Goal: Task Accomplishment & Management: Manage account settings

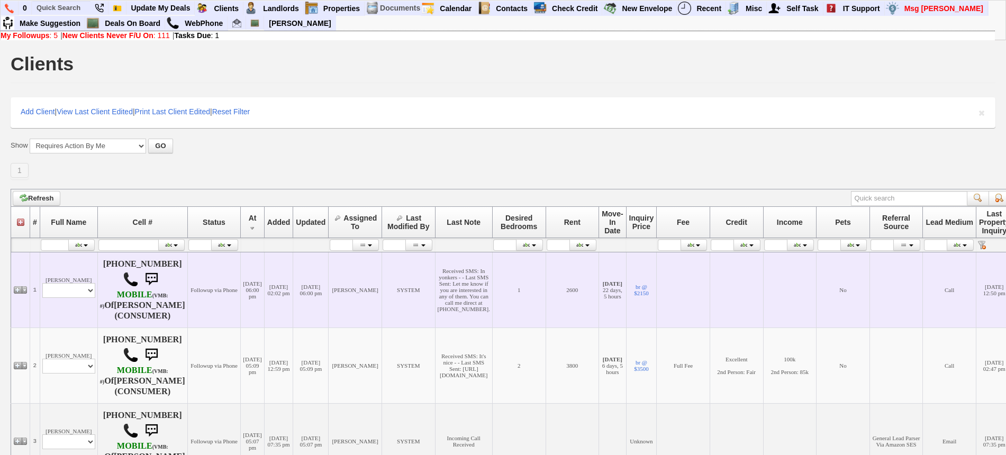
click at [66, 313] on td "Luis Profile Edit Print Email Externally (Will Not Be Tracked In CRM) Closed De…" at bounding box center [69, 290] width 58 height 76
click at [67, 298] on select "Profile Edit Print Email Externally (Will Not Be Tracked In CRM) Closed Deals" at bounding box center [68, 290] width 53 height 15
select select "ChangeURL,/crm/custom/edit_client_form.php?redirect=%2Fcrm%2Fclients.php&id=167…"
click at [42, 297] on select "Profile Edit Print Email Externally (Will Not Be Tracked In CRM) Closed Deals" at bounding box center [68, 290] width 53 height 15
select select
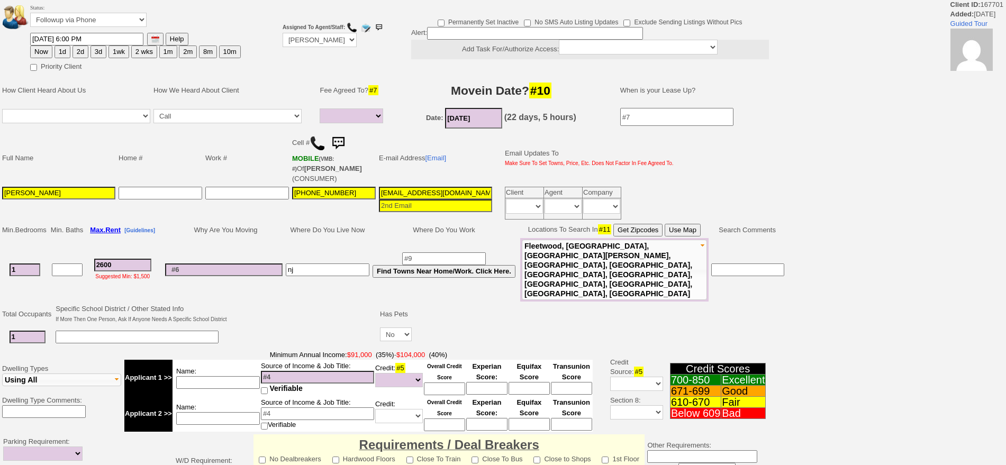
select select
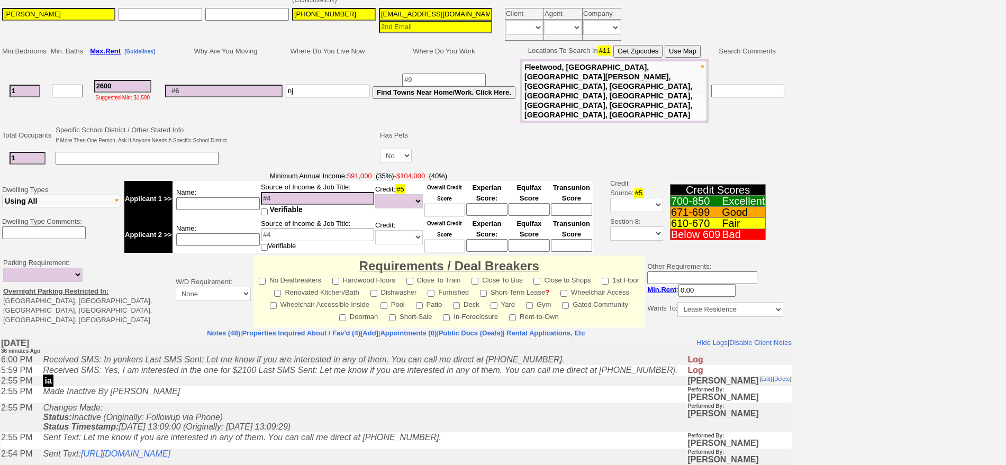
scroll to position [198, 0]
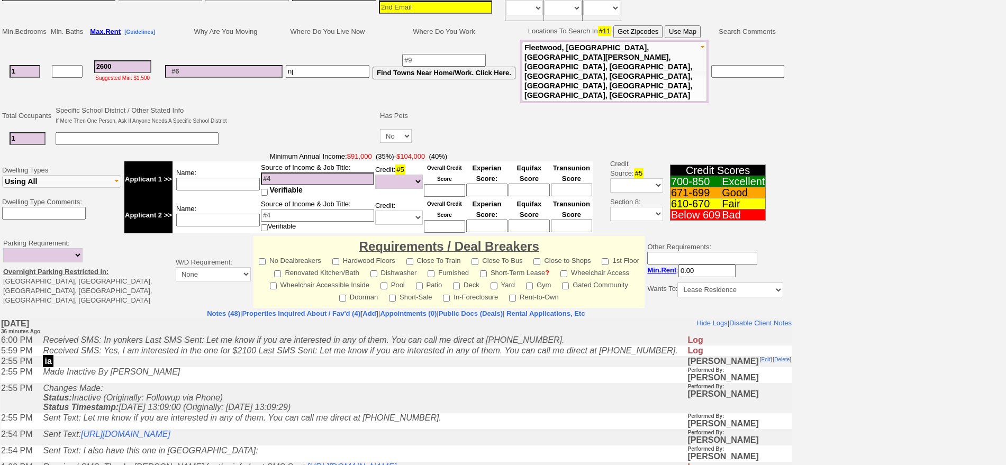
click at [238, 377] on td "Made Inactive By [PERSON_NAME]" at bounding box center [362, 375] width 649 height 16
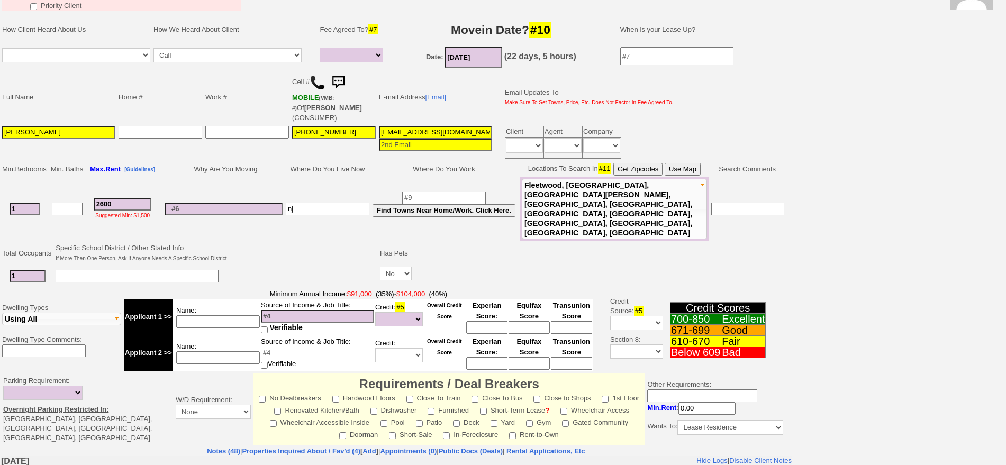
scroll to position [0, 0]
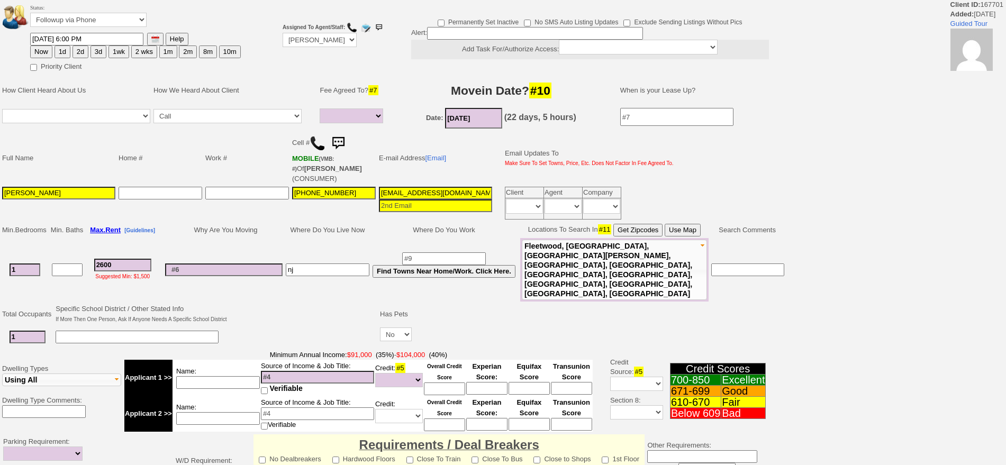
select select
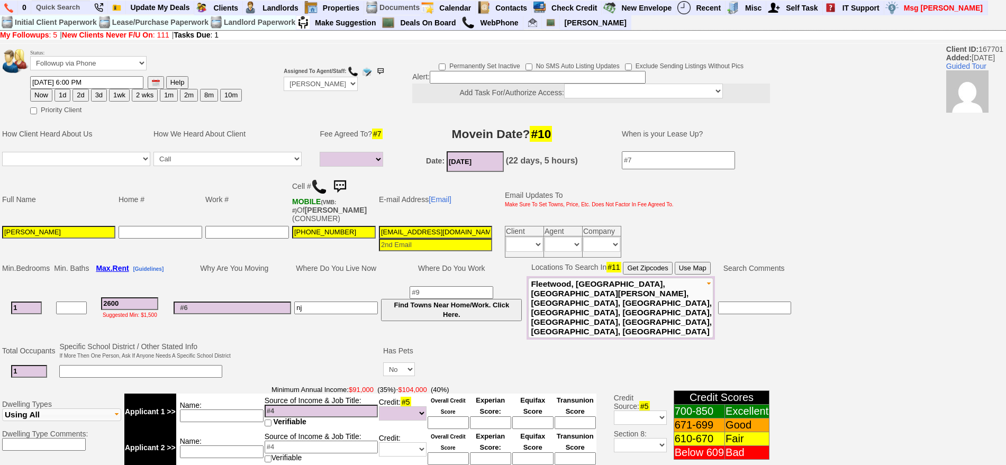
click at [345, 183] on img at bounding box center [339, 186] width 21 height 21
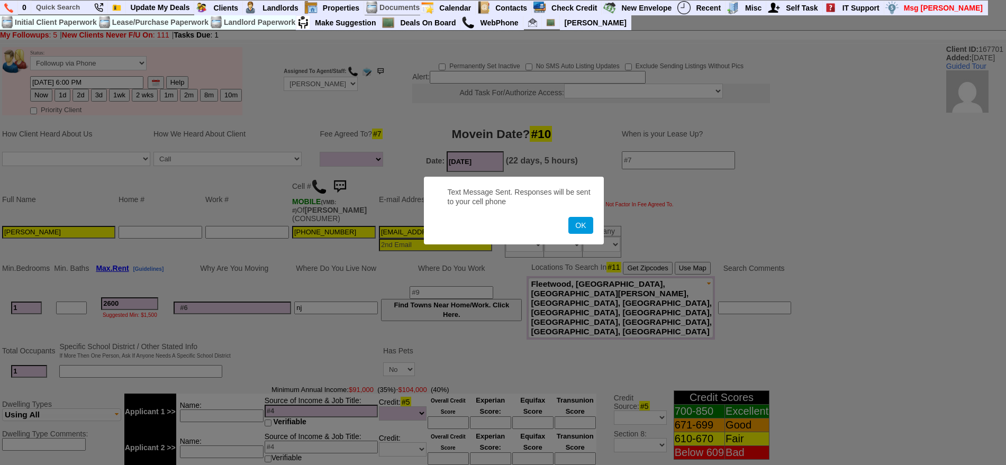
click at [568, 217] on button "OK" at bounding box center [580, 225] width 24 height 17
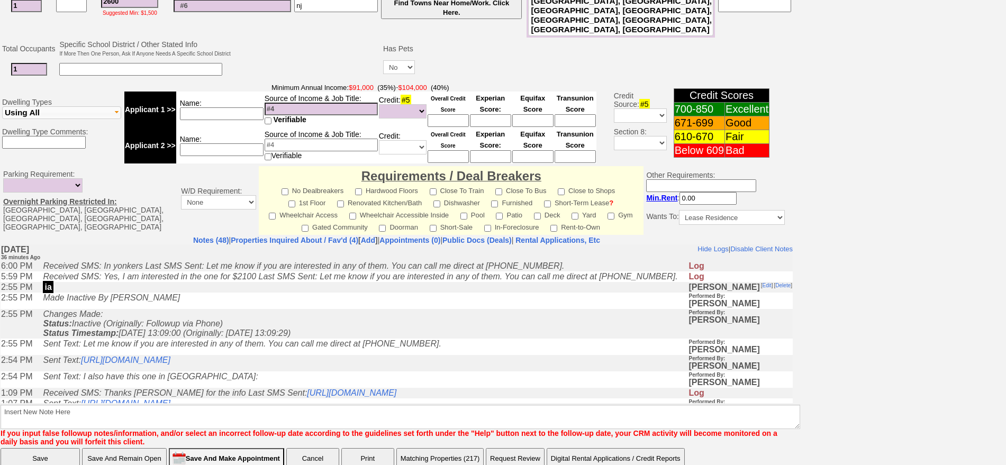
scroll to position [320, 0]
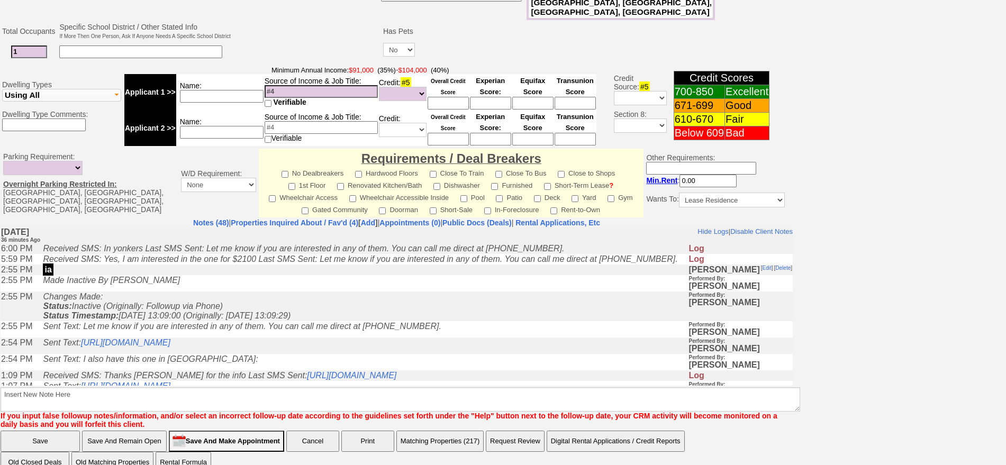
click at [319, 302] on td "Changes Made: Status: Inactive (Originally: Followup via Phone) Status Timestam…" at bounding box center [363, 306] width 651 height 30
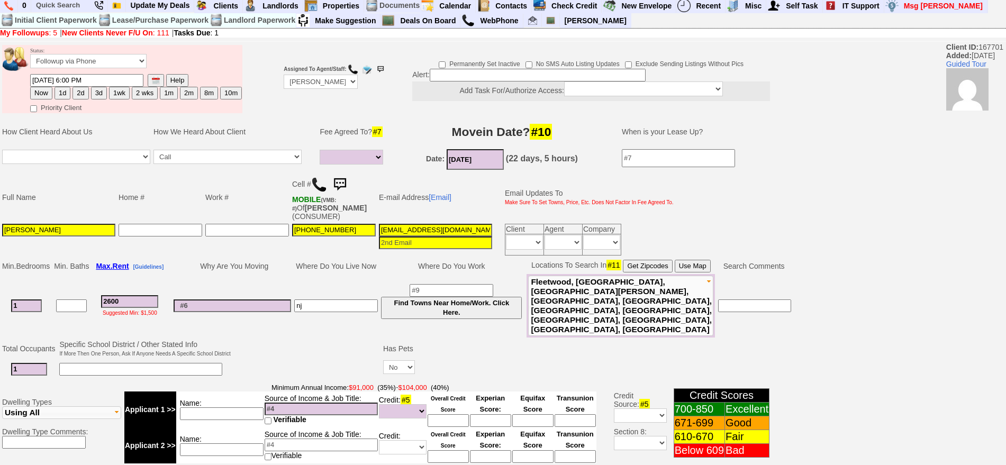
scroll to position [0, 0]
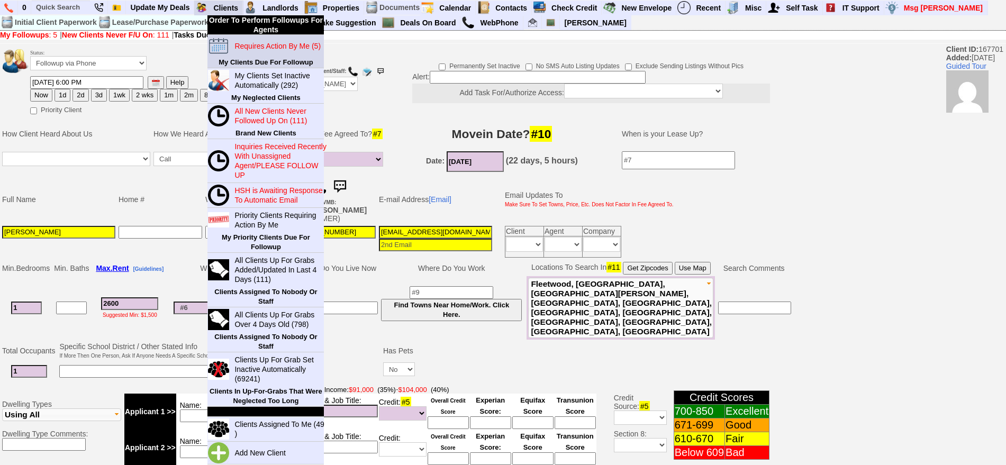
click at [262, 43] on blink "Requires Action By Me (5)" at bounding box center [277, 46] width 86 height 8
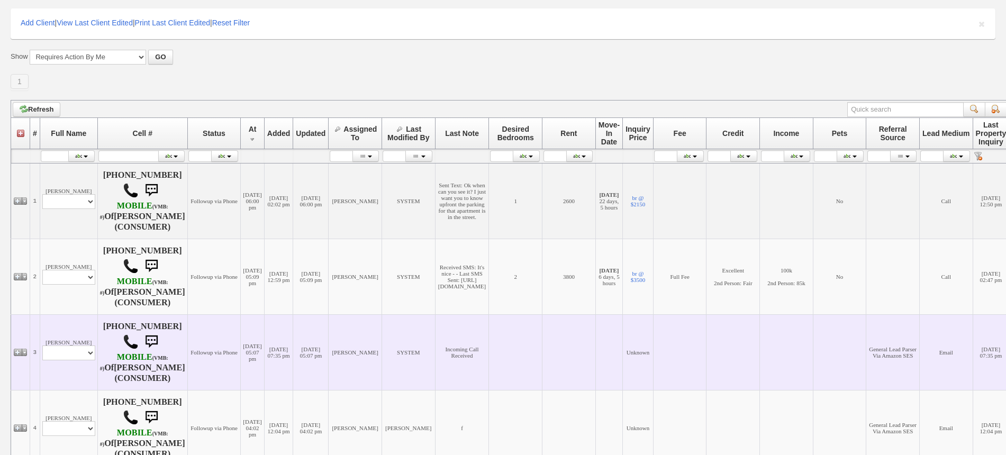
scroll to position [198, 0]
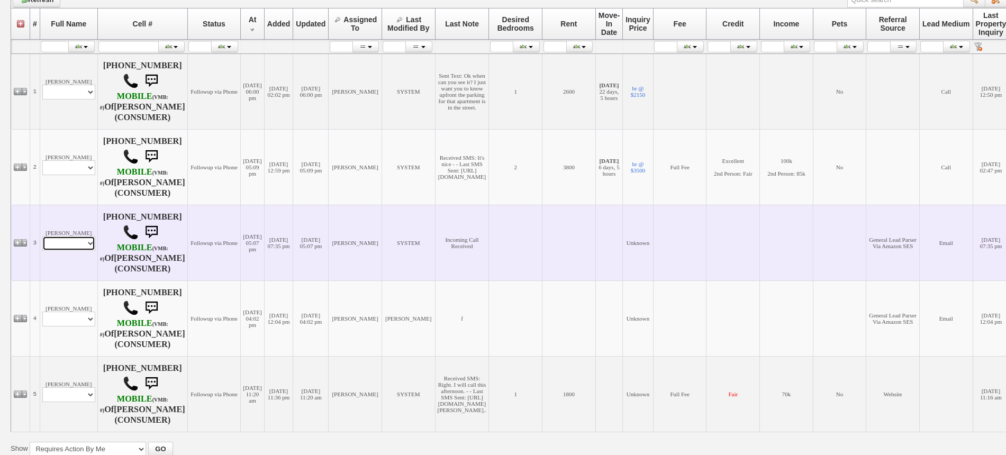
click at [85, 251] on select "Profile Edit Print Email Externally (Will Not Be Tracked In CRM) Closed Deals" at bounding box center [68, 243] width 53 height 15
select select "ChangeURL,/crm/custom/edit_client_form.php?redirect=%2Fcrm%2Fclients.php&id=143…"
click at [42, 251] on select "Profile Edit Print Email Externally (Will Not Be Tracked In CRM) Closed Deals" at bounding box center [68, 243] width 53 height 15
select select
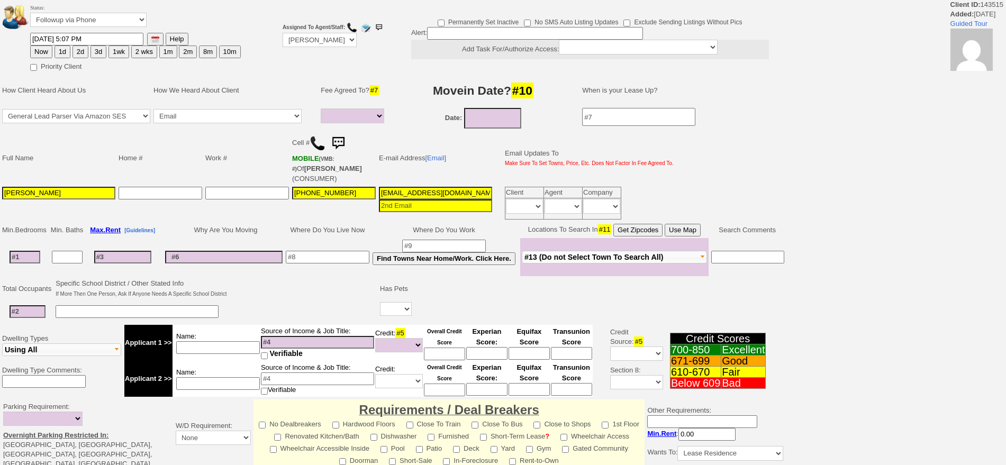
select select
click at [124, 258] on input at bounding box center [122, 257] width 57 height 13
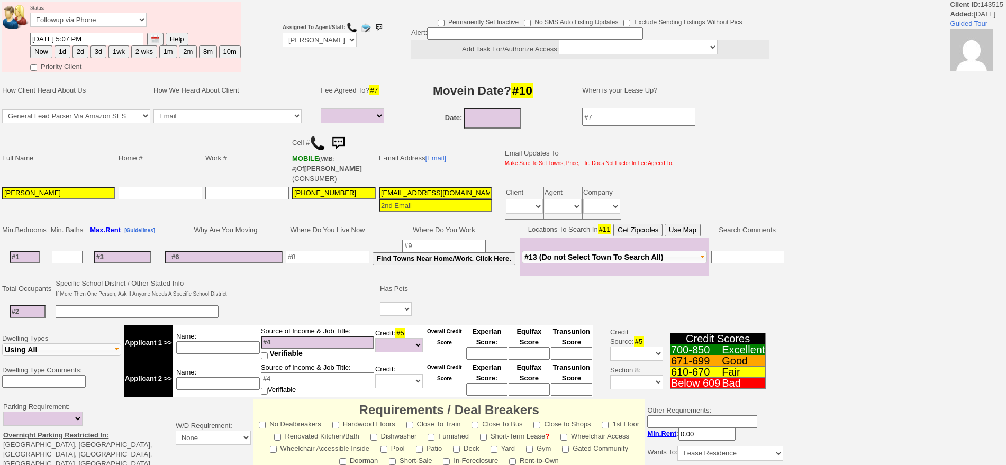
type input "3"
select select
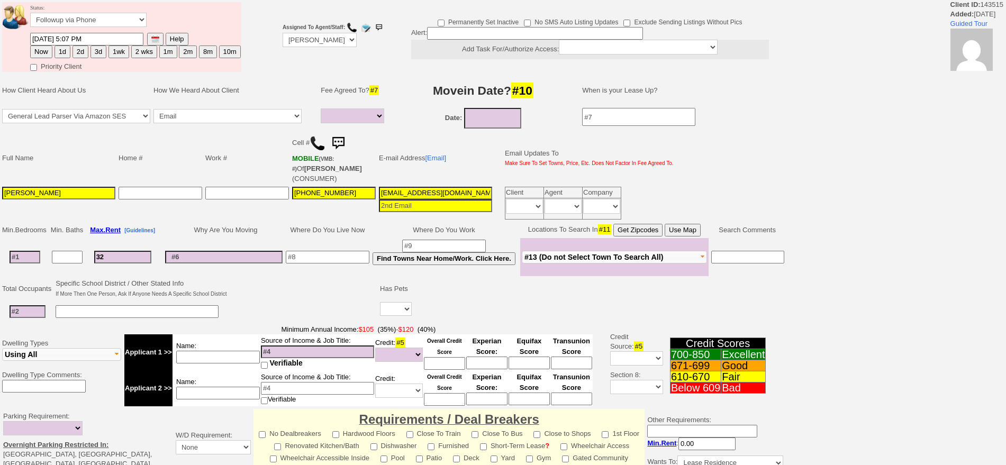
type input "320"
select select
type input "3200"
select select
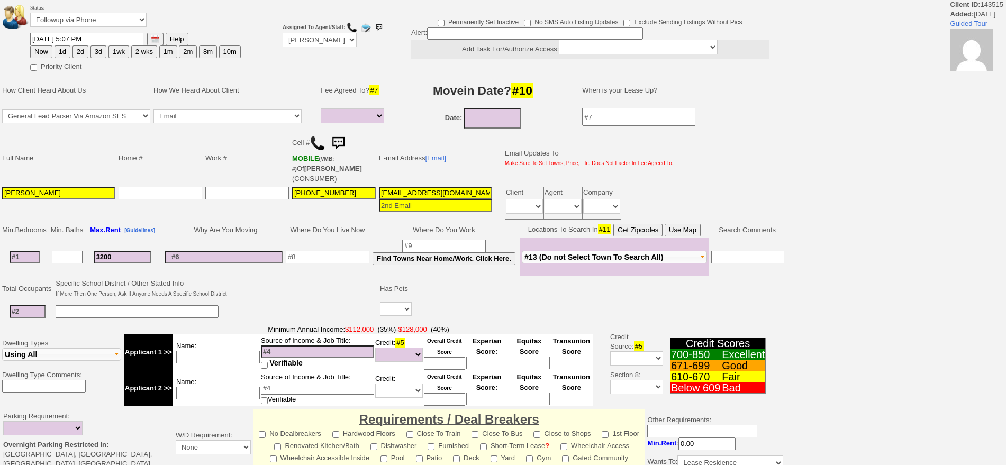
type input "3200"
type input "1"
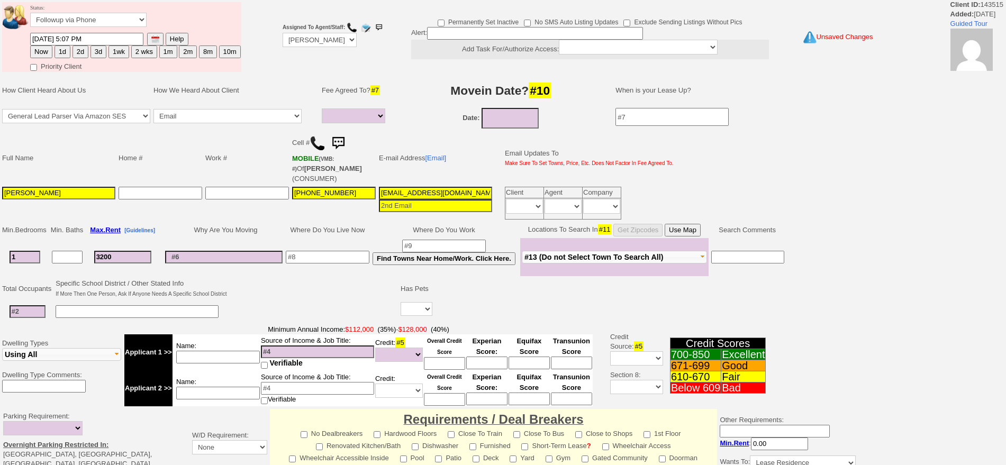
click at [28, 257] on input "1" at bounding box center [25, 257] width 31 height 13
select select
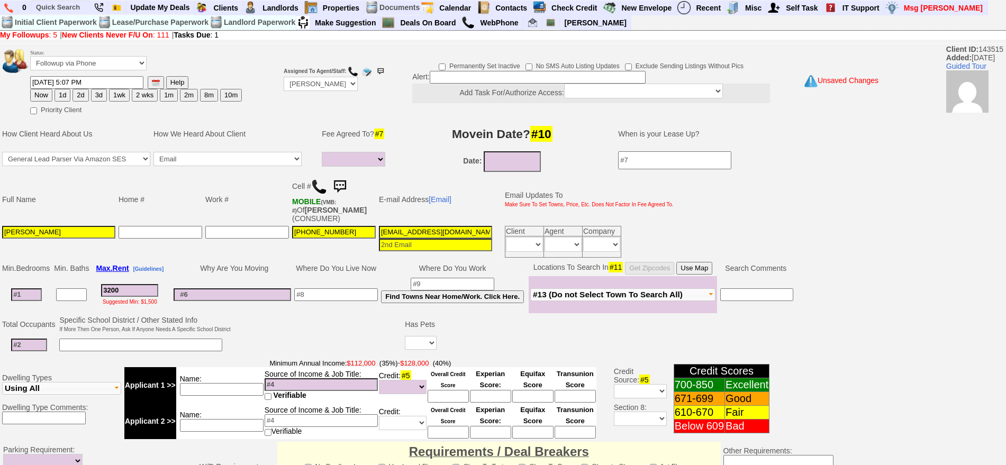
select select
type input "2"
select select
type input "2"
select select
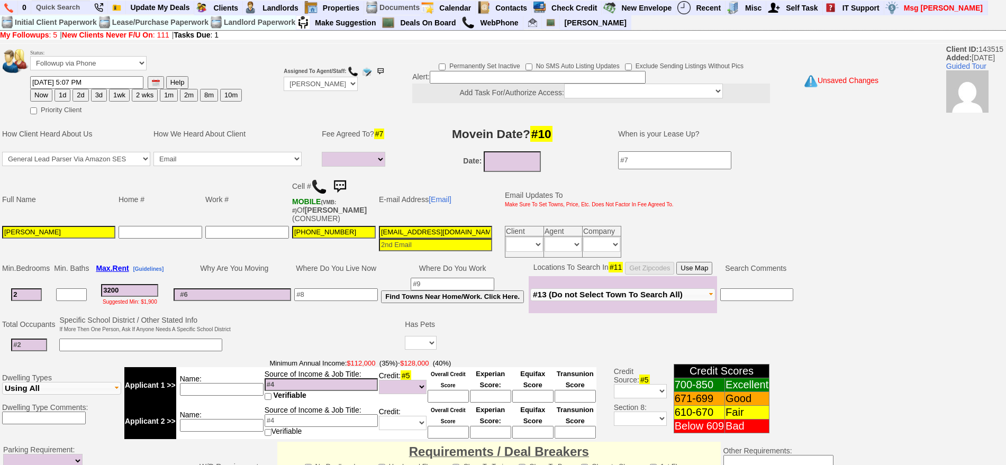
click at [38, 347] on input at bounding box center [29, 345] width 36 height 13
type input "2"
click at [430, 341] on select "Yes No" at bounding box center [421, 343] width 32 height 14
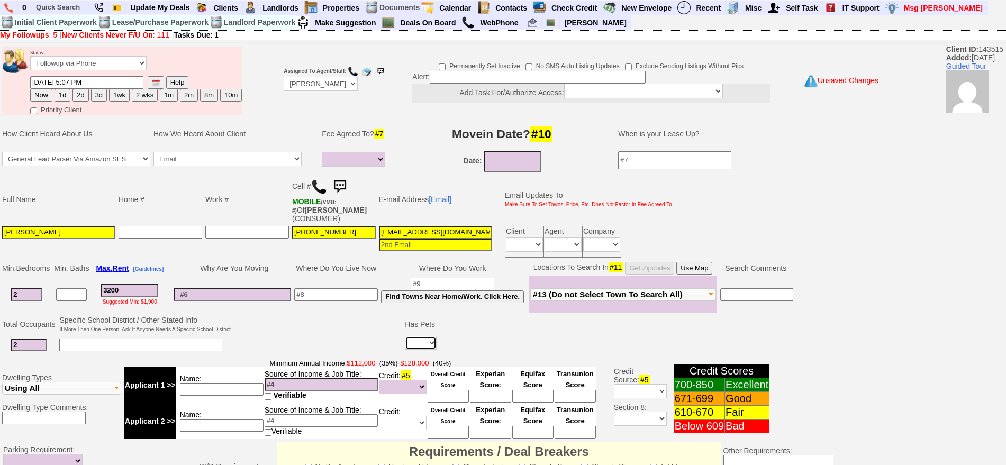
select select "No"
click at [405, 336] on select "Yes No" at bounding box center [421, 343] width 32 height 14
click at [334, 295] on input "n" at bounding box center [336, 294] width 84 height 13
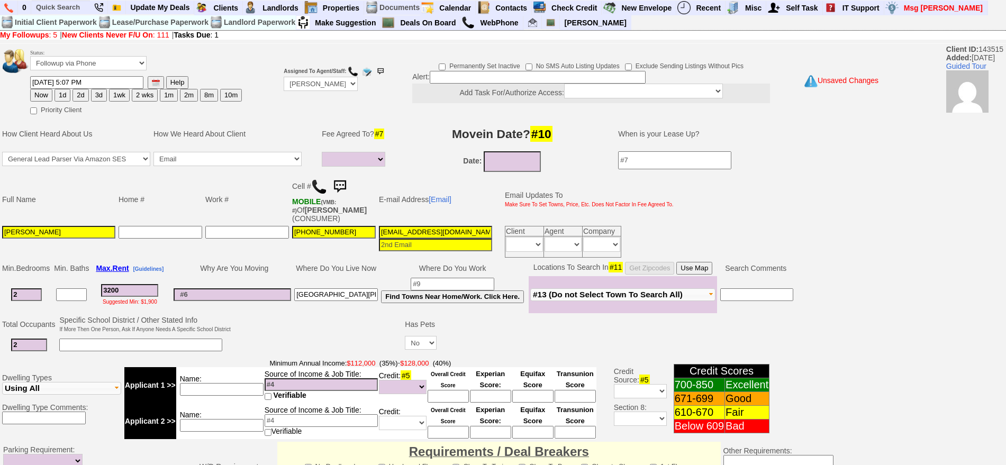
type input "[GEOGRAPHIC_DATA][PERSON_NAME]"
click at [275, 292] on input at bounding box center [233, 294] width 118 height 13
type input "noise and complaints"
click at [246, 383] on input at bounding box center [222, 389] width 84 height 13
click at [287, 382] on input at bounding box center [321, 384] width 113 height 13
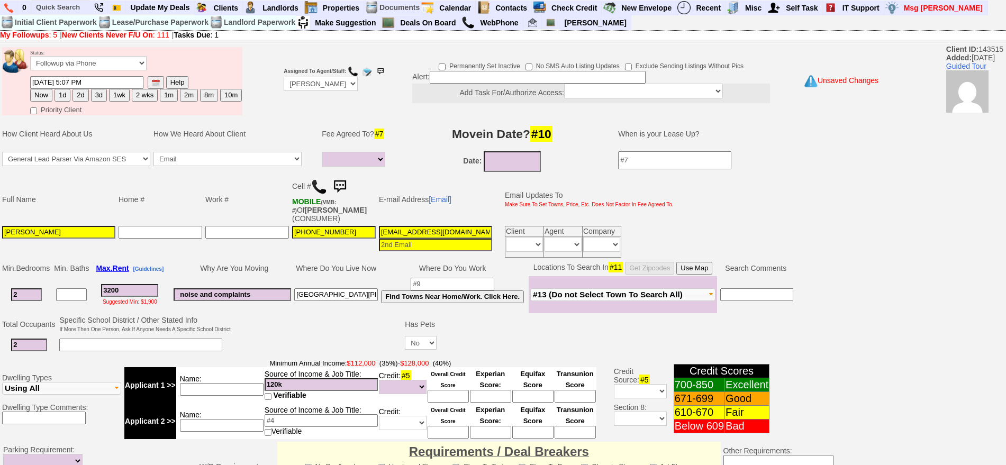
type input "120k"
click at [239, 387] on input at bounding box center [222, 389] width 84 height 13
type input "nurse"
click at [691, 268] on button "Use Map" at bounding box center [694, 268] width 36 height 13
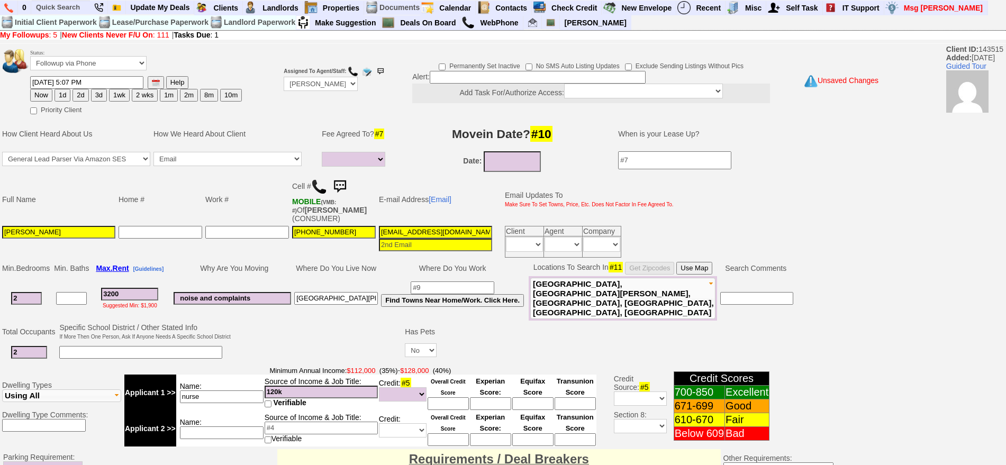
click at [61, 94] on button "1d" at bounding box center [63, 95] width 16 height 13
type input "09/09/2025 06:37 PM"
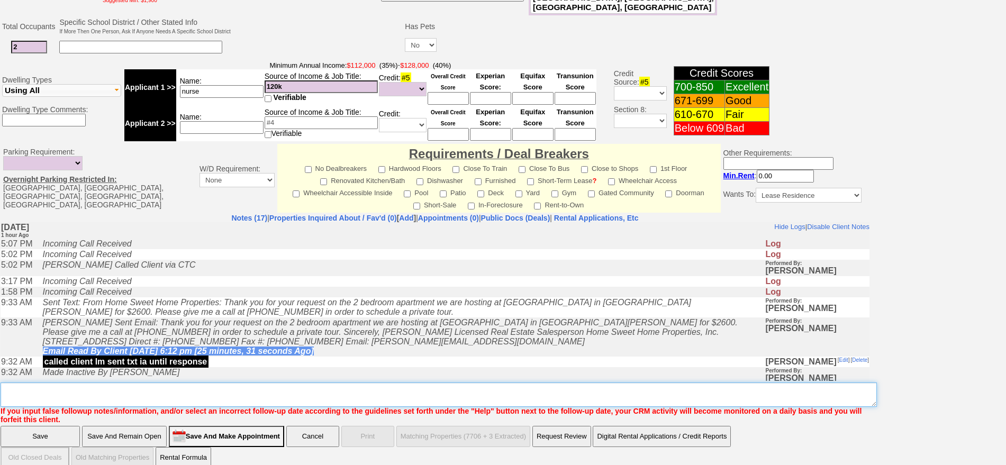
click at [279, 383] on textarea "Insert New Note Here" at bounding box center [439, 395] width 877 height 24
type textarea "f"
type textarea "sending matches"
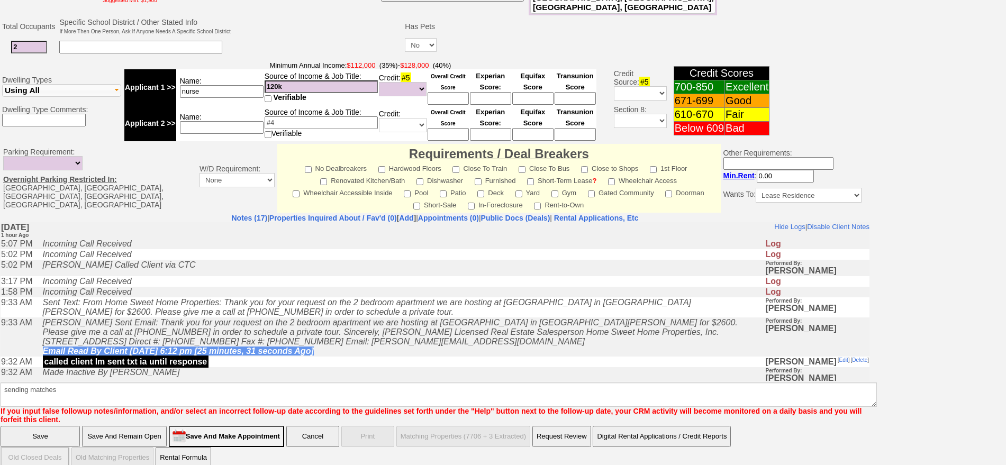
click input "Save And Remain Open" at bounding box center [124, 436] width 85 height 21
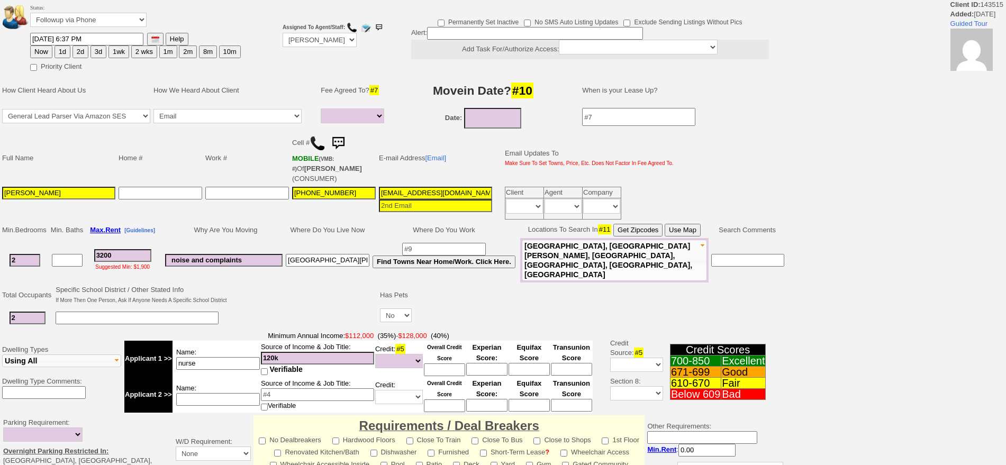
select select
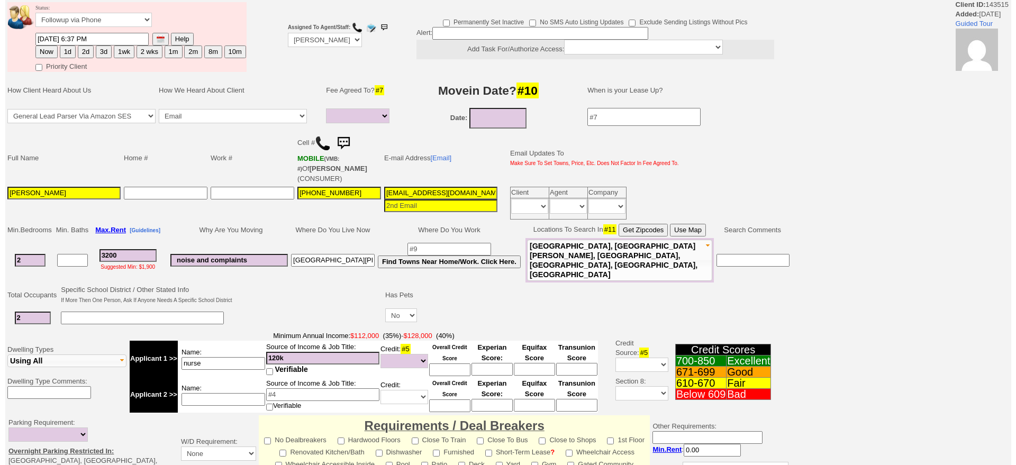
scroll to position [279, 0]
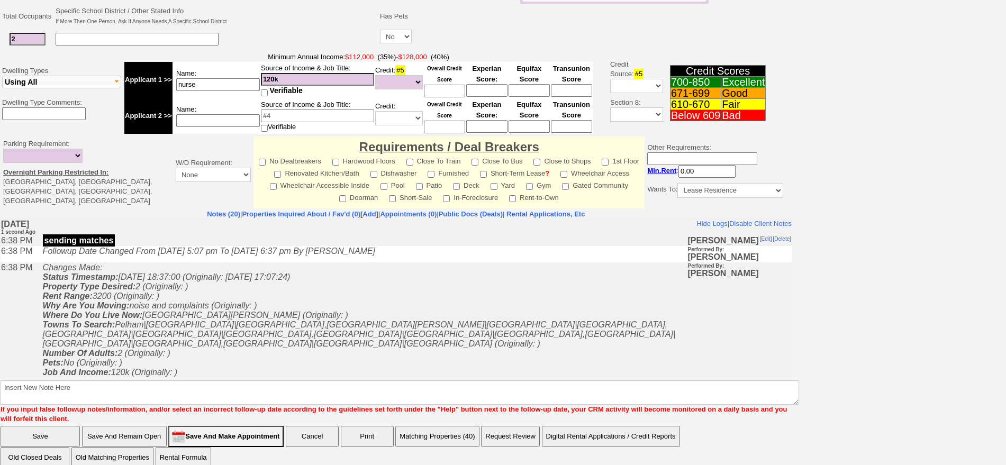
click at [453, 426] on button "Matching Properties (40)" at bounding box center [437, 436] width 84 height 21
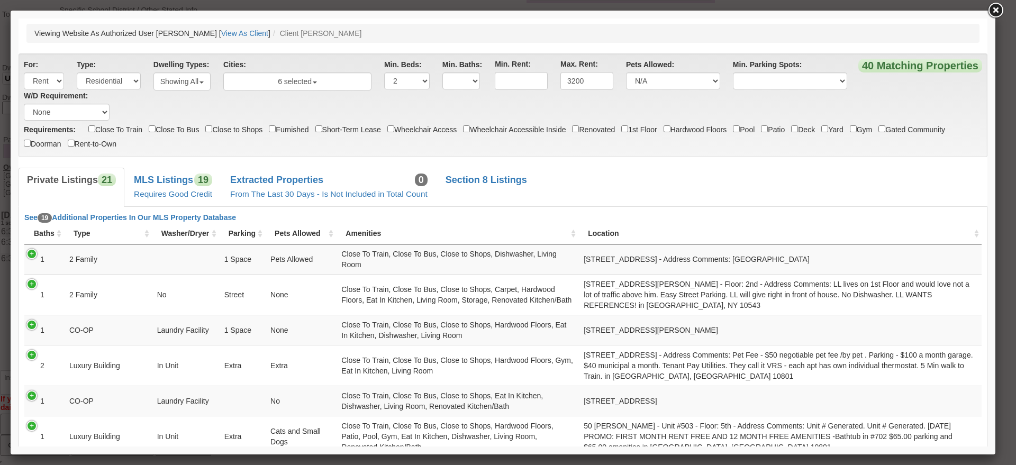
scroll to position [0, 0]
click at [172, 175] on b "MLS Listings" at bounding box center [163, 180] width 59 height 11
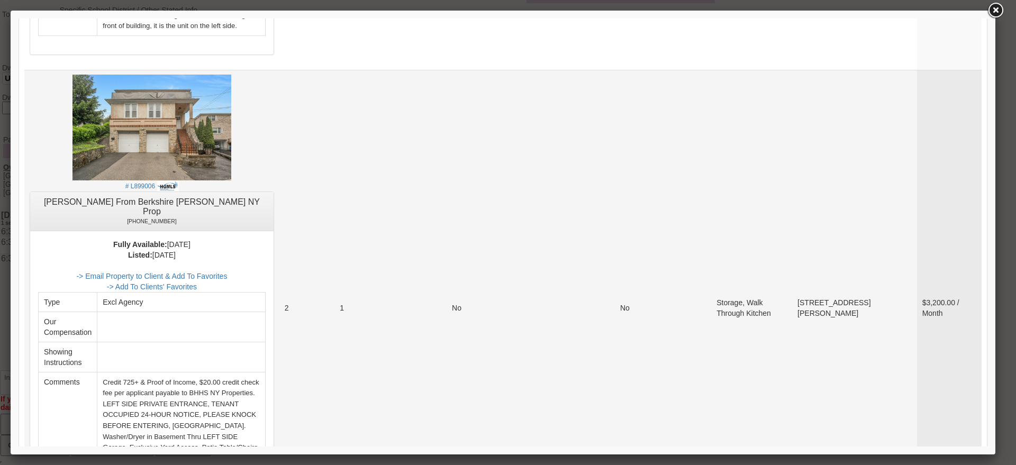
scroll to position [992, 0]
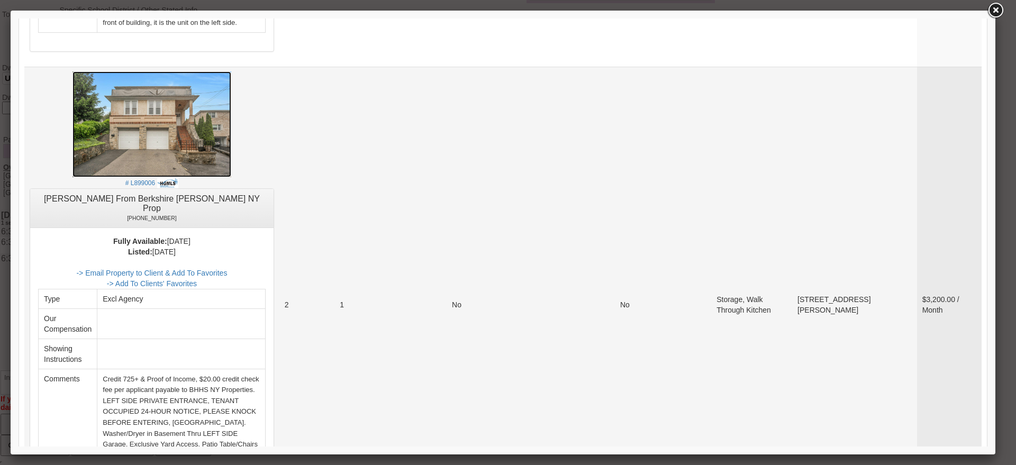
click at [199, 90] on img at bounding box center [152, 124] width 159 height 106
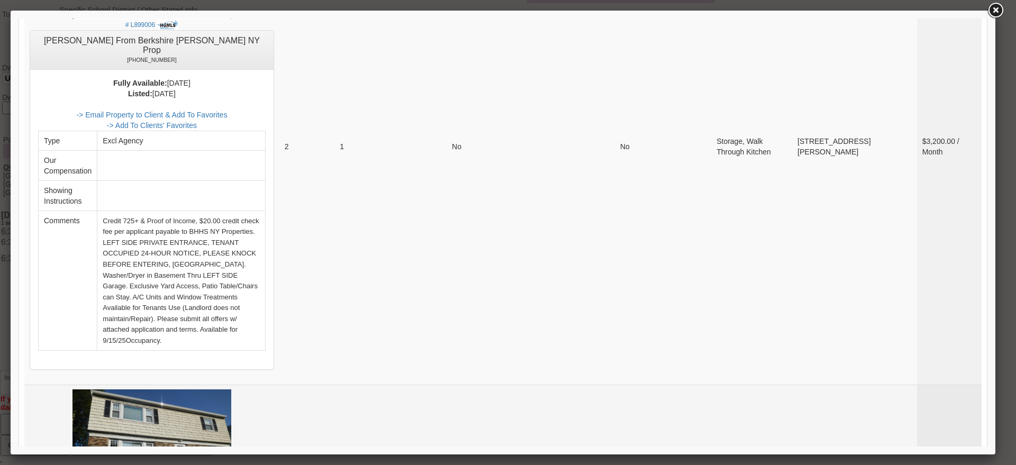
scroll to position [1323, 0]
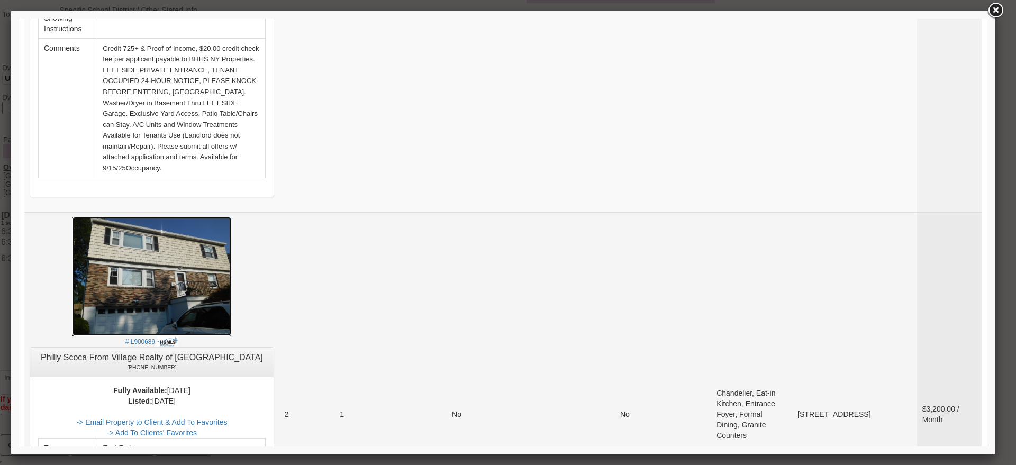
click at [217, 217] on img at bounding box center [152, 276] width 159 height 119
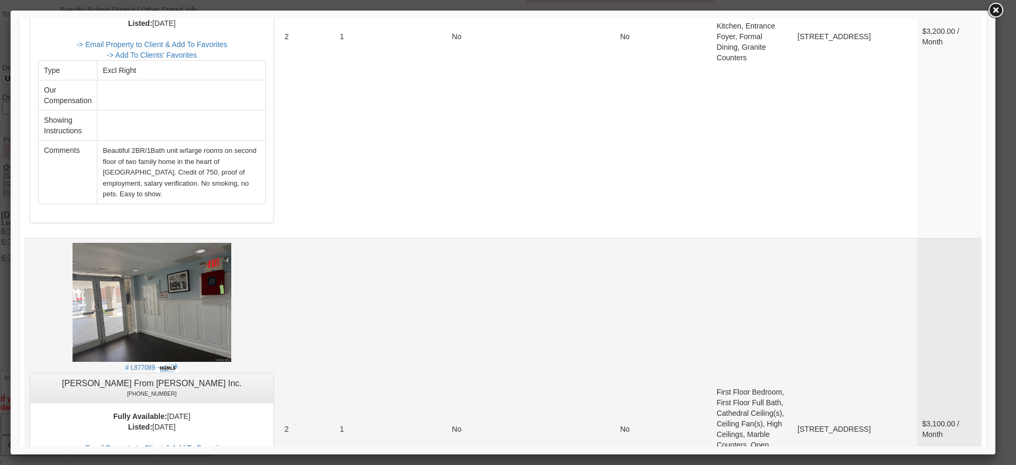
scroll to position [1720, 0]
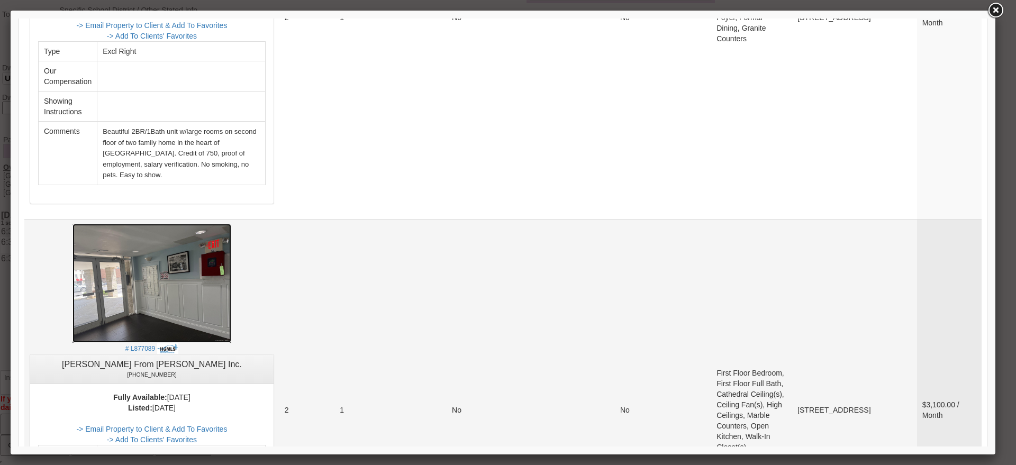
click at [217, 224] on img at bounding box center [152, 283] width 159 height 119
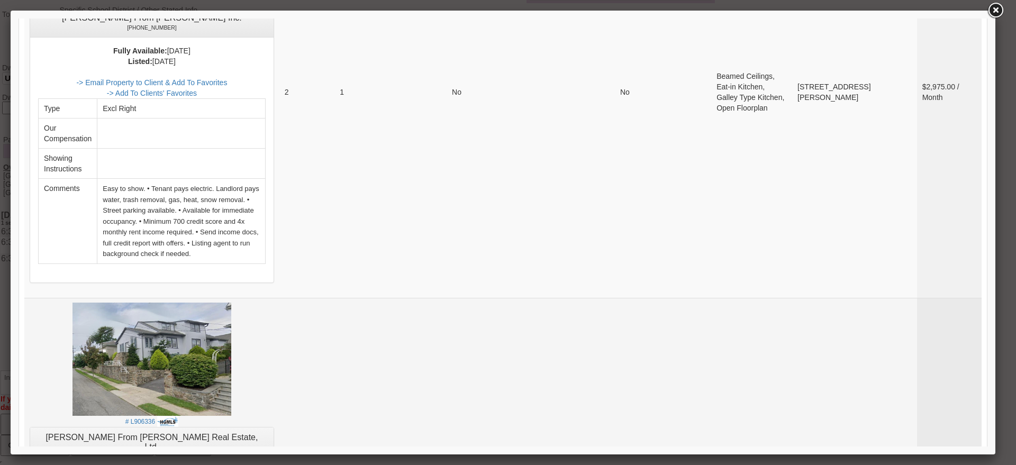
scroll to position [3573, 0]
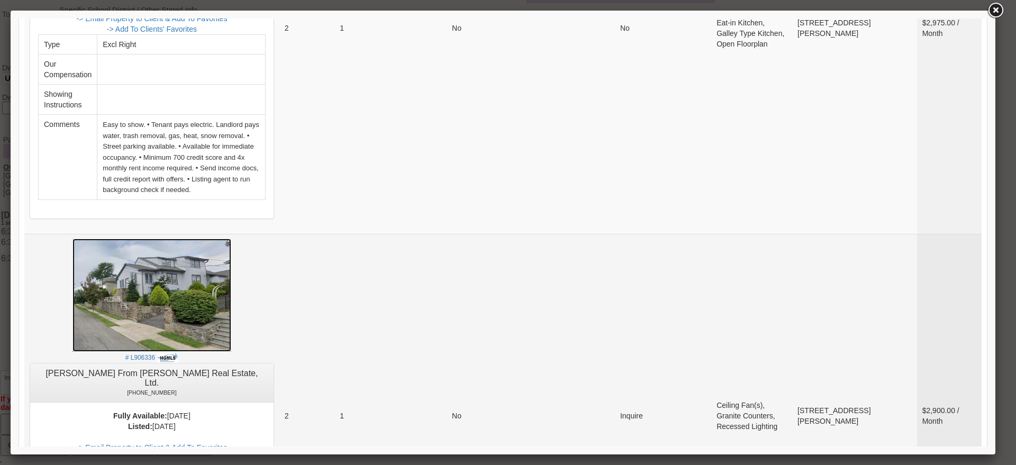
click at [231, 239] on img at bounding box center [152, 295] width 159 height 113
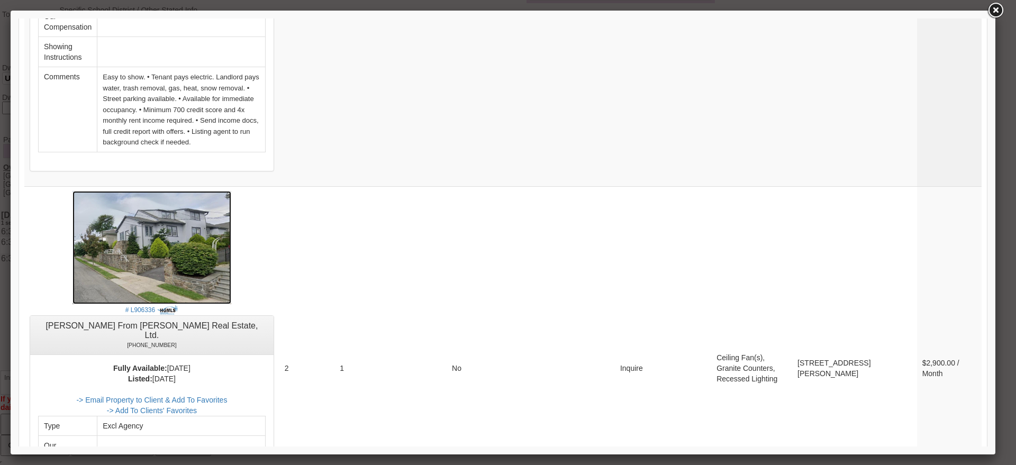
scroll to position [3637, 0]
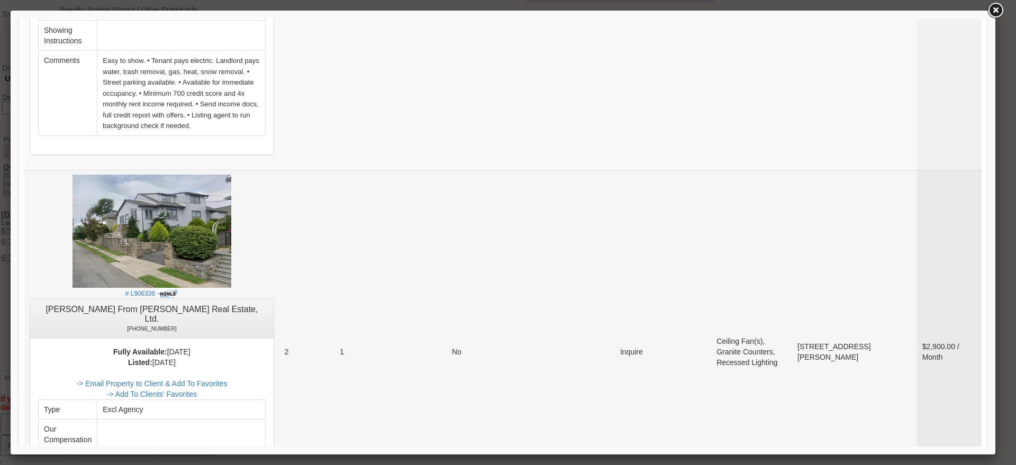
drag, startPoint x: 888, startPoint y: 153, endPoint x: 841, endPoint y: 128, distance: 53.8
click at [841, 170] on td "1306 Henry Avenue Unit # 2 Rye Town, NY 10543" at bounding box center [854, 352] width 125 height 364
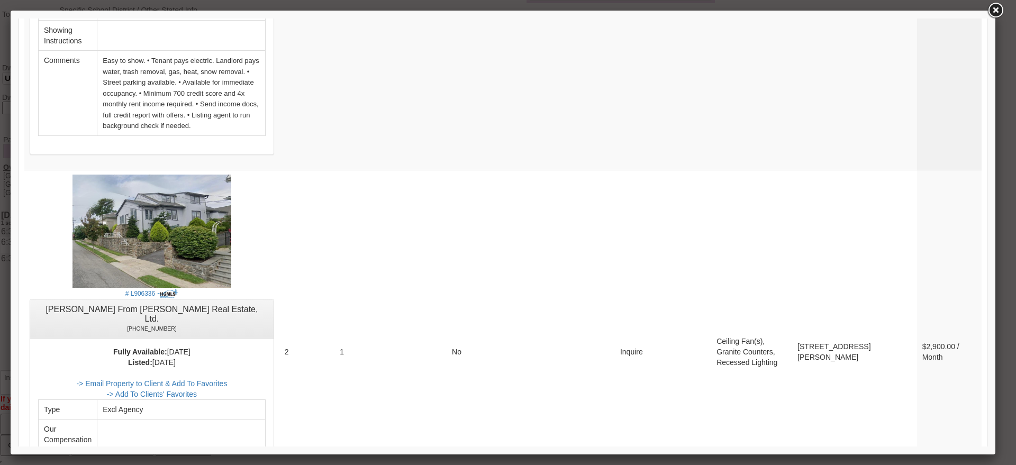
copy td "1306 Henry Avenue Unit # 2 Rye Town, N"
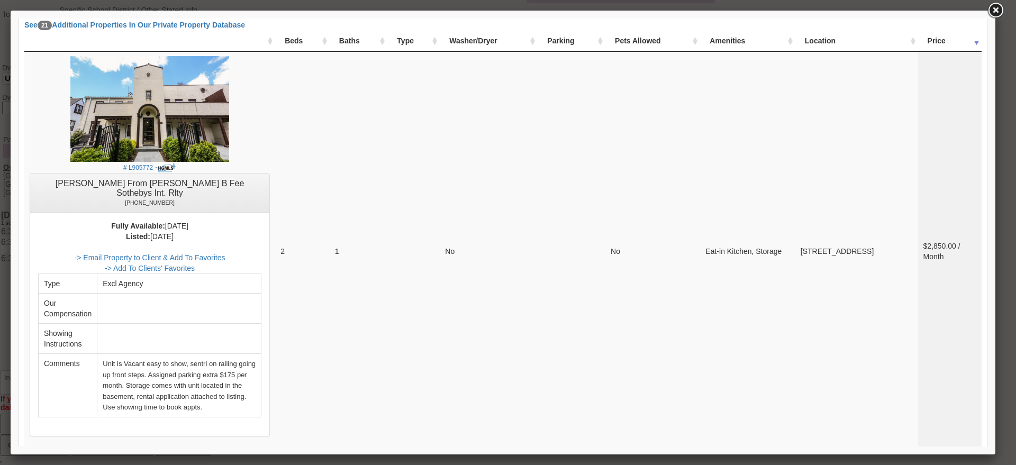
scroll to position [204, 0]
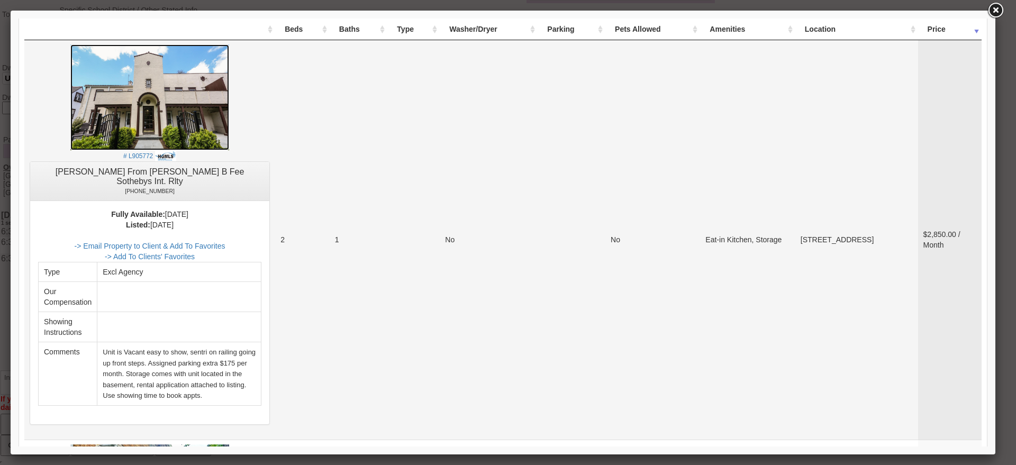
click at [140, 117] on img at bounding box center [149, 97] width 159 height 106
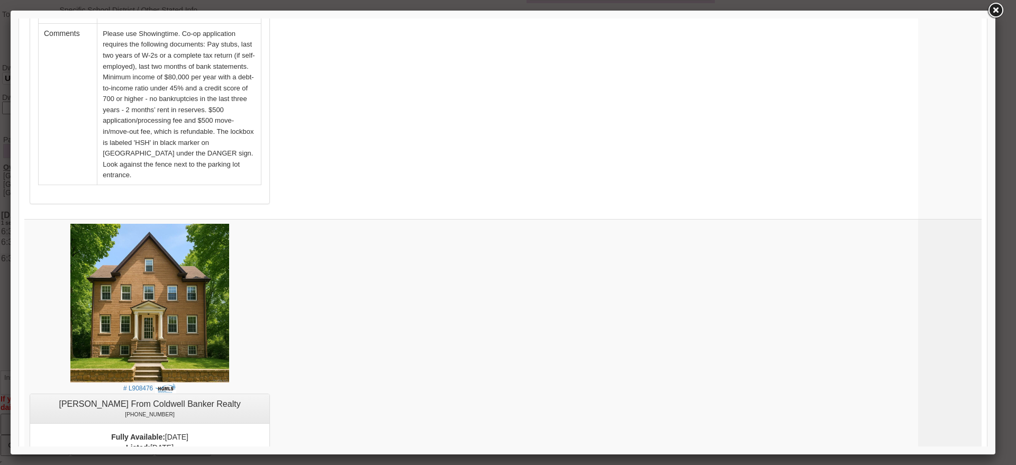
scroll to position [3662, 0]
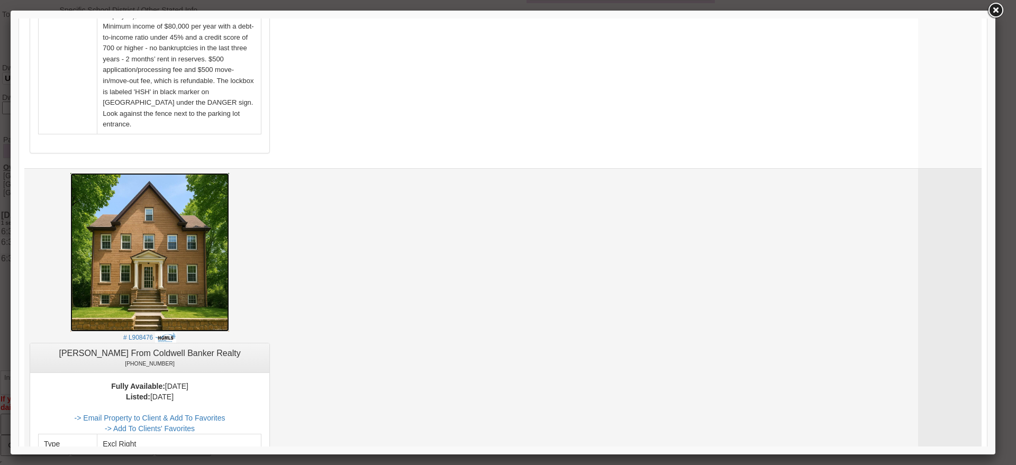
click at [175, 173] on img at bounding box center [149, 252] width 159 height 159
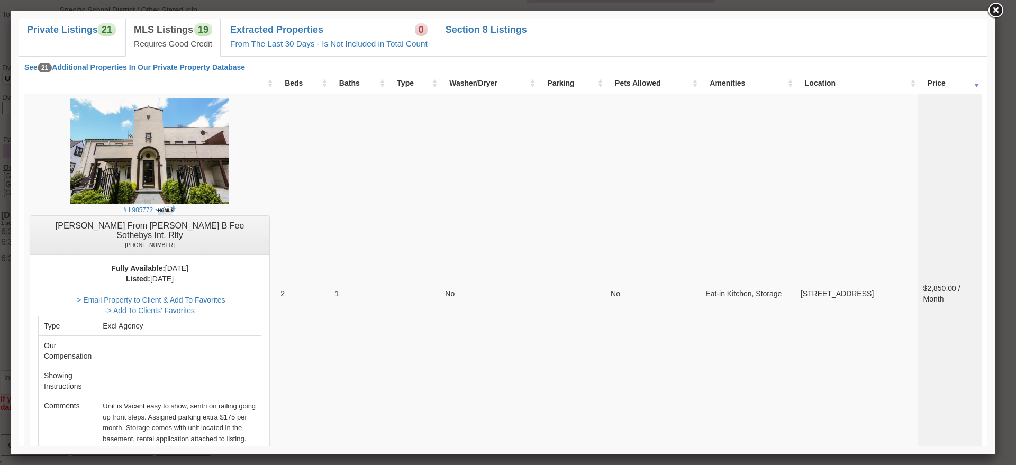
scroll to position [3905, 0]
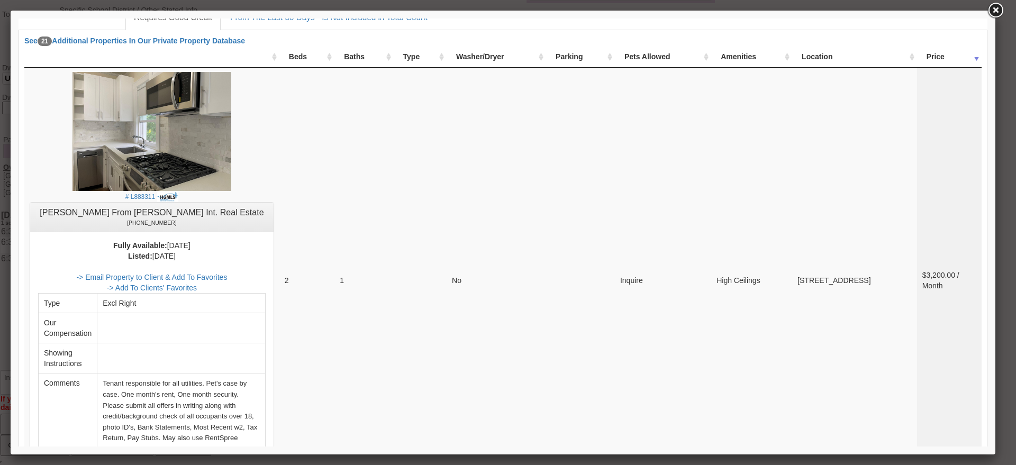
scroll to position [0, 0]
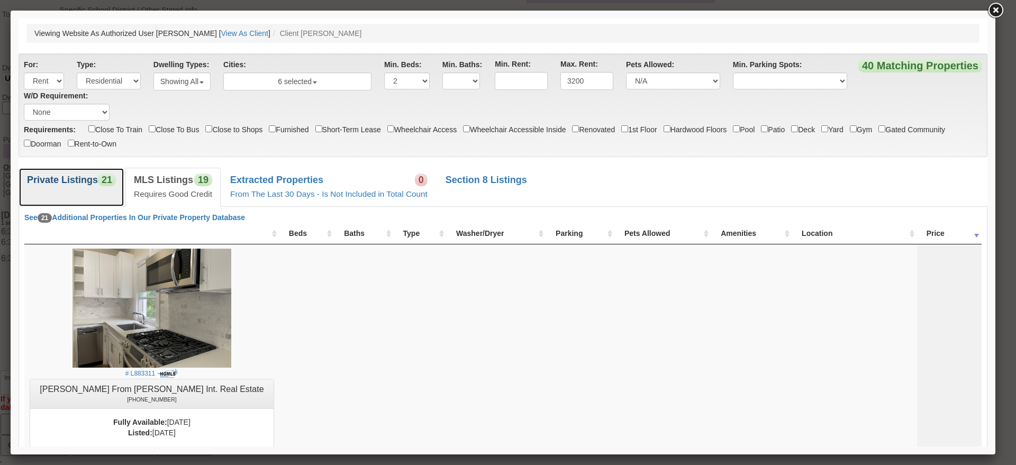
click at [87, 177] on b "Private Listings" at bounding box center [62, 180] width 71 height 11
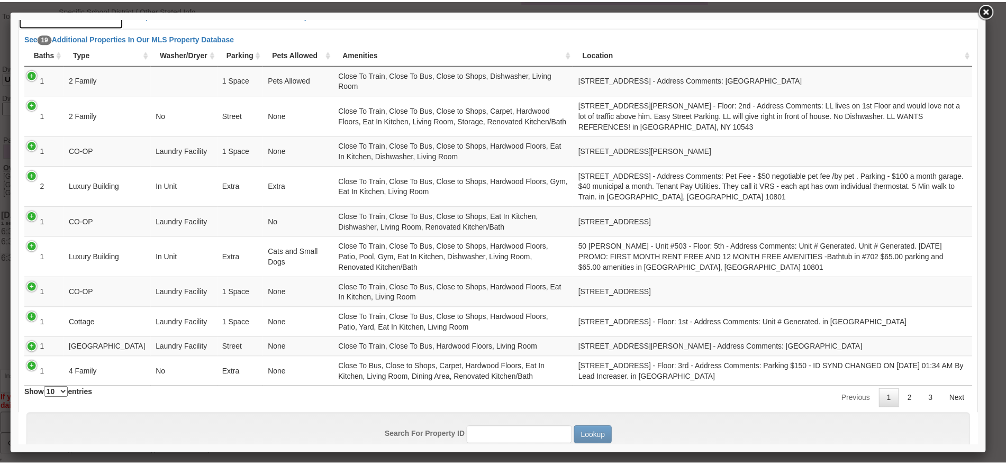
scroll to position [198, 0]
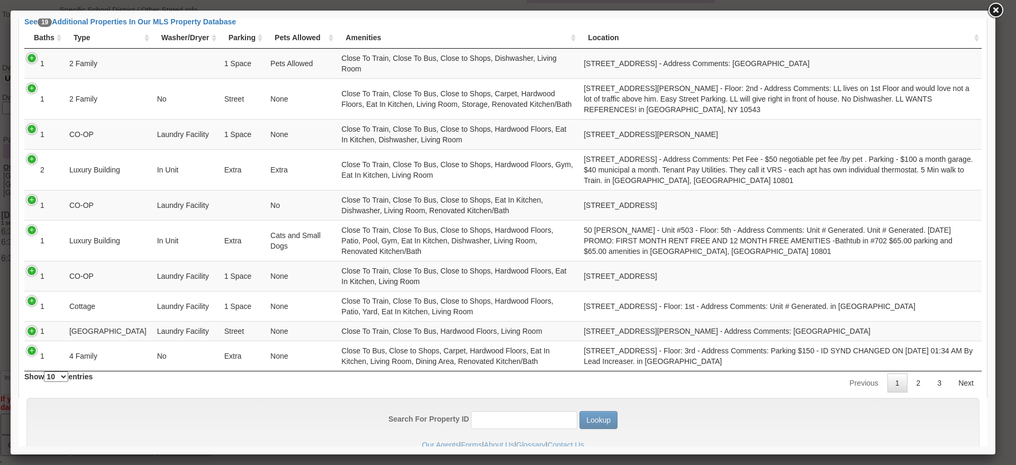
drag, startPoint x: 983, startPoint y: 191, endPoint x: 1007, endPoint y: 332, distance: 142.9
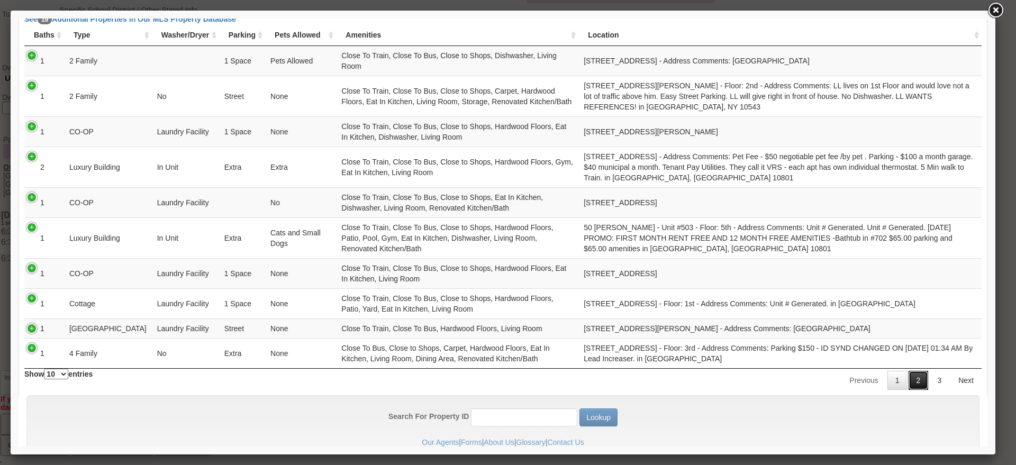
click at [909, 371] on link "2" at bounding box center [919, 380] width 20 height 19
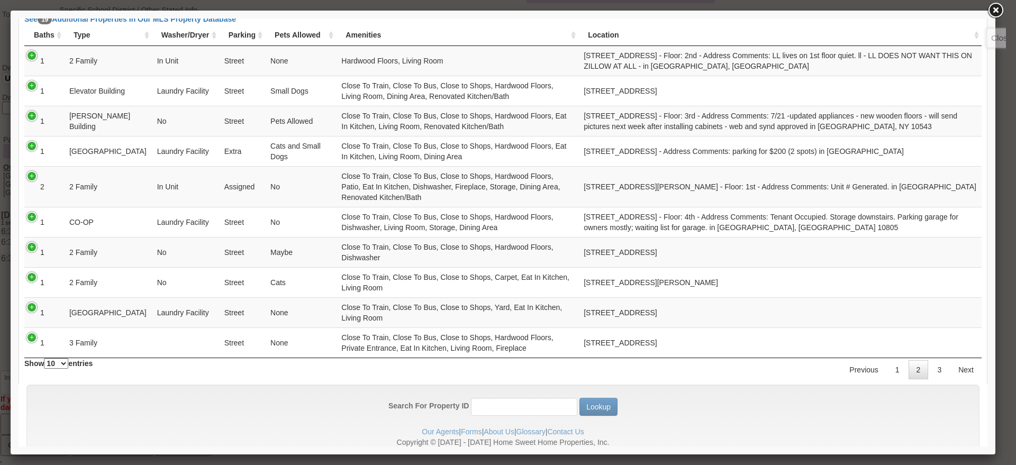
click at [992, 10] on link at bounding box center [995, 10] width 19 height 19
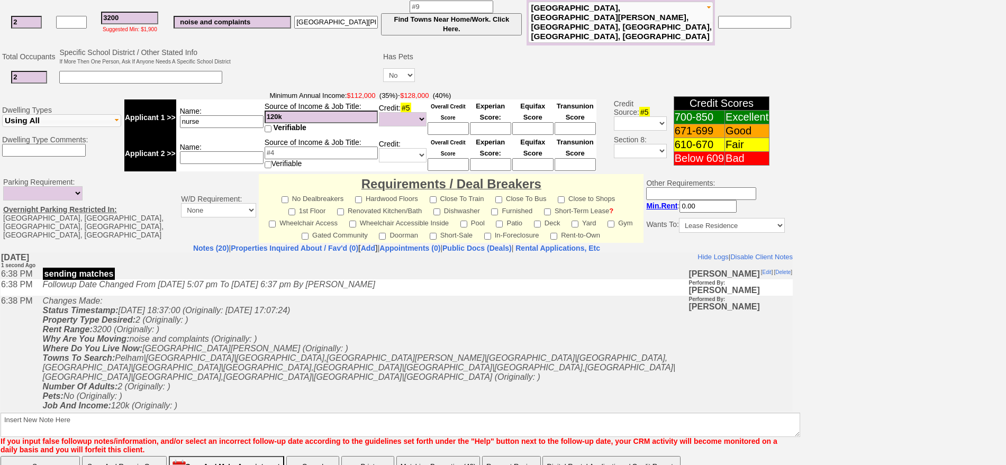
scroll to position [187, 0]
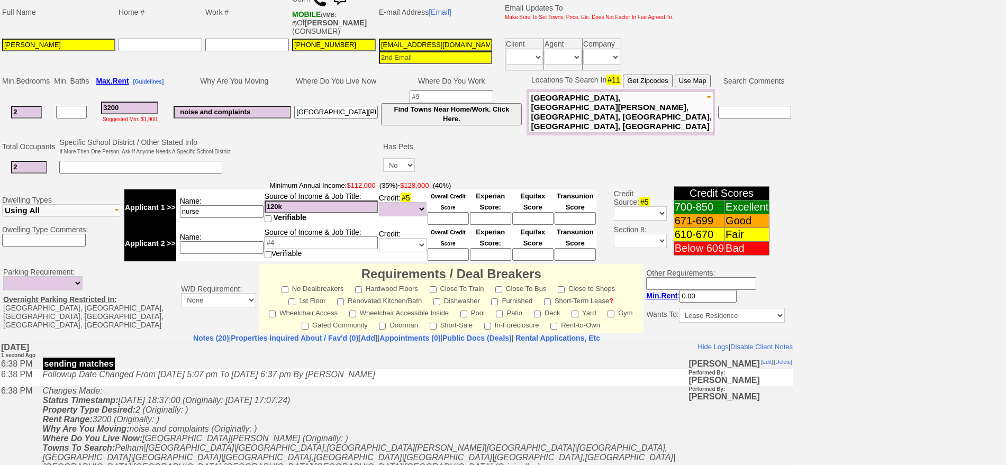
drag, startPoint x: 134, startPoint y: 103, endPoint x: 0, endPoint y: 119, distance: 134.9
click at [0, 119] on td "Min. Bedrooms Min. Baths Max. Rent [Guidelines] Why Are You Moving Where Do You…" at bounding box center [396, 105] width 793 height 64
type input "3"
select select
type input "340"
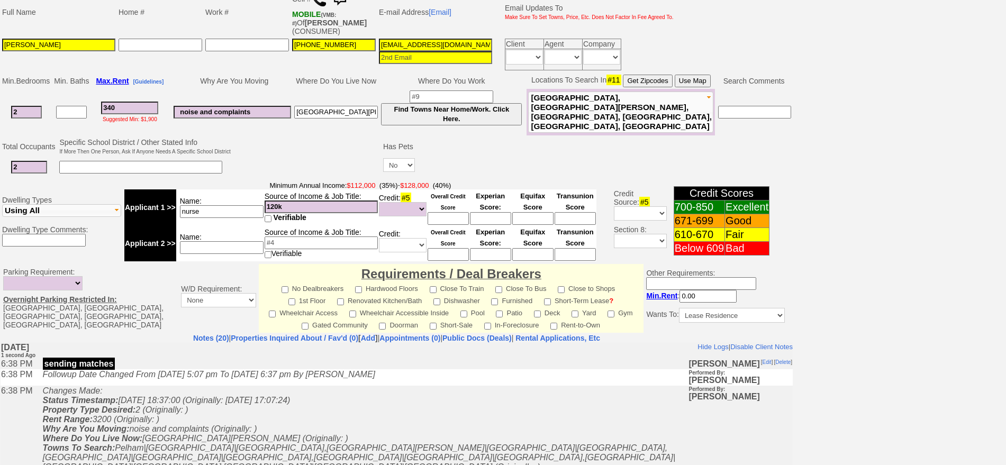
select select
type input "3400"
select select
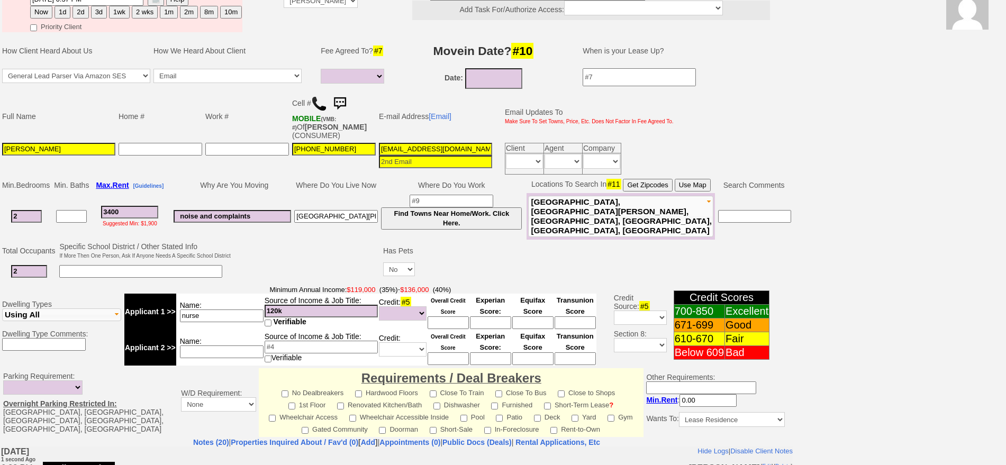
scroll to position [0, 0]
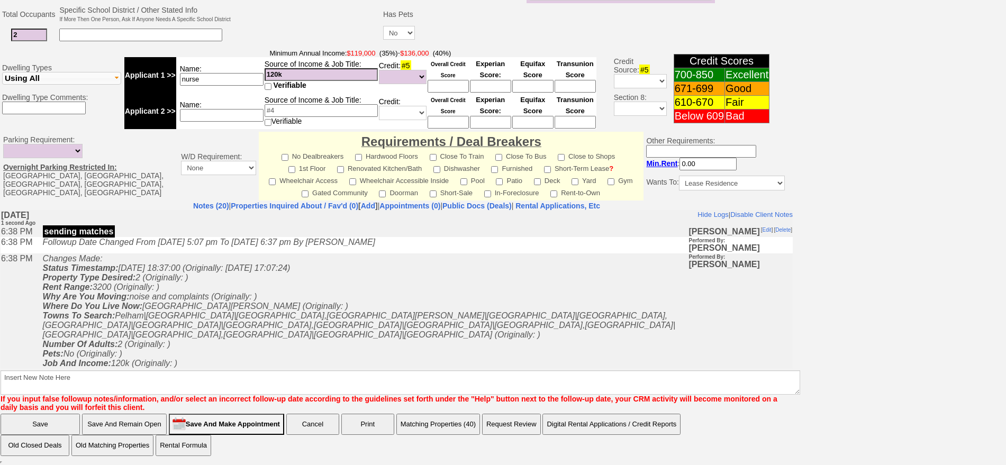
type input "3400"
click at [96, 426] on input "Save And Remain Open" at bounding box center [124, 424] width 85 height 21
select select
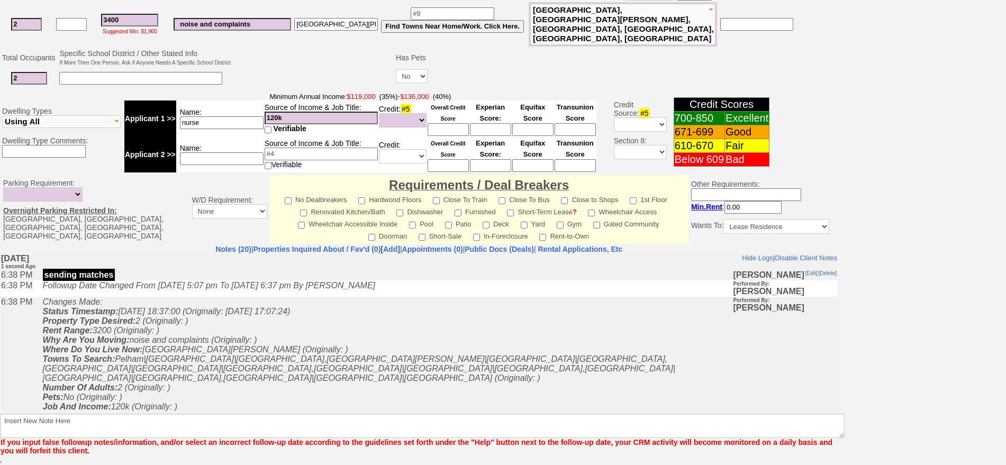
scroll to position [267, 0]
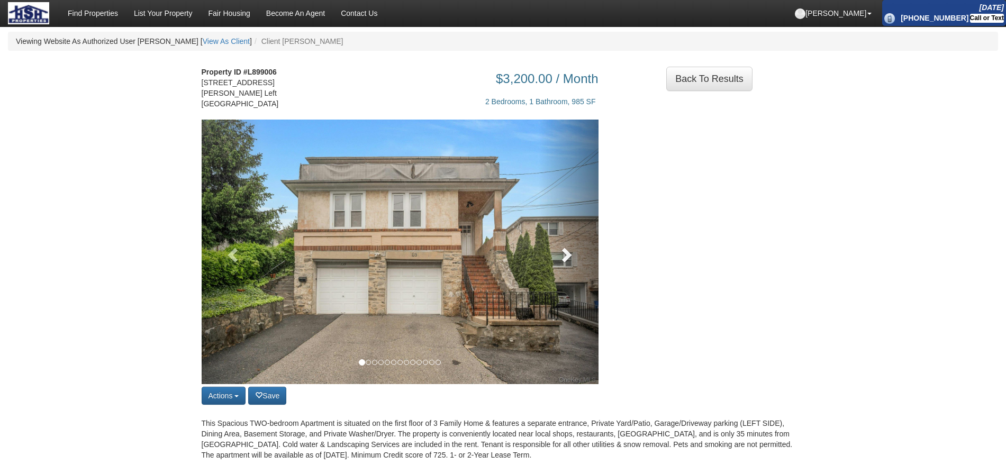
click at [567, 256] on span at bounding box center [566, 255] width 16 height 16
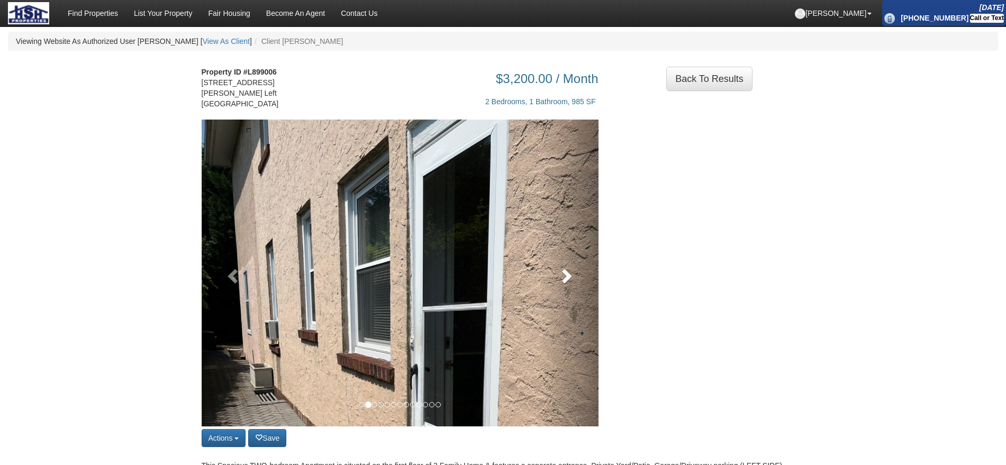
scroll to position [66, 0]
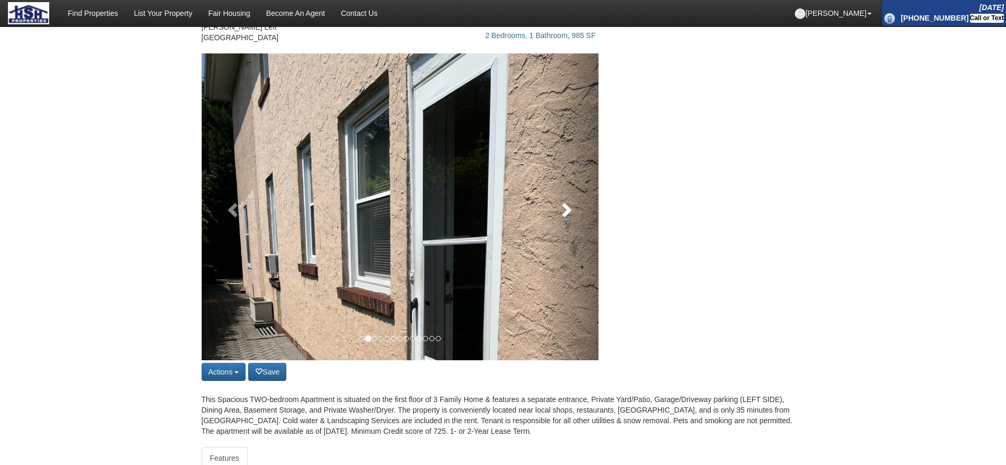
click at [567, 236] on link at bounding box center [569, 206] width 60 height 307
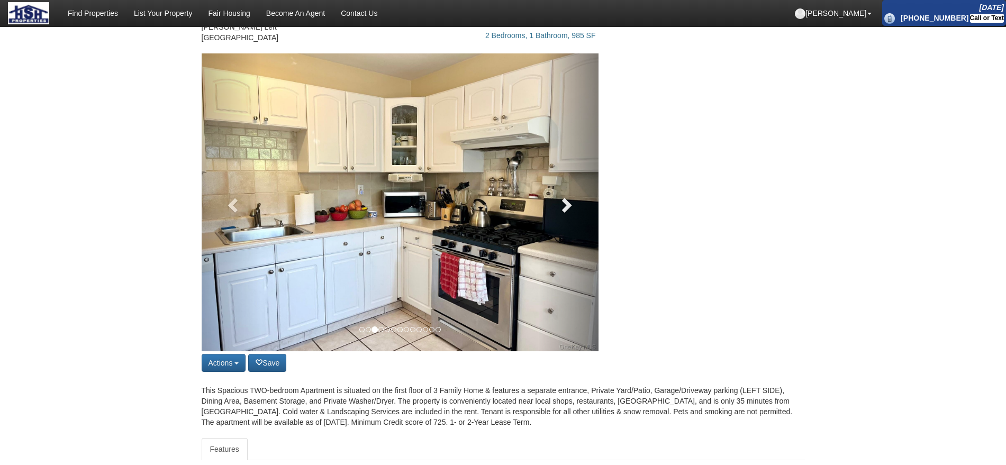
click at [567, 236] on link at bounding box center [569, 202] width 60 height 298
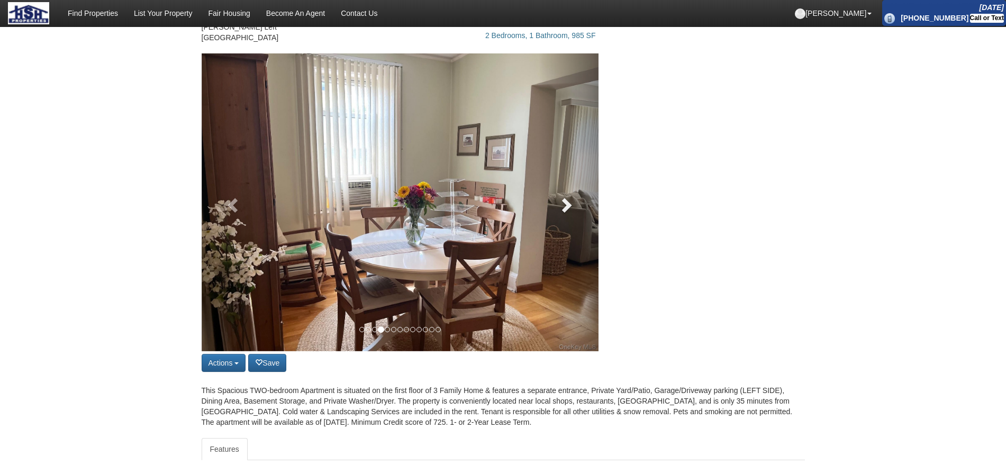
click at [569, 219] on link at bounding box center [569, 202] width 60 height 298
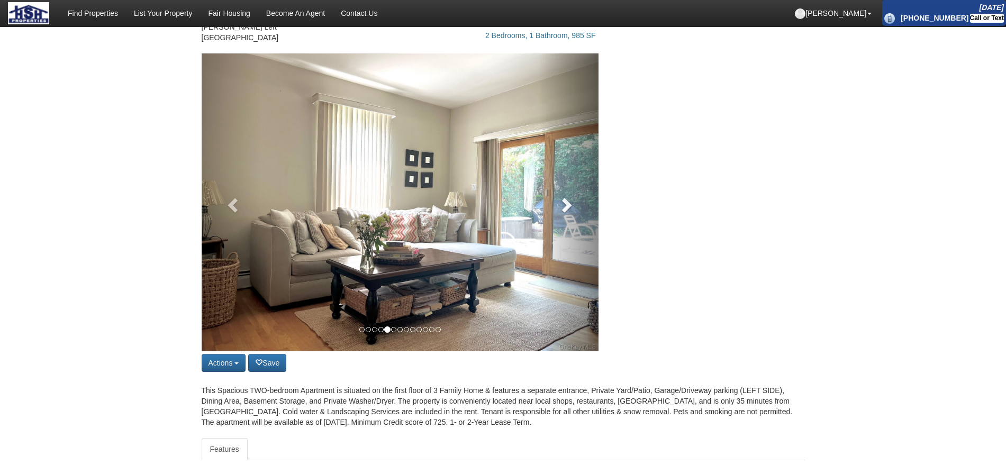
click at [569, 219] on link at bounding box center [569, 202] width 60 height 298
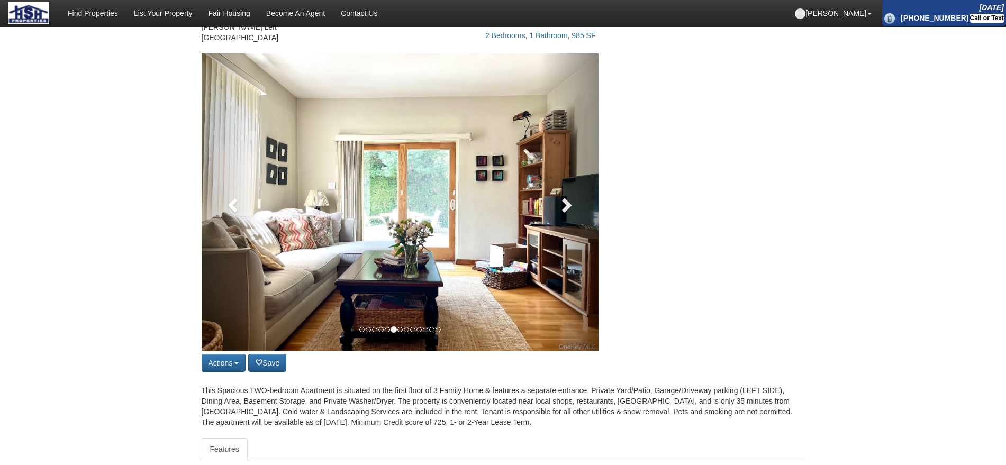
click at [569, 219] on link at bounding box center [569, 202] width 60 height 298
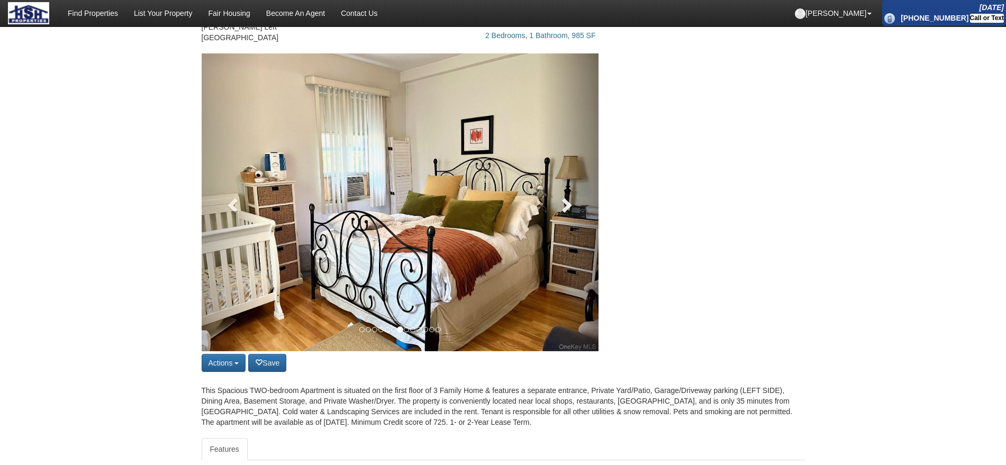
click at [569, 219] on link at bounding box center [569, 202] width 60 height 298
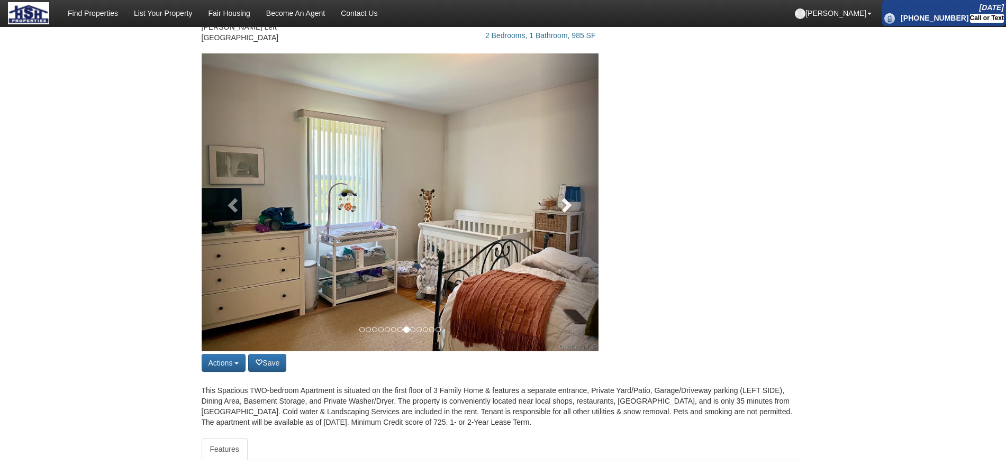
click at [569, 219] on link at bounding box center [569, 202] width 60 height 298
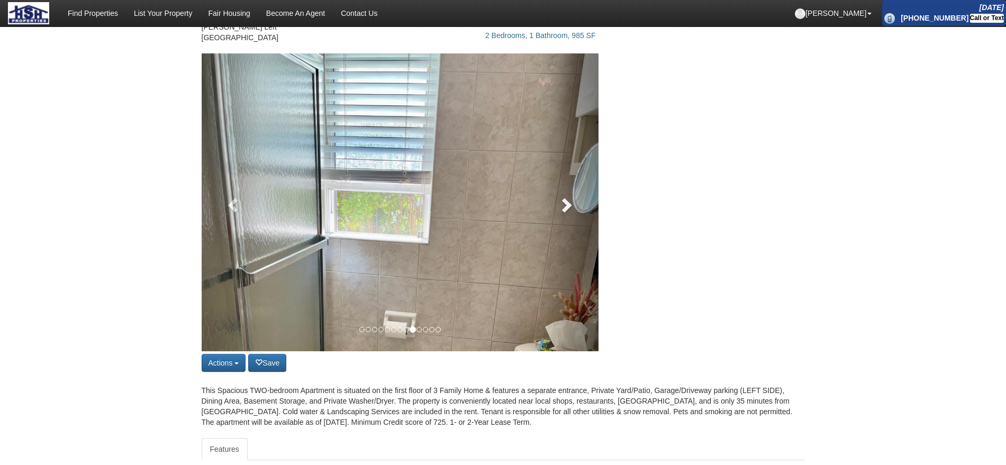
click at [569, 213] on span at bounding box center [566, 205] width 16 height 16
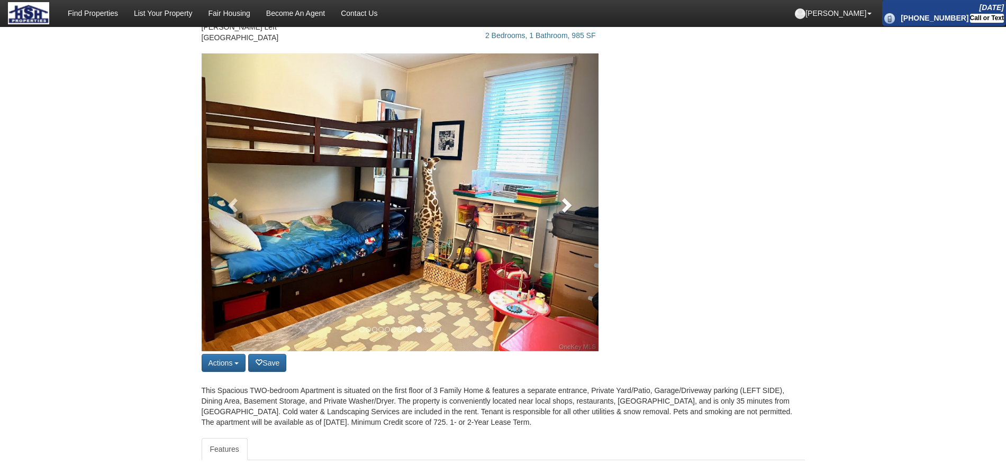
click at [569, 219] on link at bounding box center [569, 202] width 60 height 298
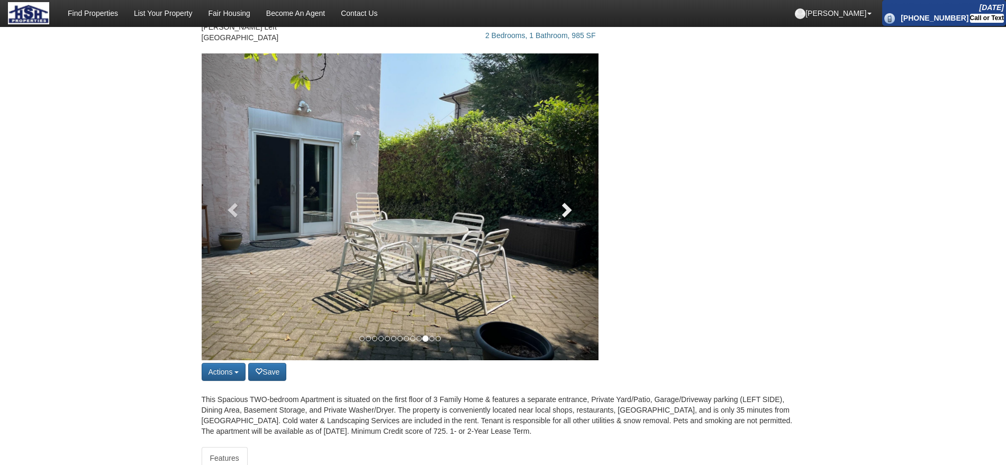
click at [569, 218] on span at bounding box center [566, 210] width 16 height 16
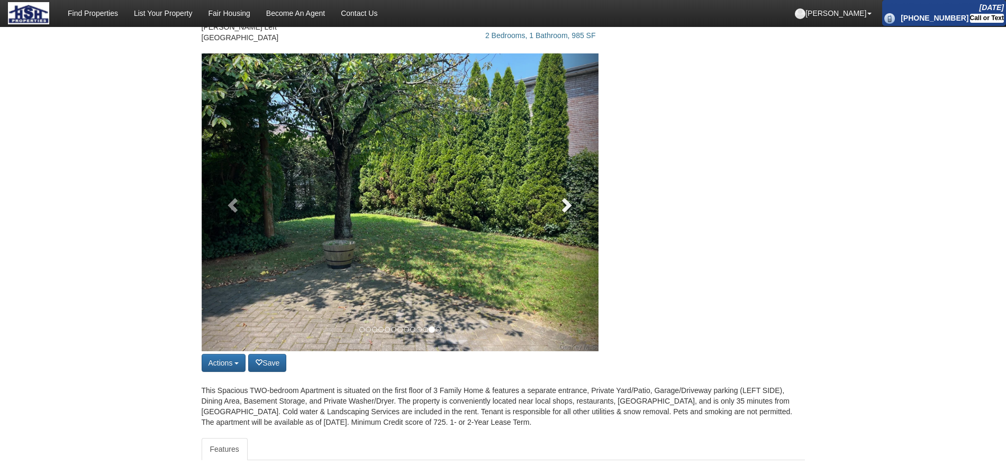
click at [569, 219] on link at bounding box center [569, 202] width 60 height 298
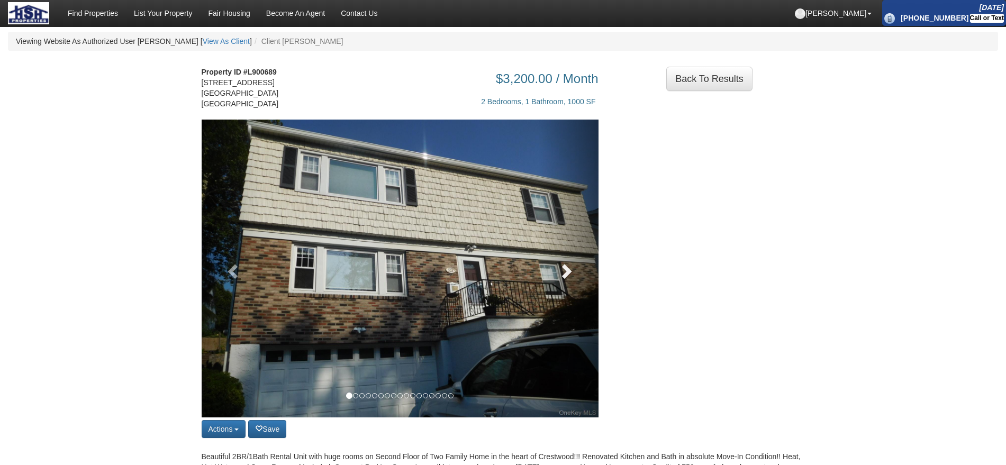
click at [567, 276] on span at bounding box center [566, 271] width 16 height 16
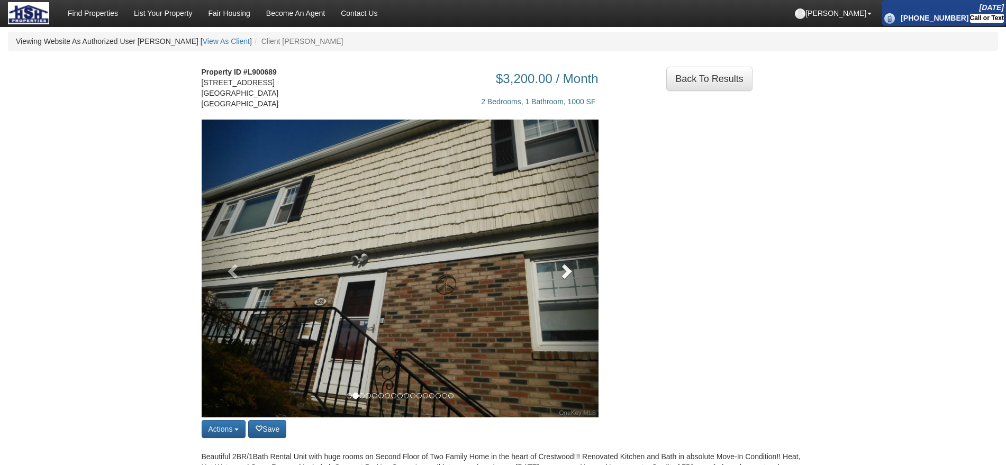
scroll to position [66, 0]
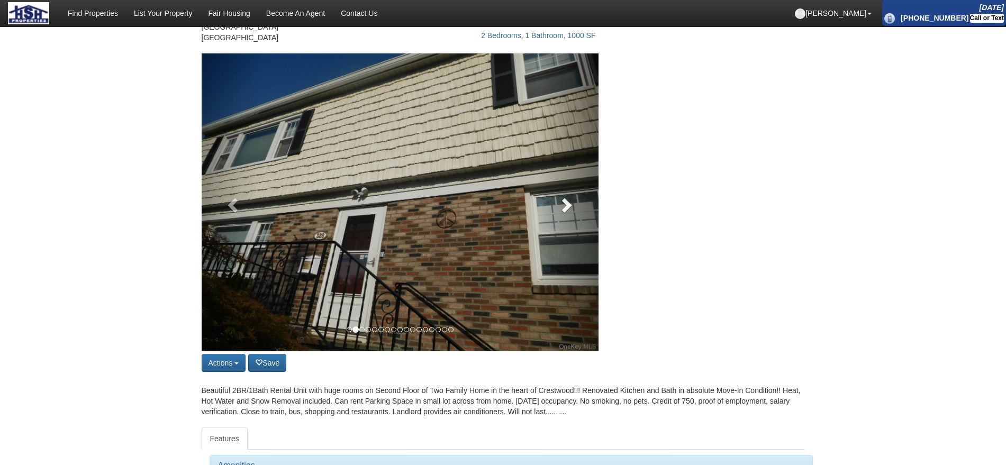
click at [568, 224] on link at bounding box center [569, 202] width 60 height 298
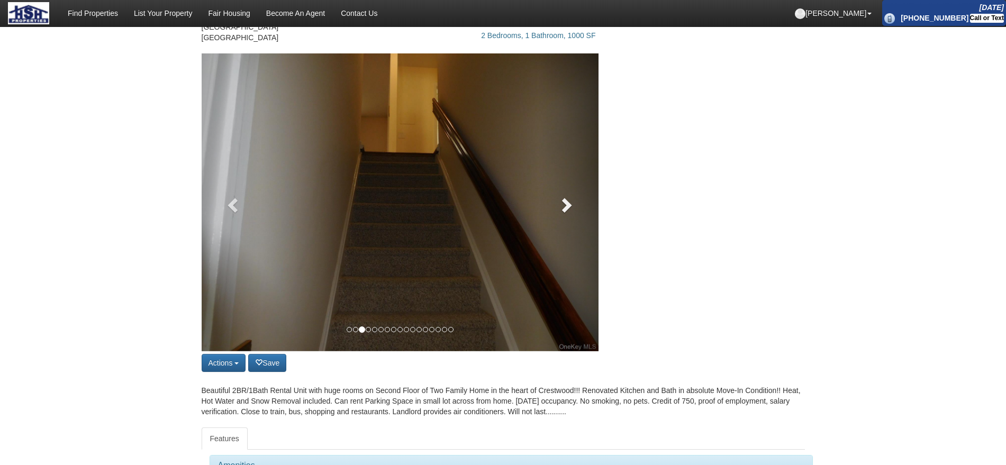
click at [568, 224] on link at bounding box center [569, 202] width 60 height 298
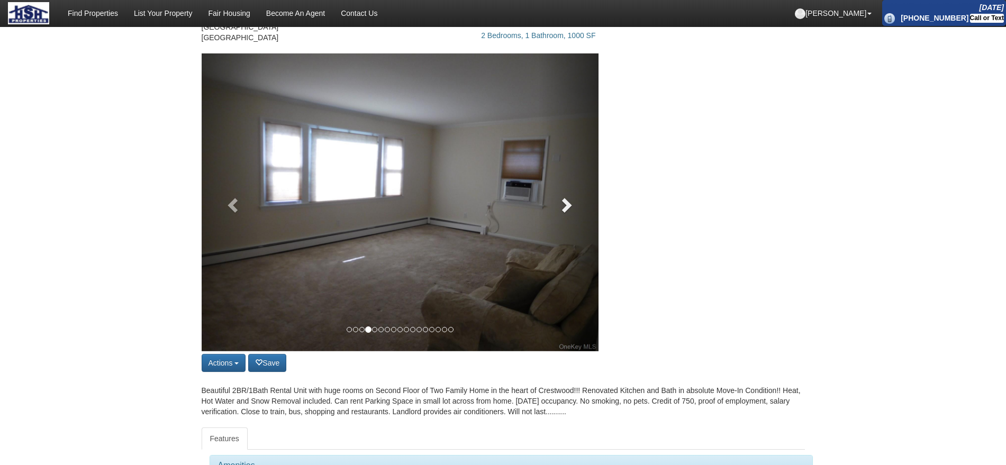
click at [568, 224] on link at bounding box center [569, 202] width 60 height 298
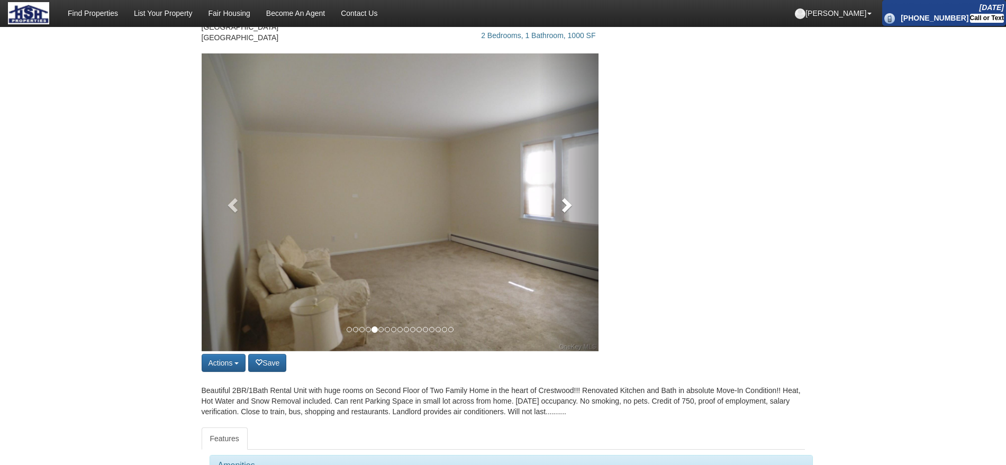
click at [568, 224] on link at bounding box center [569, 202] width 60 height 298
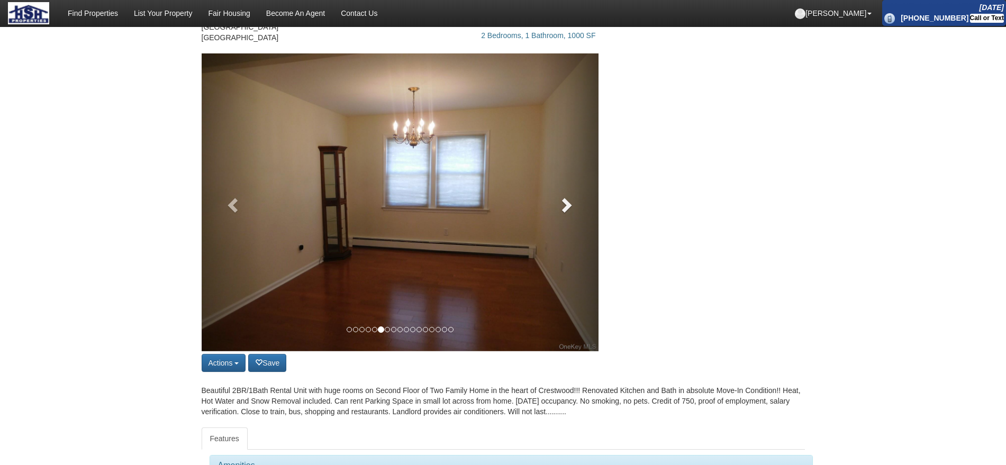
click at [586, 212] on link at bounding box center [569, 202] width 60 height 298
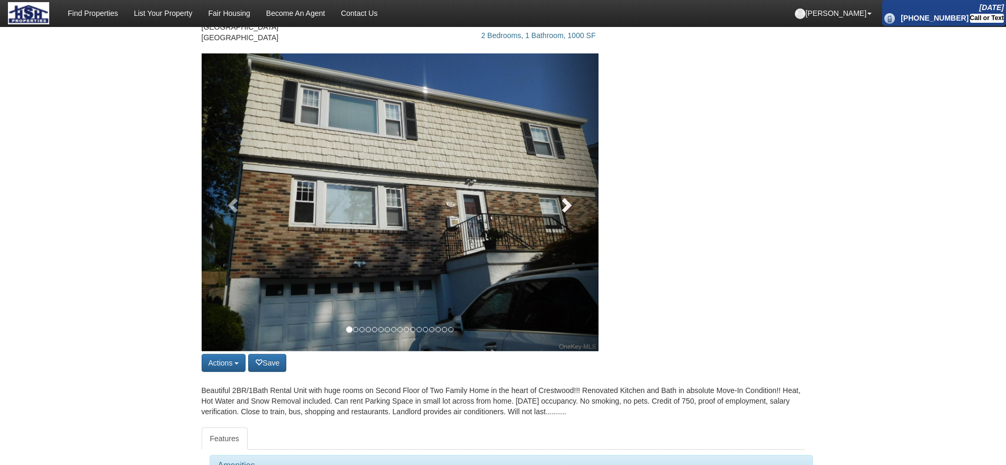
scroll to position [0, 0]
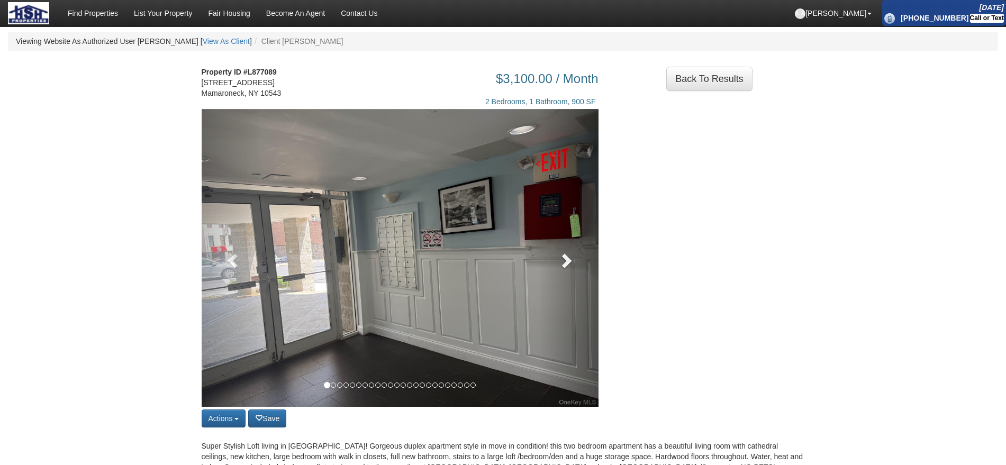
click at [583, 277] on link at bounding box center [569, 258] width 60 height 298
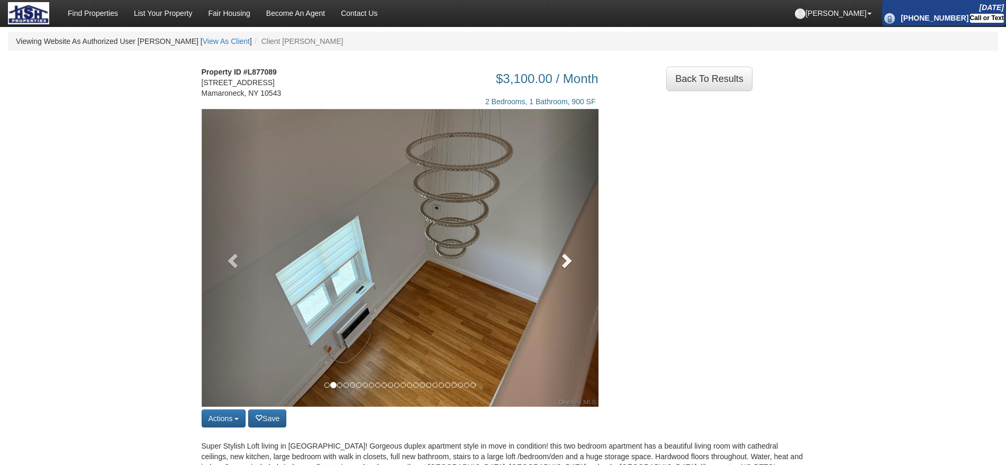
click at [583, 277] on link at bounding box center [569, 258] width 60 height 298
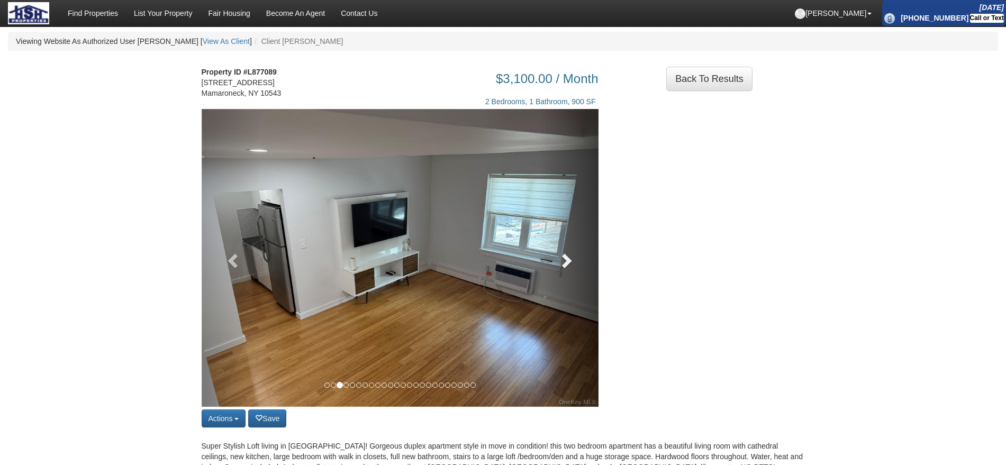
click at [583, 277] on link at bounding box center [569, 258] width 60 height 298
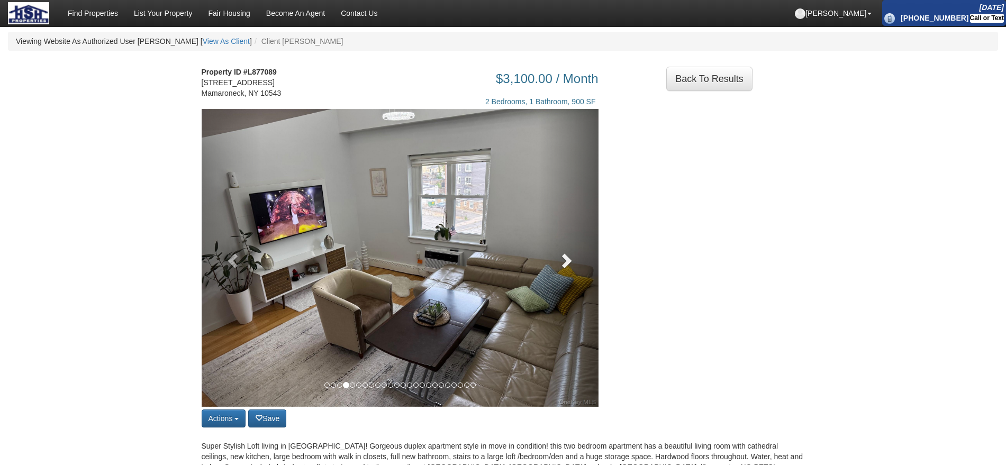
click at [583, 277] on link at bounding box center [569, 258] width 60 height 298
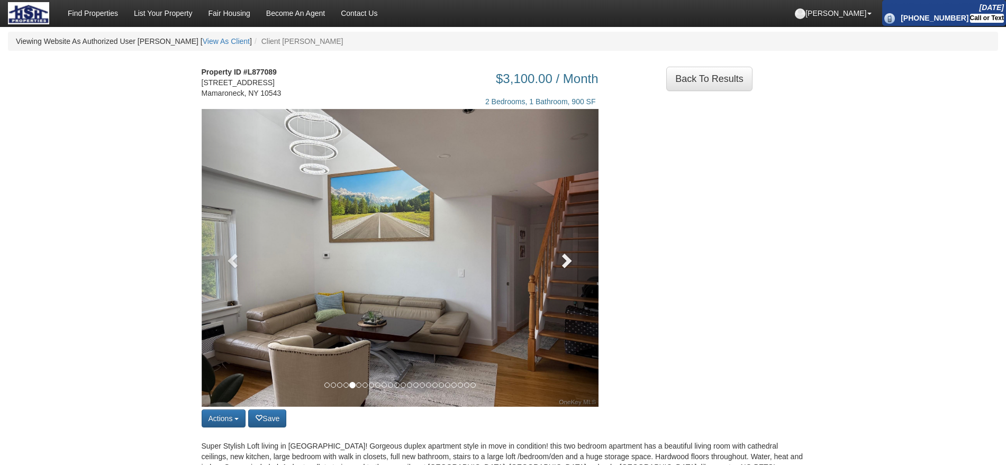
click at [583, 277] on link at bounding box center [569, 258] width 60 height 298
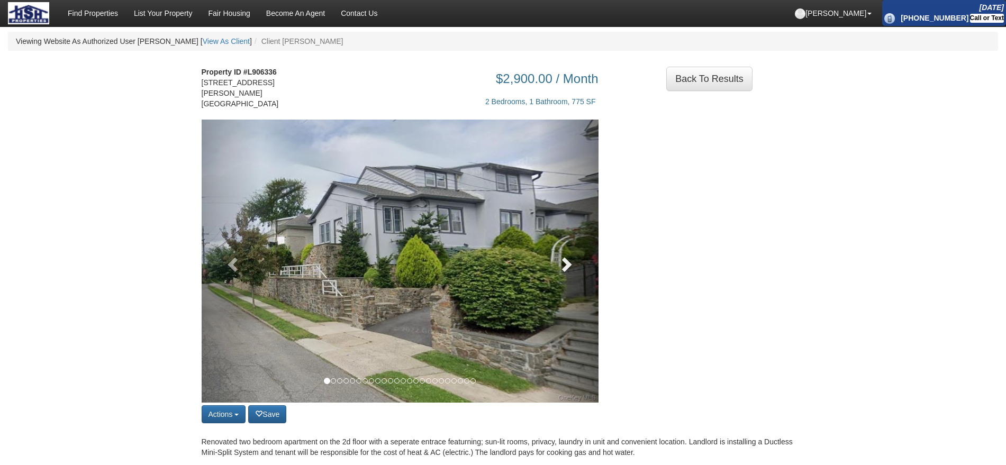
click at [594, 259] on link at bounding box center [569, 261] width 60 height 283
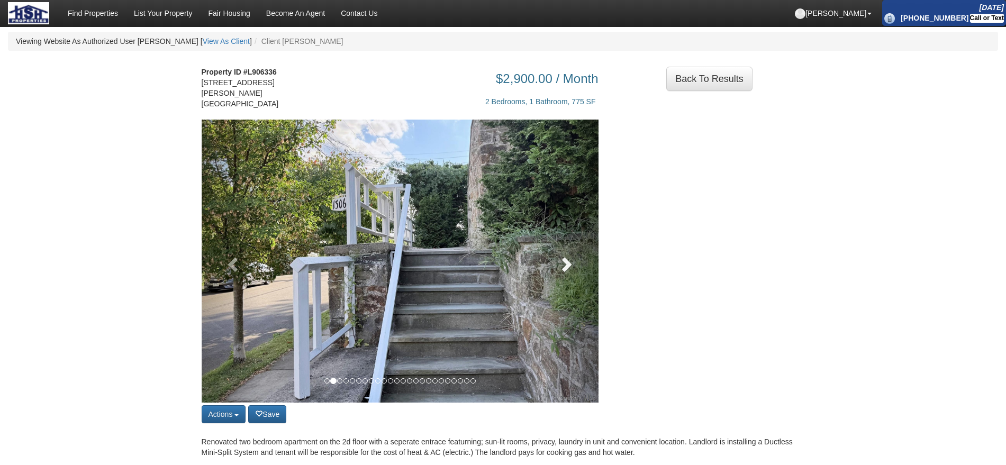
click at [586, 261] on link at bounding box center [569, 261] width 60 height 283
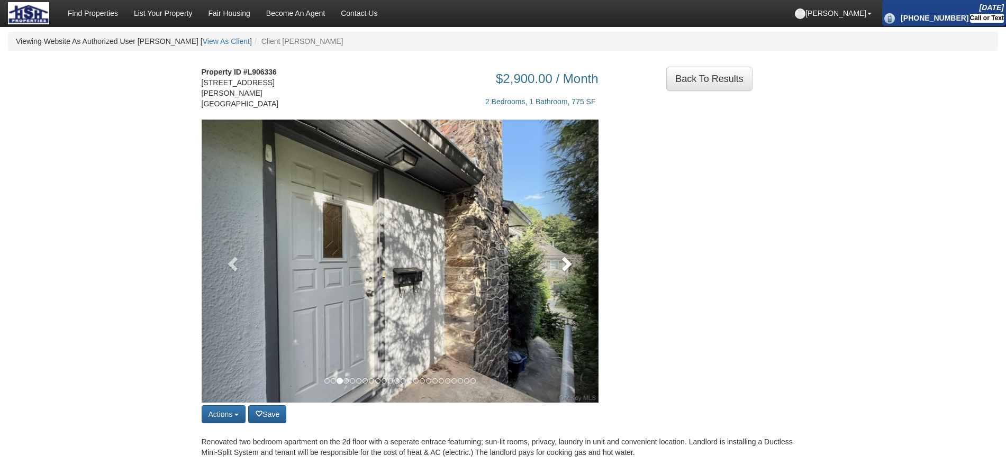
click at [586, 261] on link at bounding box center [569, 261] width 60 height 283
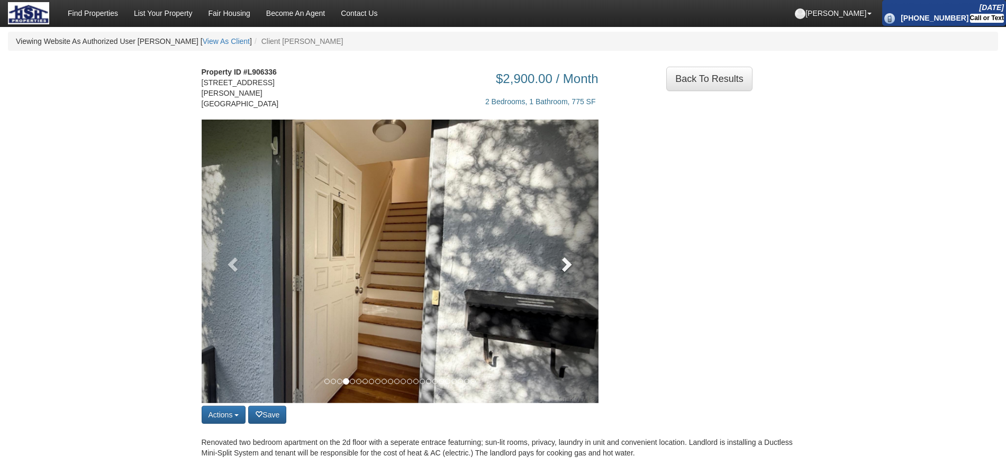
click at [586, 261] on link at bounding box center [569, 262] width 60 height 284
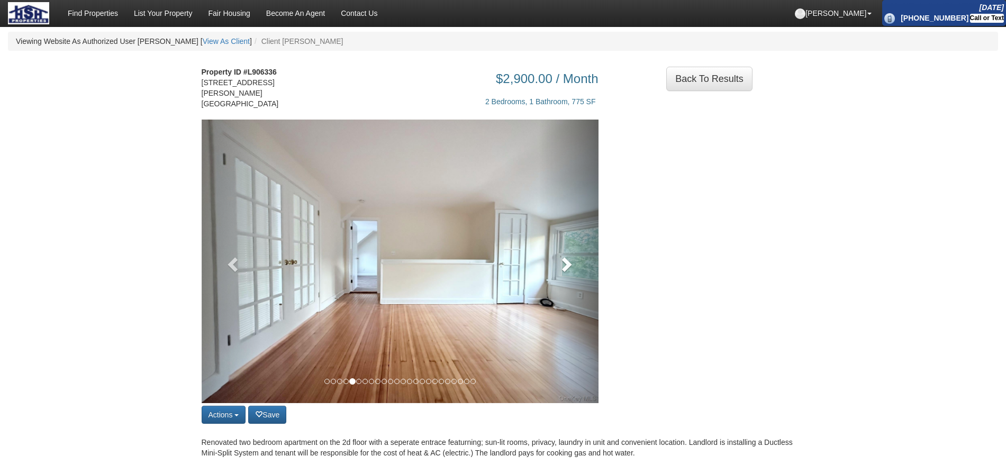
click at [586, 261] on link at bounding box center [569, 262] width 60 height 284
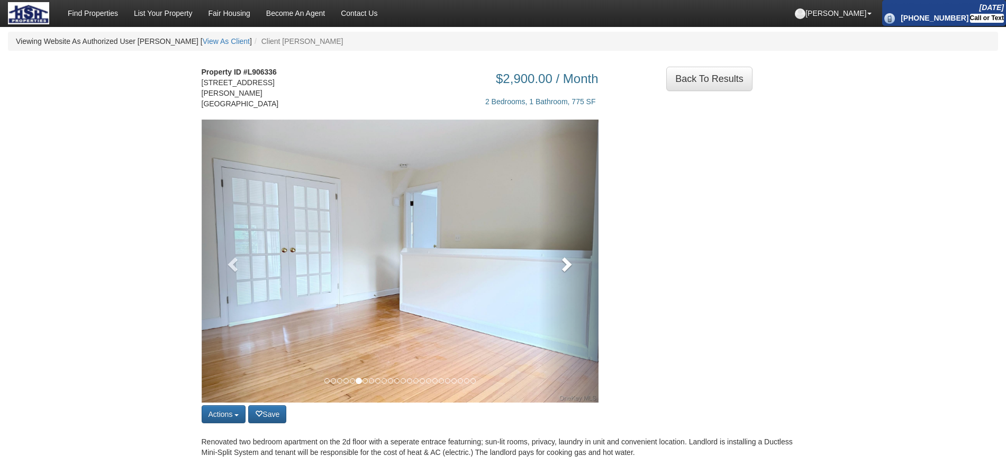
click at [555, 272] on link at bounding box center [569, 261] width 60 height 283
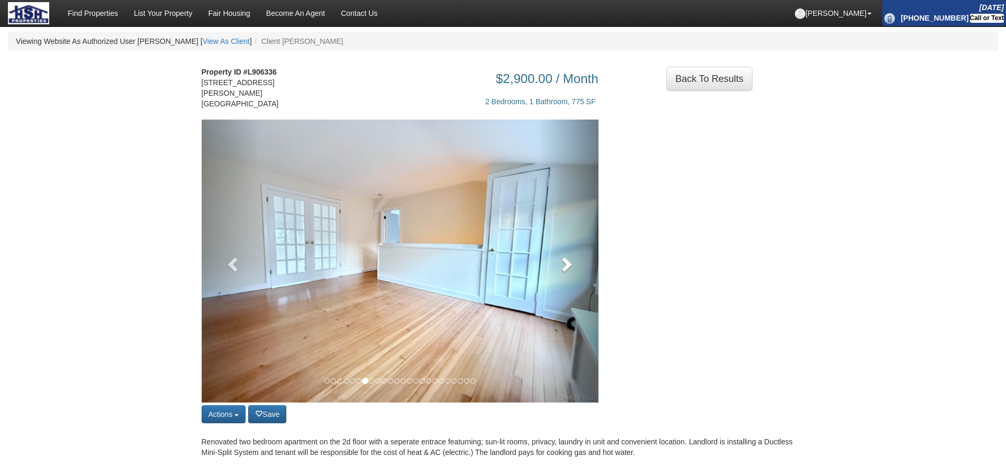
click at [555, 272] on link at bounding box center [569, 261] width 60 height 283
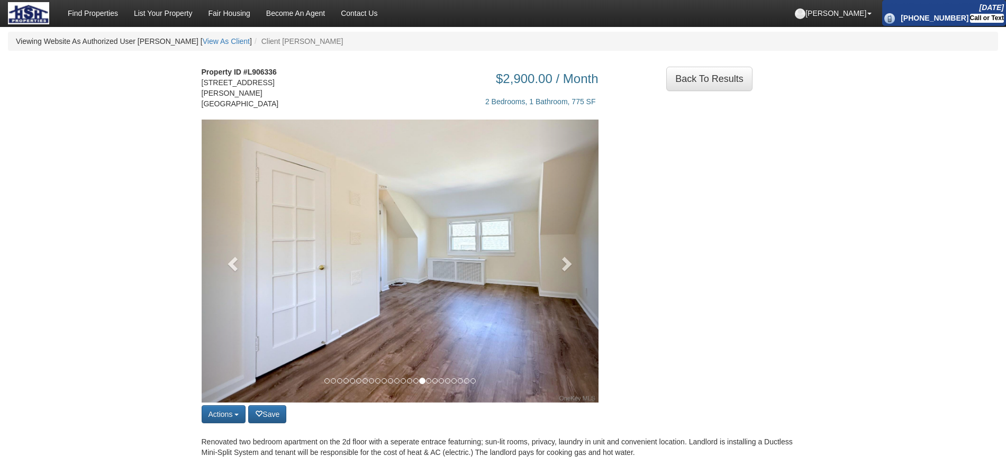
click at [522, 208] on img at bounding box center [400, 261] width 397 height 283
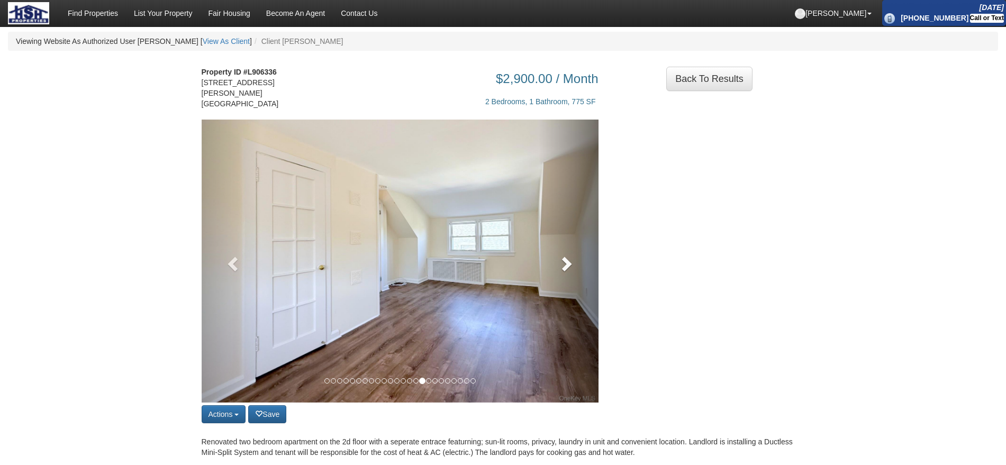
click at [556, 246] on link at bounding box center [569, 261] width 60 height 283
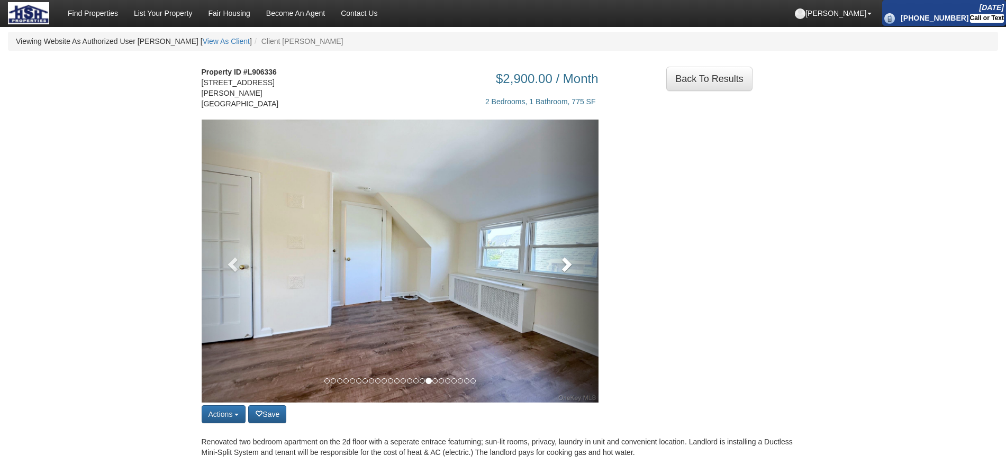
click at [556, 246] on link at bounding box center [569, 261] width 60 height 283
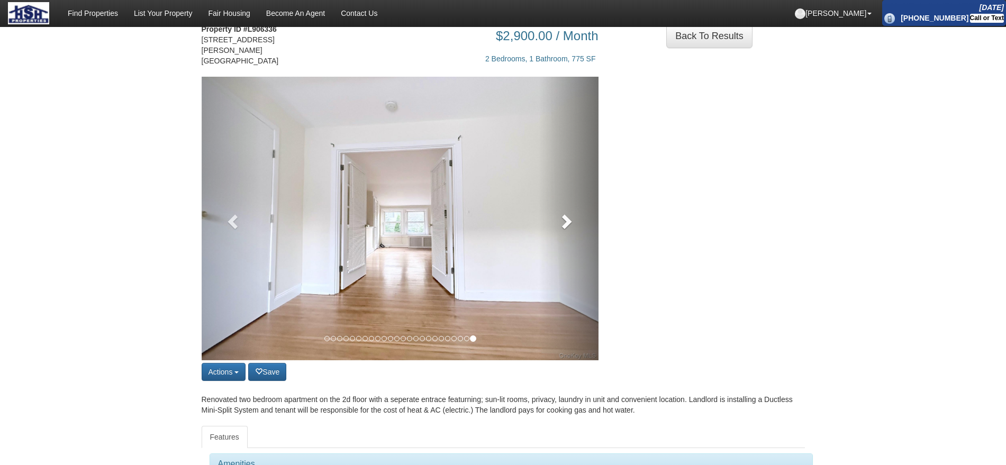
scroll to position [66, 0]
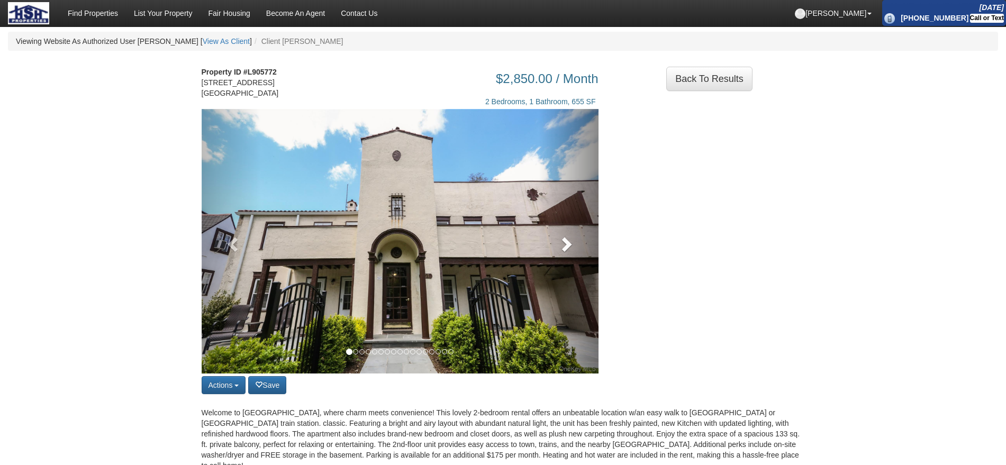
click at [563, 273] on link at bounding box center [569, 241] width 60 height 265
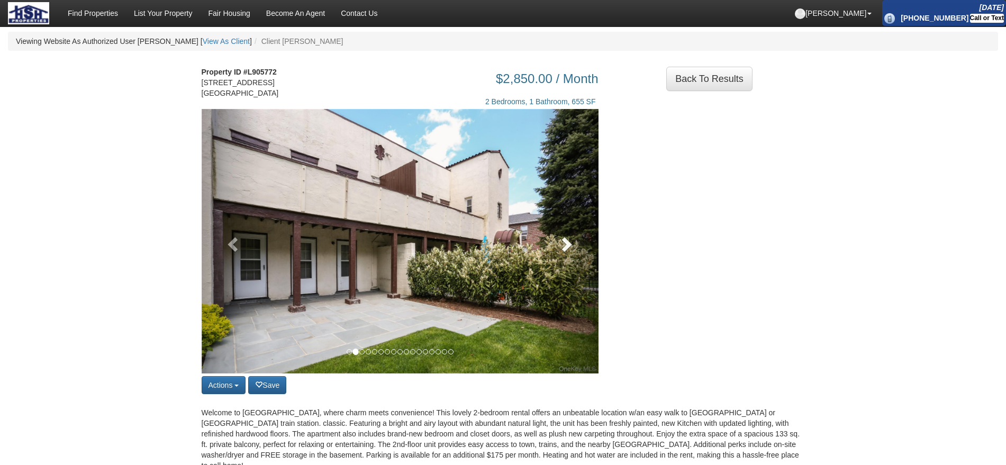
click at [563, 273] on link at bounding box center [569, 241] width 60 height 265
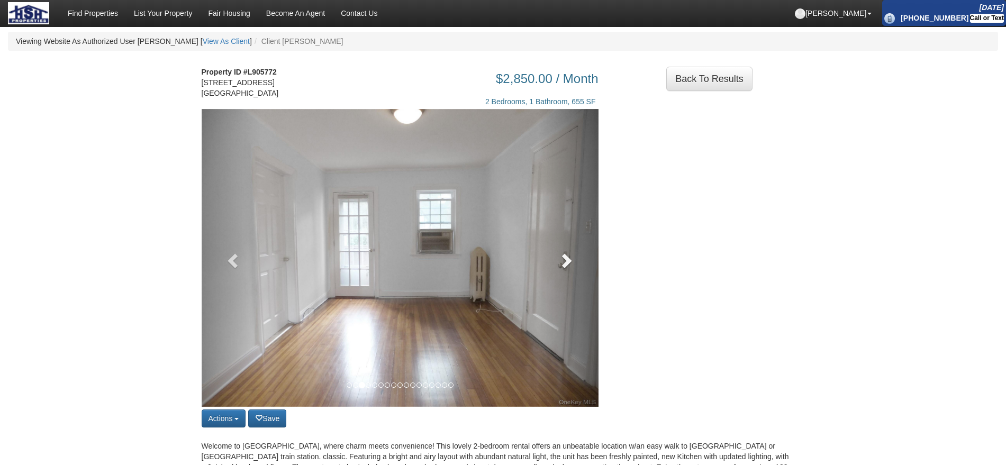
click at [563, 268] on span at bounding box center [566, 260] width 16 height 16
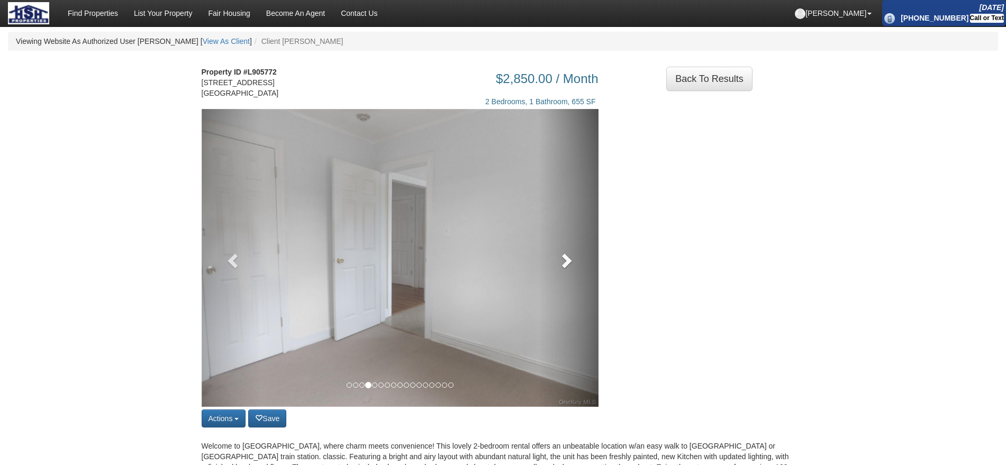
click at [563, 268] on span at bounding box center [566, 260] width 16 height 16
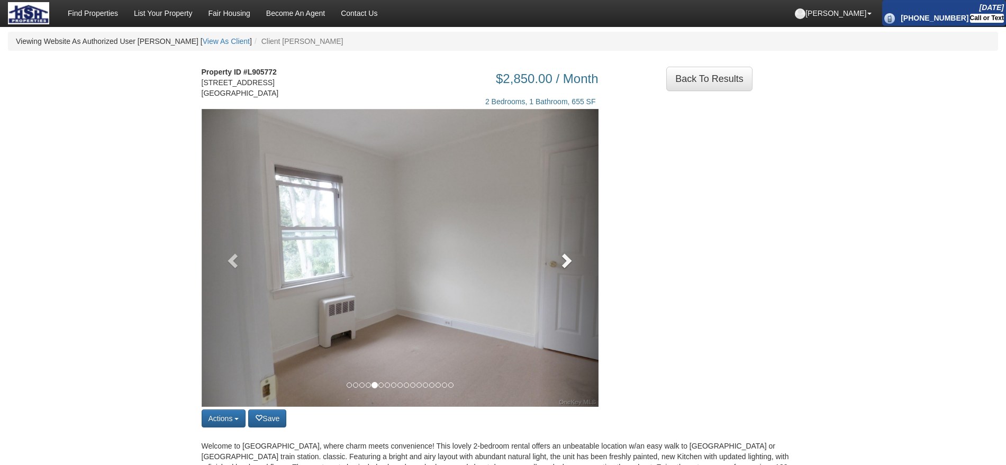
click at [565, 268] on span at bounding box center [566, 260] width 16 height 16
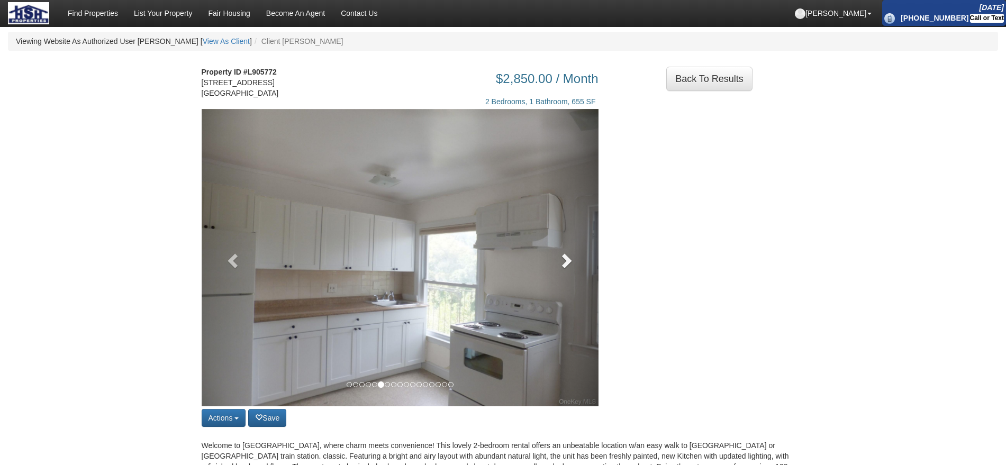
click at [565, 268] on span at bounding box center [566, 260] width 16 height 16
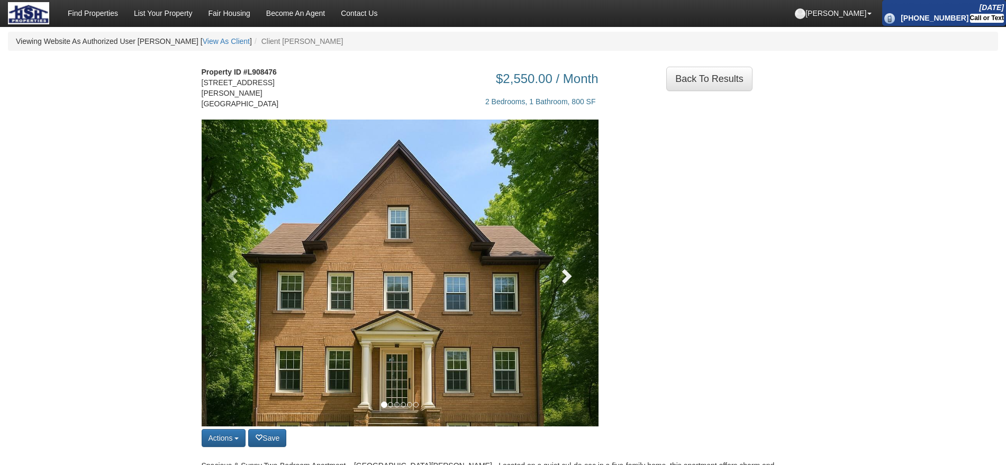
click at [578, 271] on link at bounding box center [569, 273] width 60 height 307
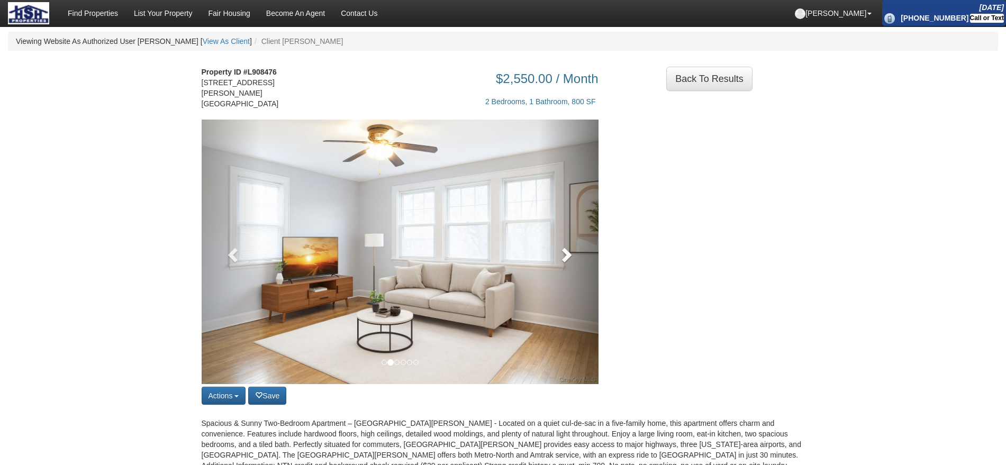
scroll to position [66, 0]
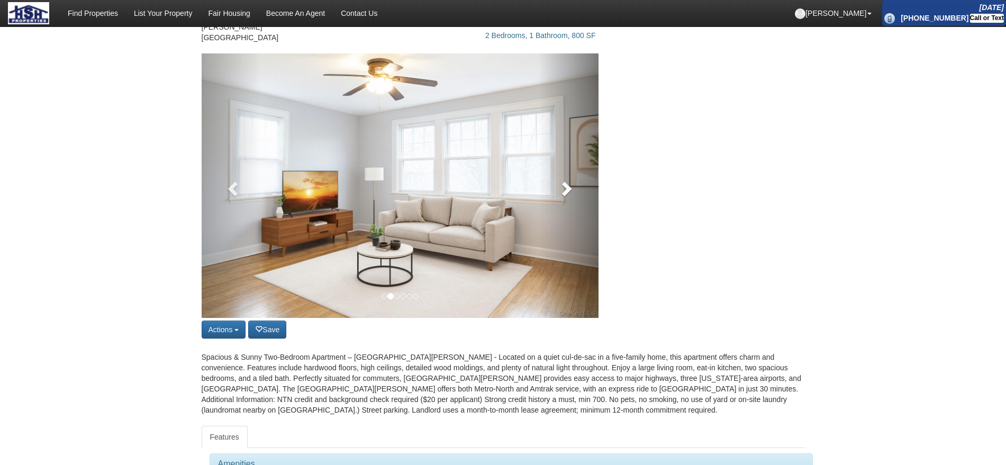
click at [563, 216] on link at bounding box center [569, 185] width 60 height 265
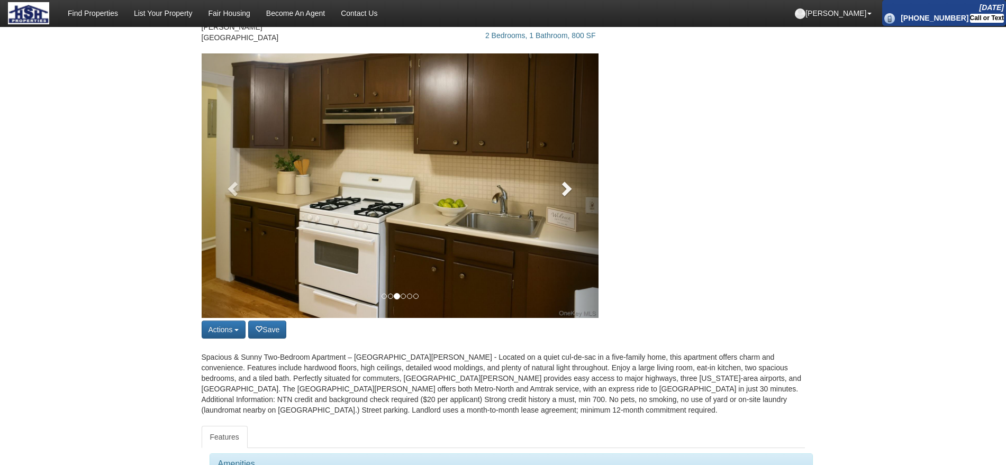
click at [565, 210] on link at bounding box center [569, 185] width 60 height 265
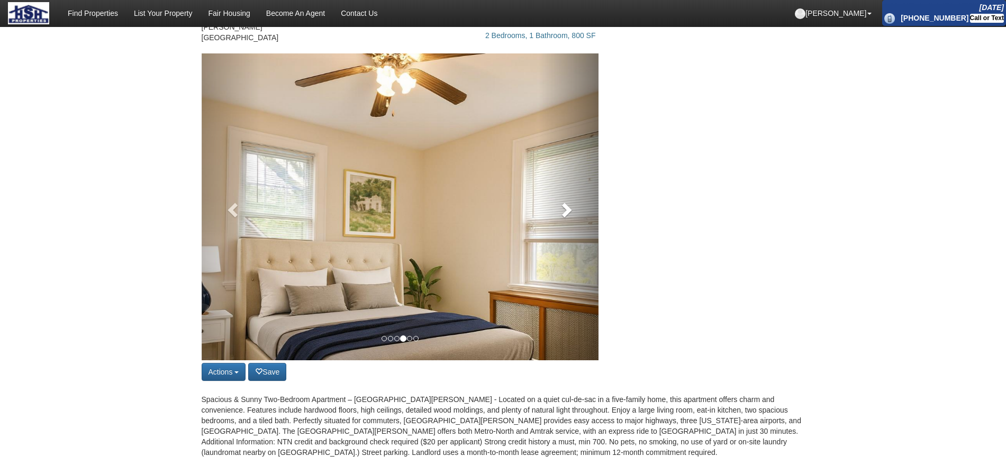
click at [565, 207] on span at bounding box center [566, 210] width 16 height 16
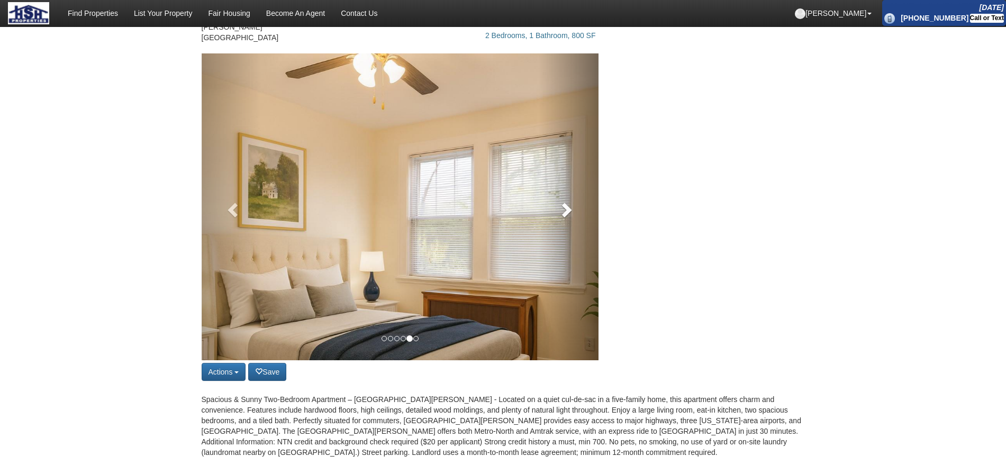
click at [565, 207] on span at bounding box center [566, 210] width 16 height 16
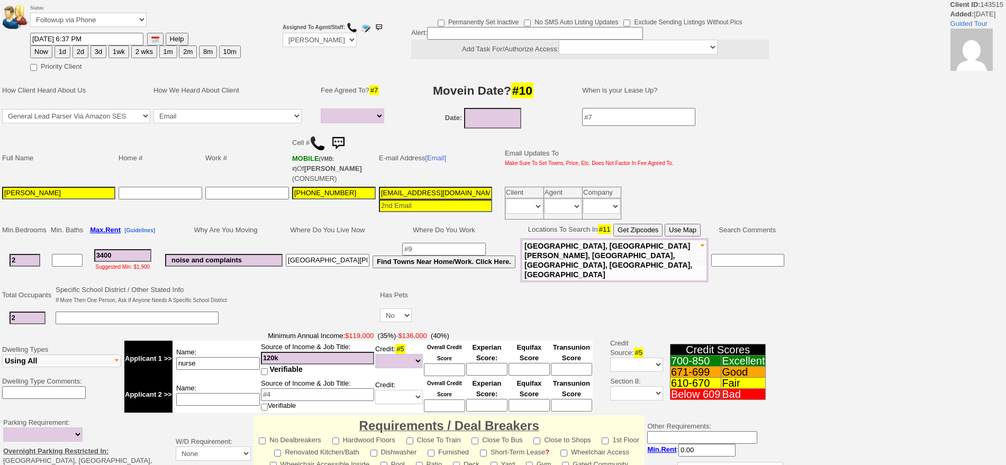
select select
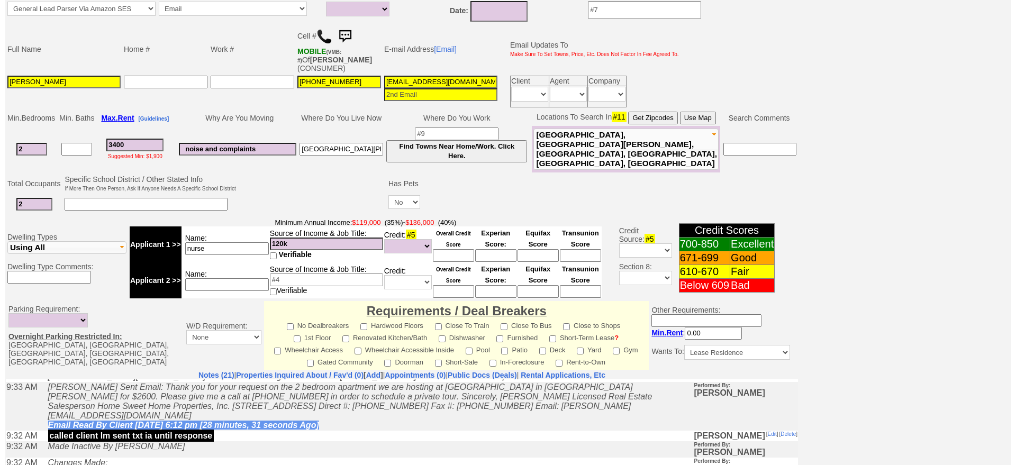
scroll to position [320, 0]
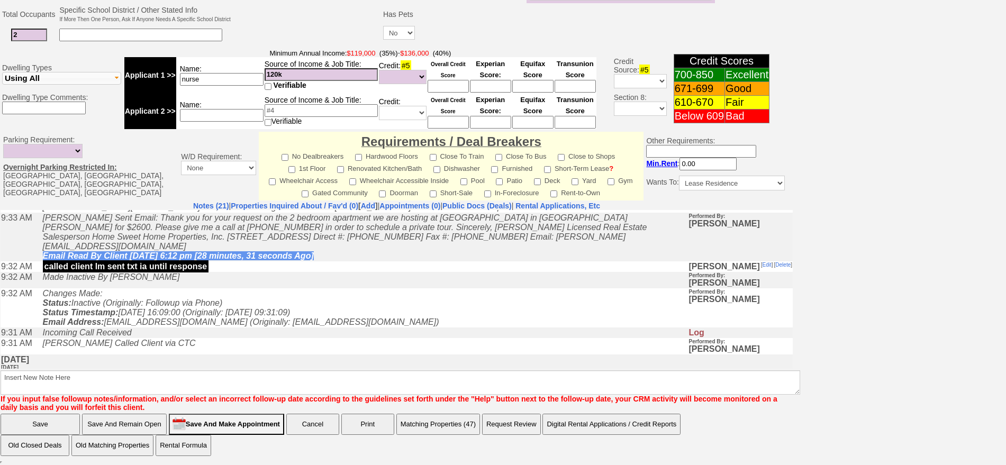
click at [464, 429] on button "Matching Properties (47)" at bounding box center [438, 424] width 84 height 21
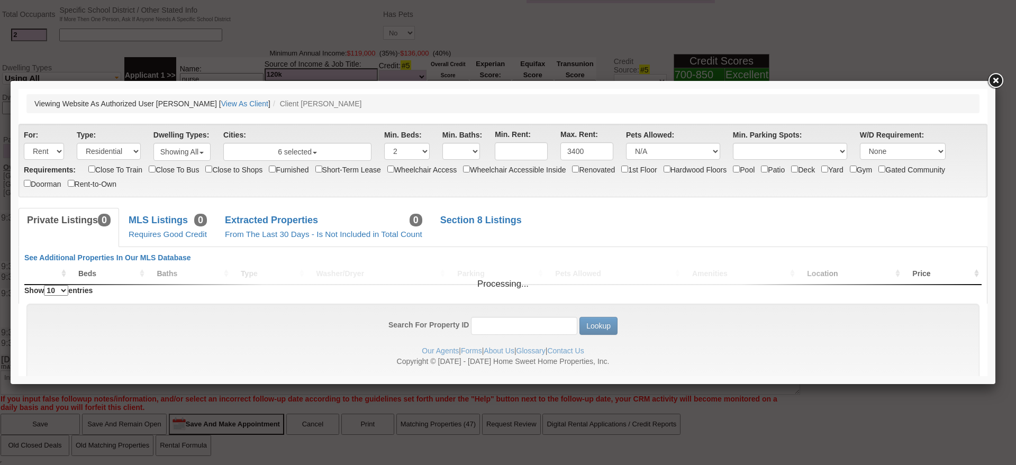
scroll to position [0, 0]
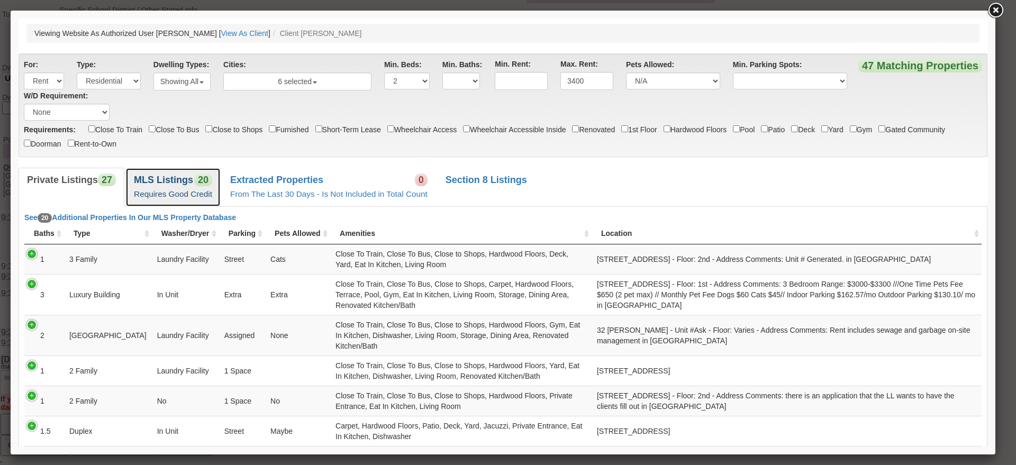
click at [170, 179] on b "MLS Listings" at bounding box center [163, 180] width 59 height 11
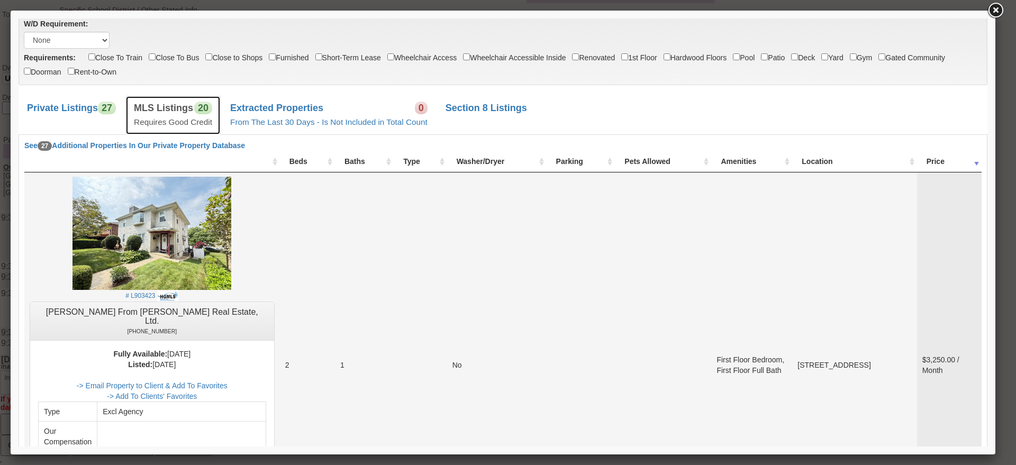
scroll to position [132, 0]
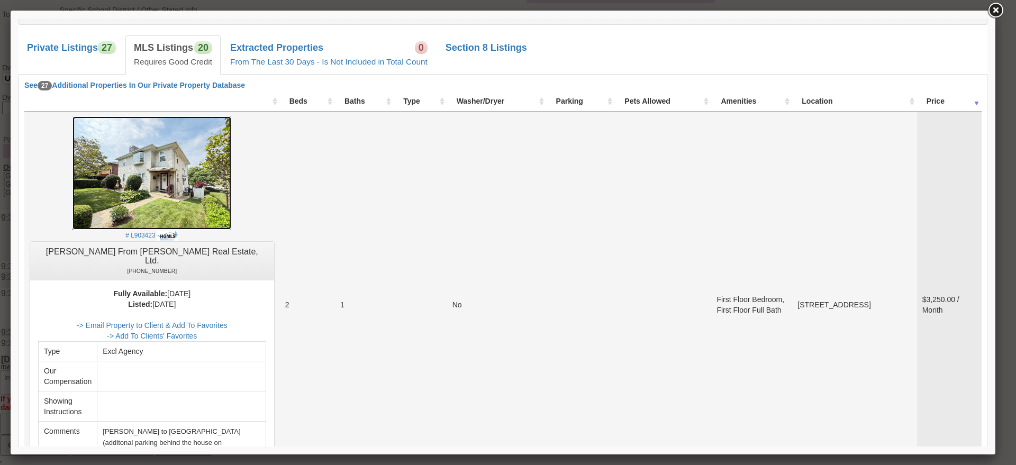
click at [203, 200] on img at bounding box center [152, 172] width 159 height 113
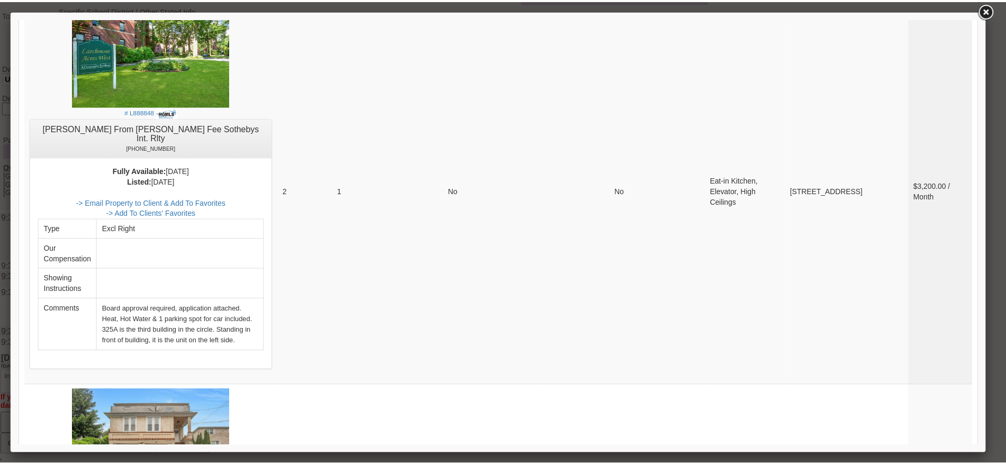
scroll to position [1059, 0]
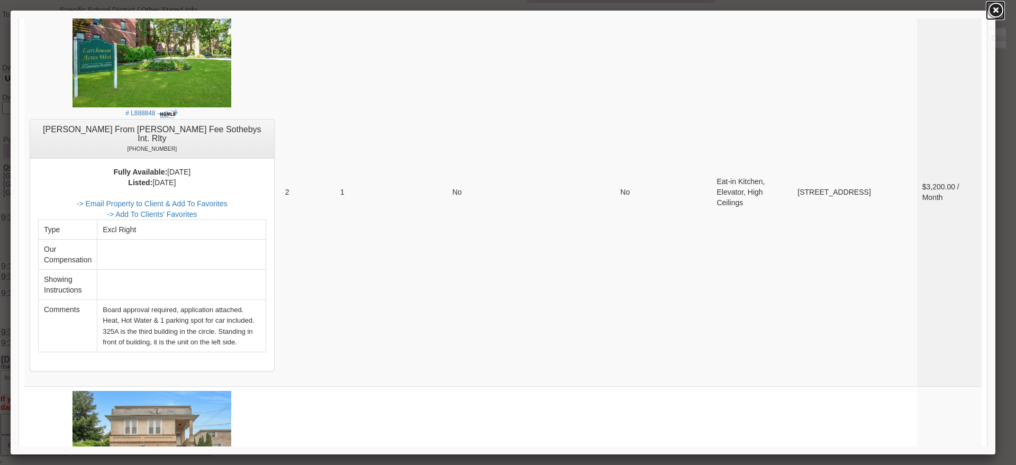
click at [998, 15] on link at bounding box center [995, 10] width 19 height 19
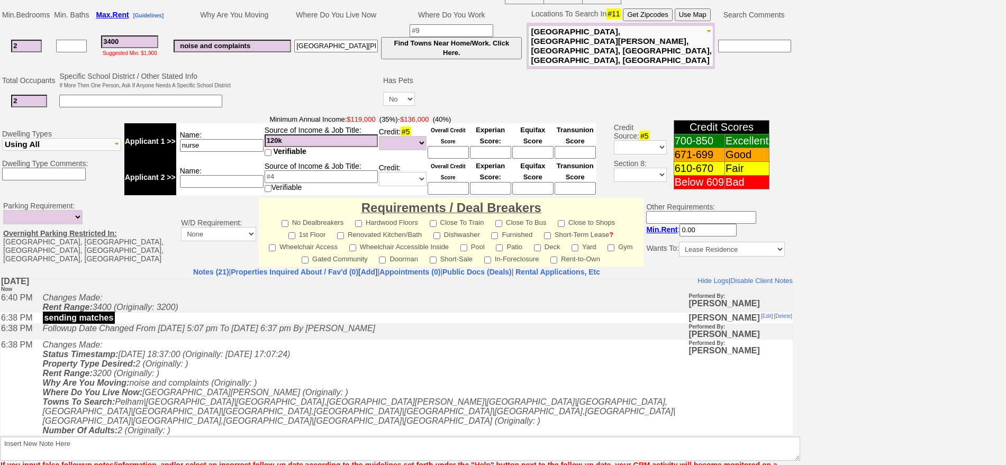
scroll to position [55, 0]
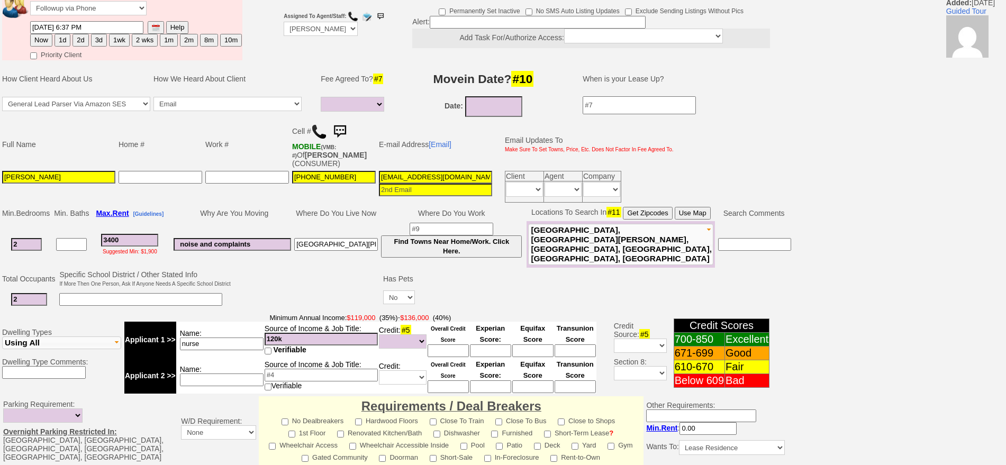
click at [340, 127] on img at bounding box center [339, 131] width 21 height 21
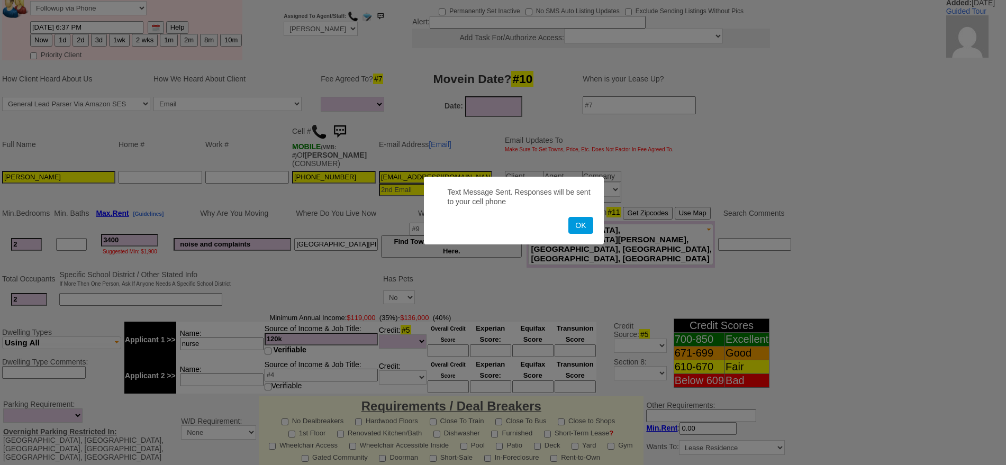
click at [568, 217] on button "OK" at bounding box center [580, 225] width 24 height 17
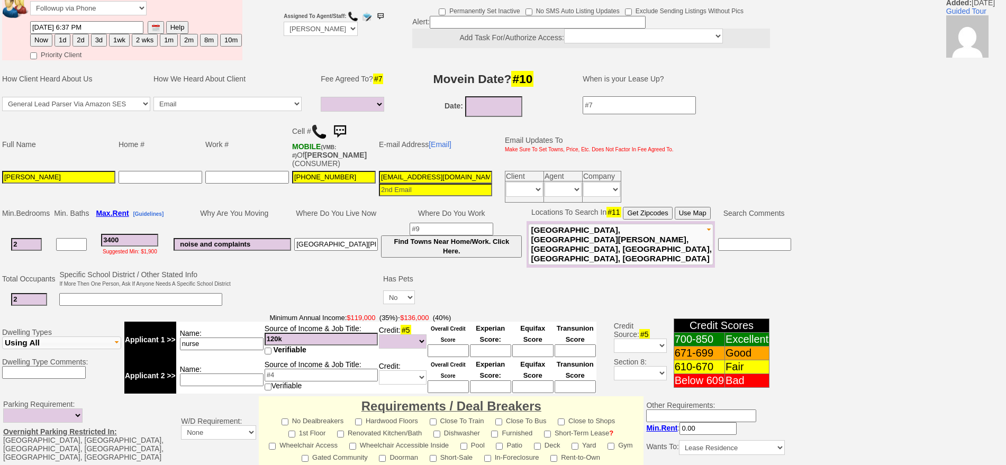
click at [338, 123] on img at bounding box center [339, 131] width 21 height 21
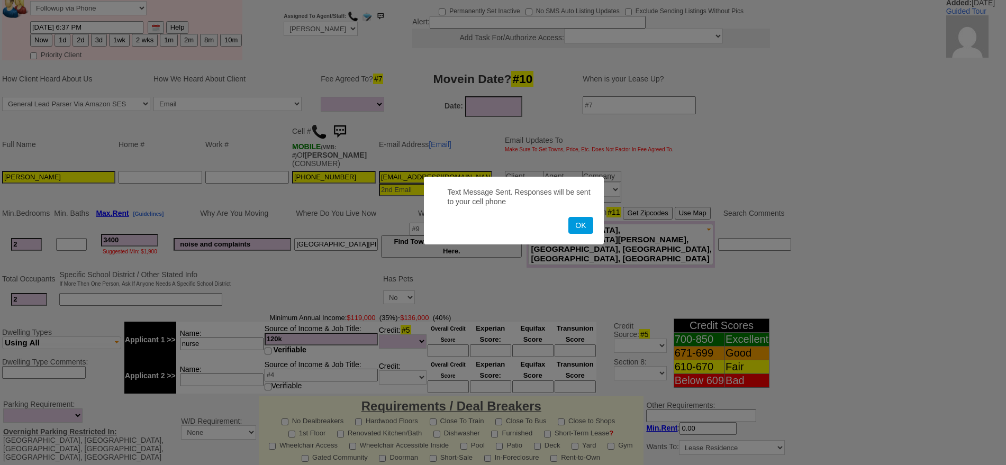
click at [568, 217] on button "OK" at bounding box center [580, 225] width 24 height 17
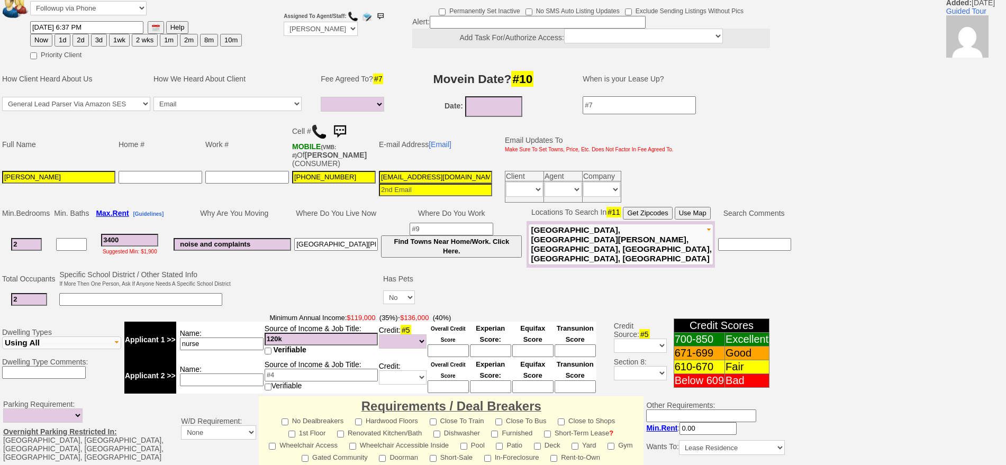
click at [345, 136] on img at bounding box center [339, 131] width 21 height 21
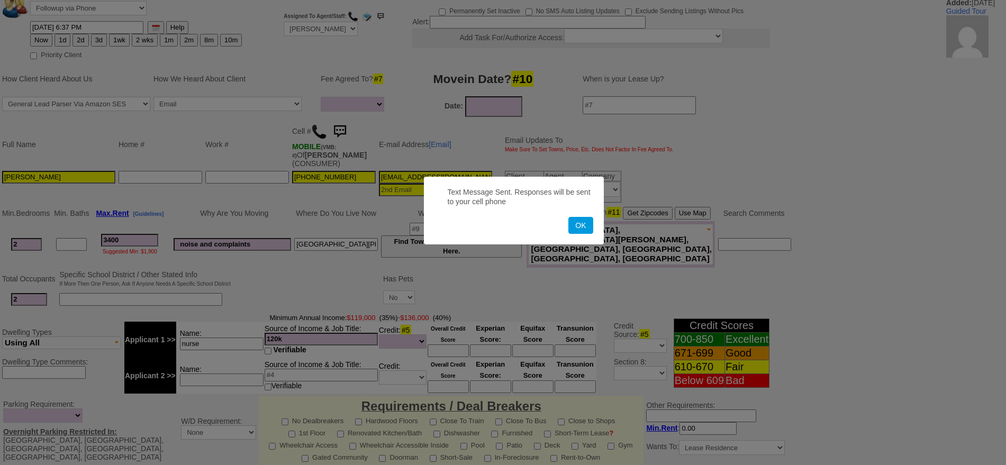
click at [568, 217] on button "OK" at bounding box center [580, 225] width 24 height 17
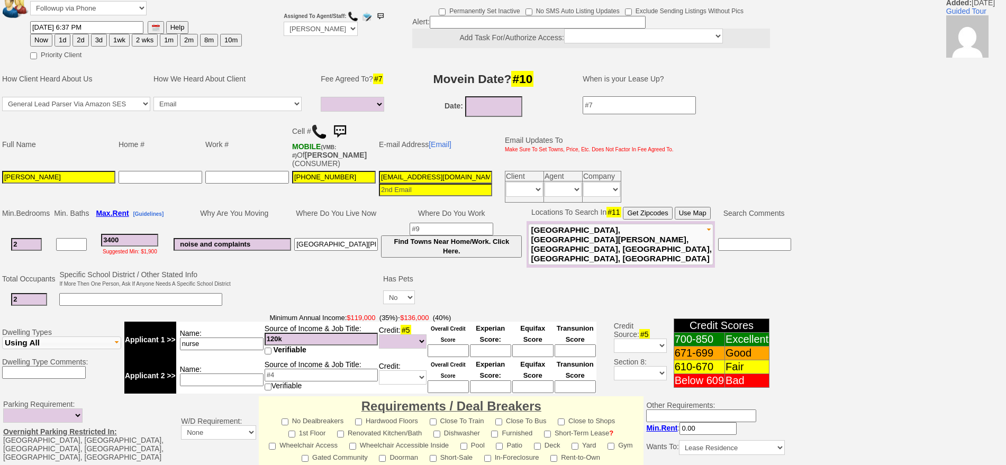
click at [342, 124] on img at bounding box center [339, 131] width 21 height 21
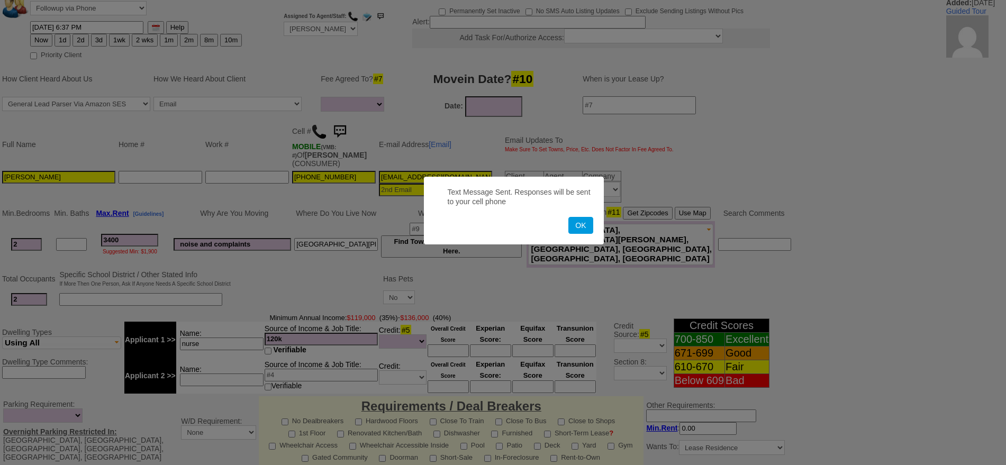
click at [568, 217] on button "OK" at bounding box center [580, 225] width 24 height 17
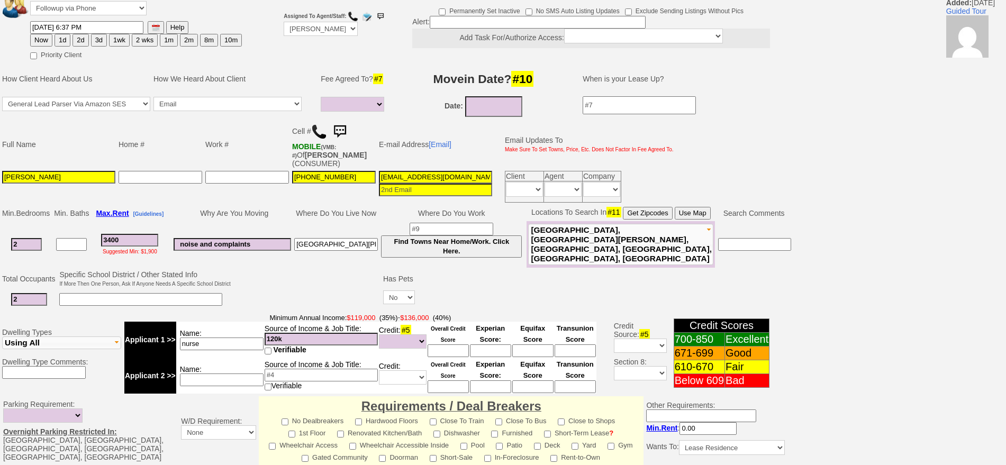
click at [336, 129] on img at bounding box center [339, 131] width 21 height 21
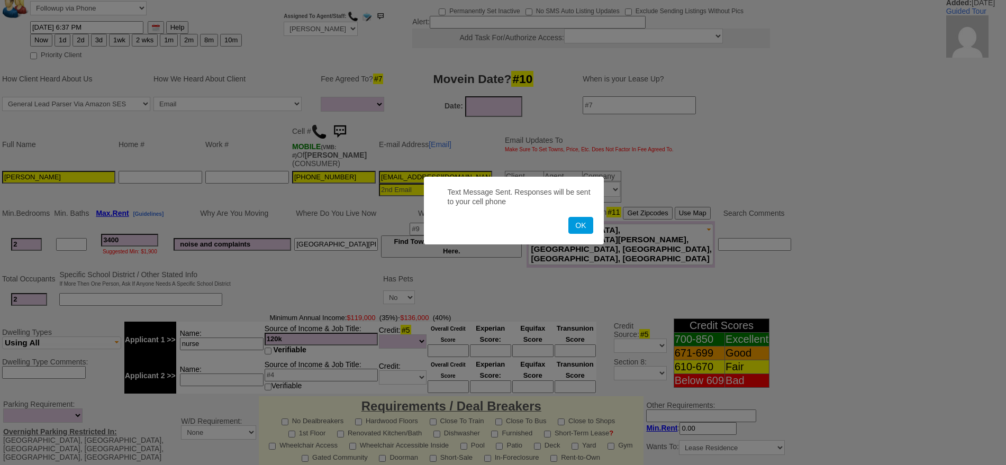
click at [568, 217] on button "OK" at bounding box center [580, 225] width 24 height 17
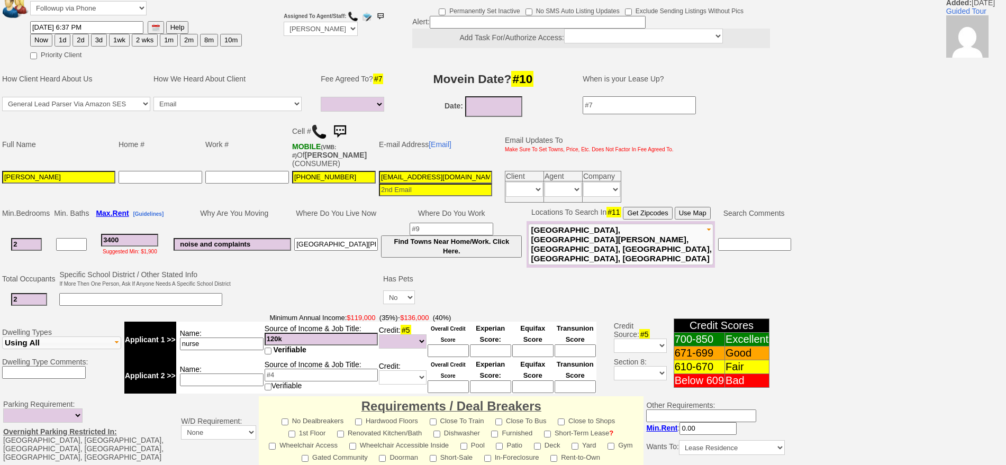
click at [336, 129] on img at bounding box center [339, 131] width 21 height 21
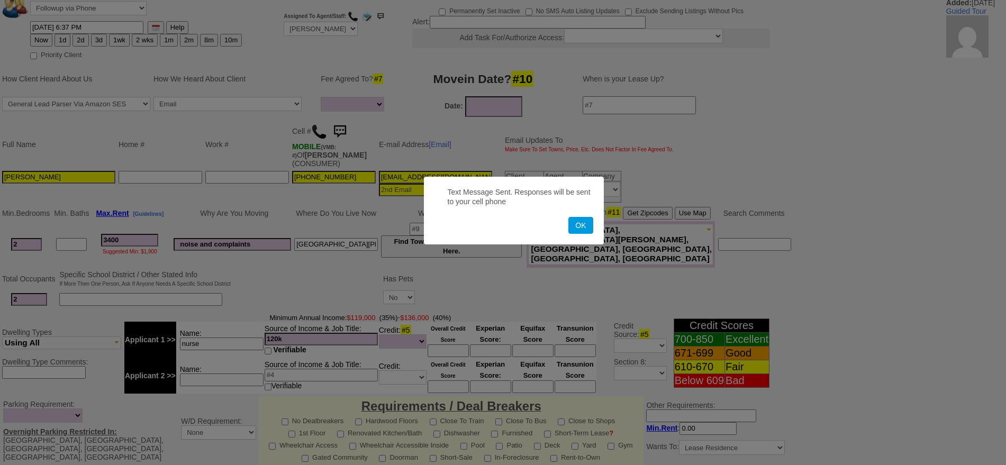
click at [568, 217] on button "OK" at bounding box center [580, 225] width 24 height 17
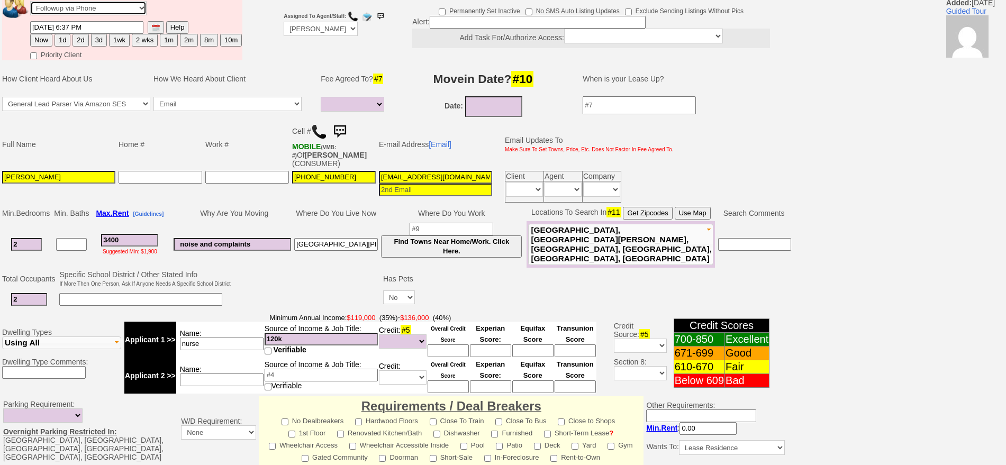
click at [58, 13] on select "Followup via Phone Followup via Email Followup When Section 8 Property Found De…" at bounding box center [88, 8] width 116 height 14
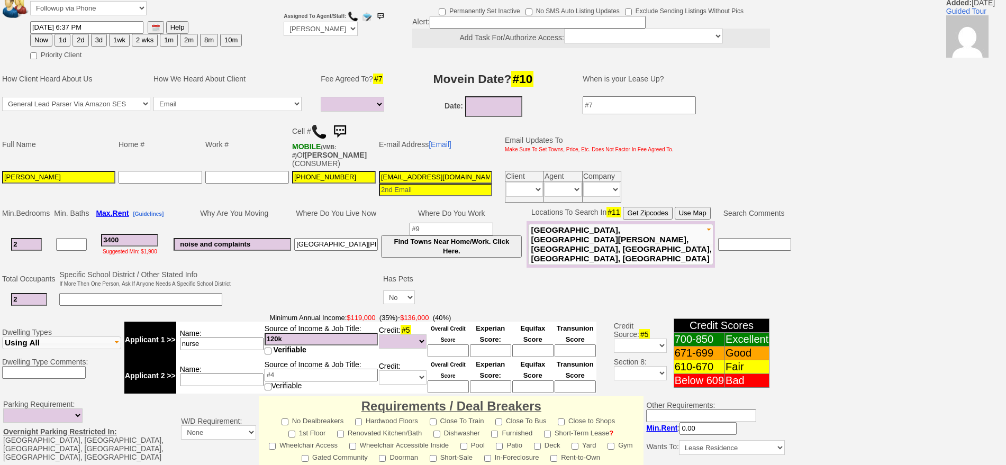
drag, startPoint x: 241, startPoint y: 139, endPoint x: 97, endPoint y: 86, distance: 153.6
click at [242, 140] on td "Work #" at bounding box center [247, 145] width 87 height 50
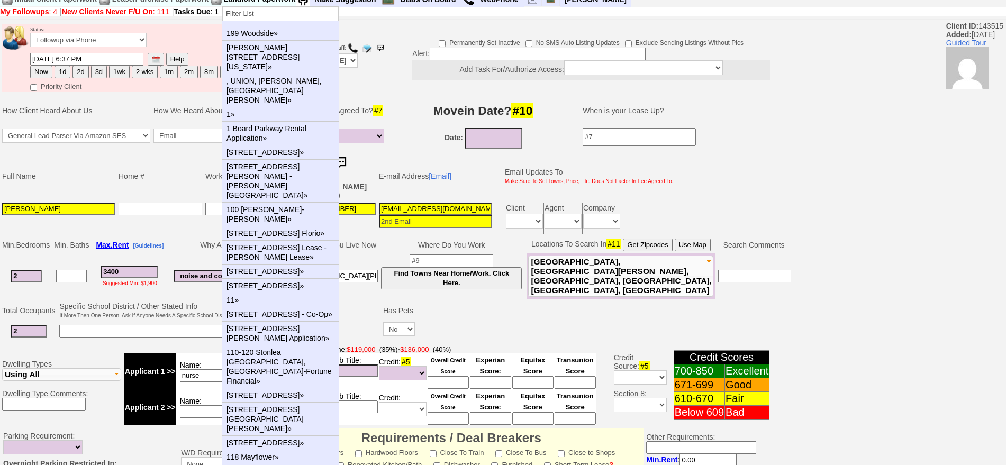
scroll to position [0, 0]
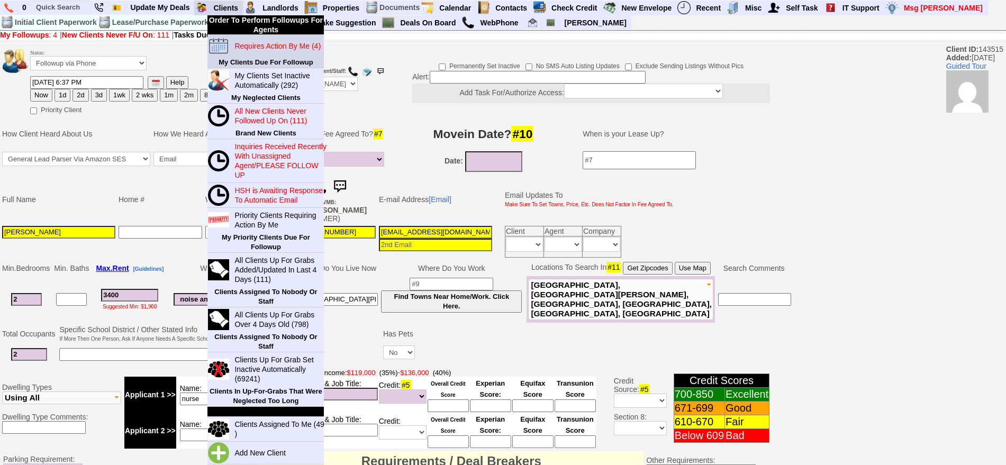
click at [259, 51] on link "Requires Action By Me (4)" at bounding box center [281, 46] width 102 height 14
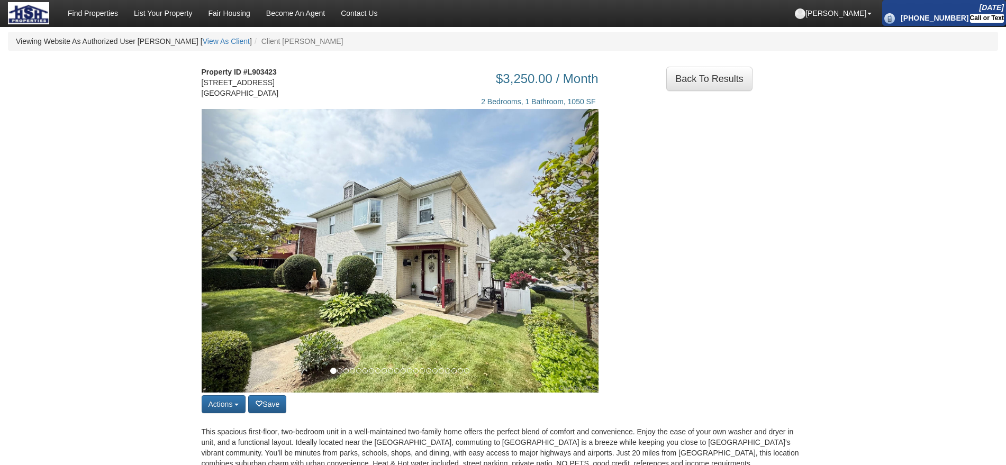
scroll to position [66, 0]
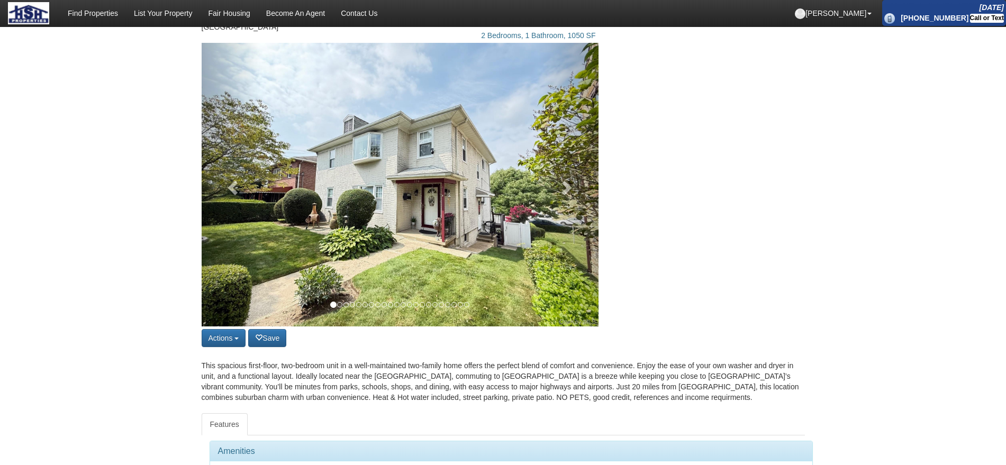
click at [534, 162] on img at bounding box center [400, 185] width 397 height 284
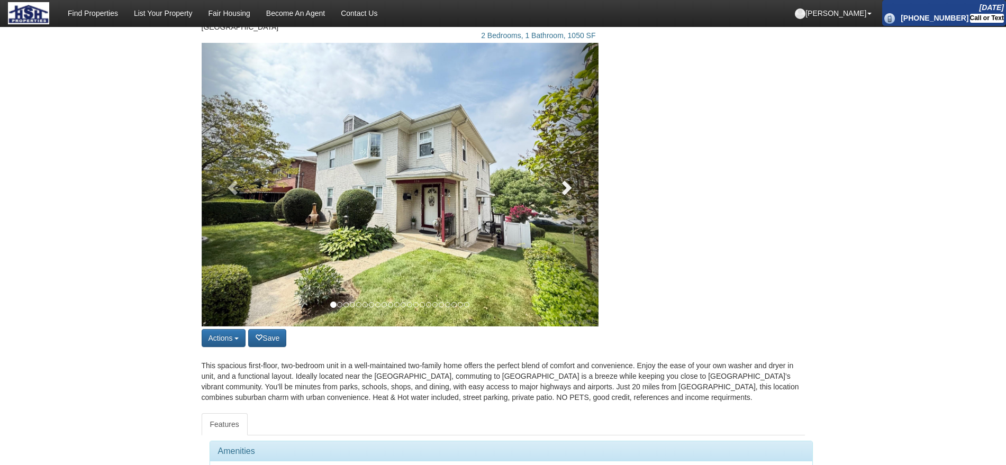
click at [580, 194] on link at bounding box center [569, 185] width 60 height 284
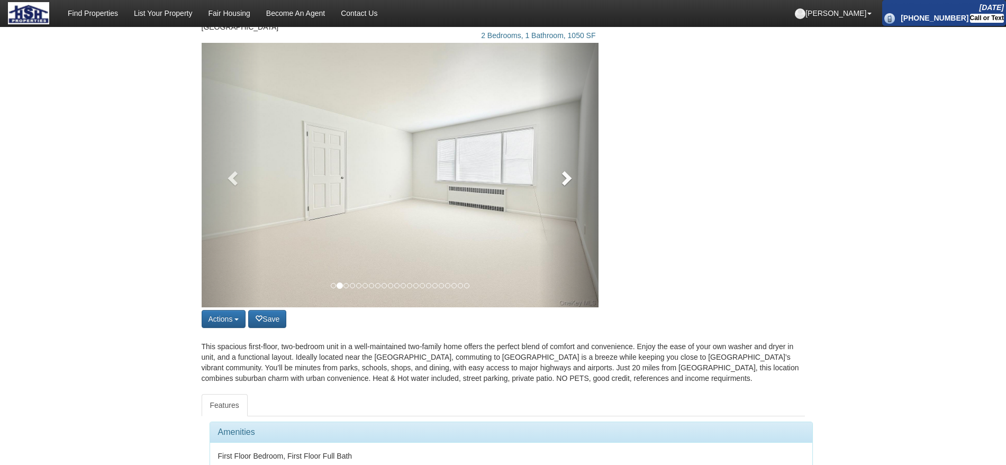
click at [580, 194] on link at bounding box center [569, 175] width 60 height 265
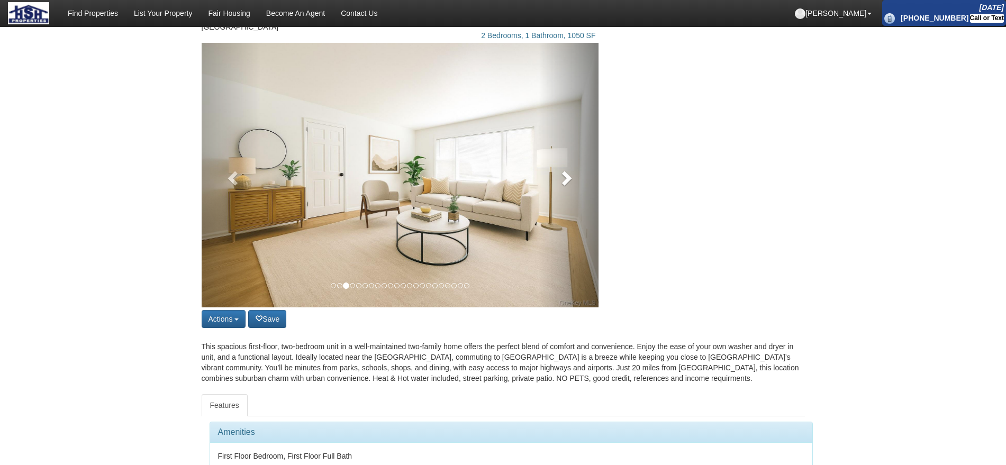
click at [574, 186] on span at bounding box center [566, 178] width 16 height 16
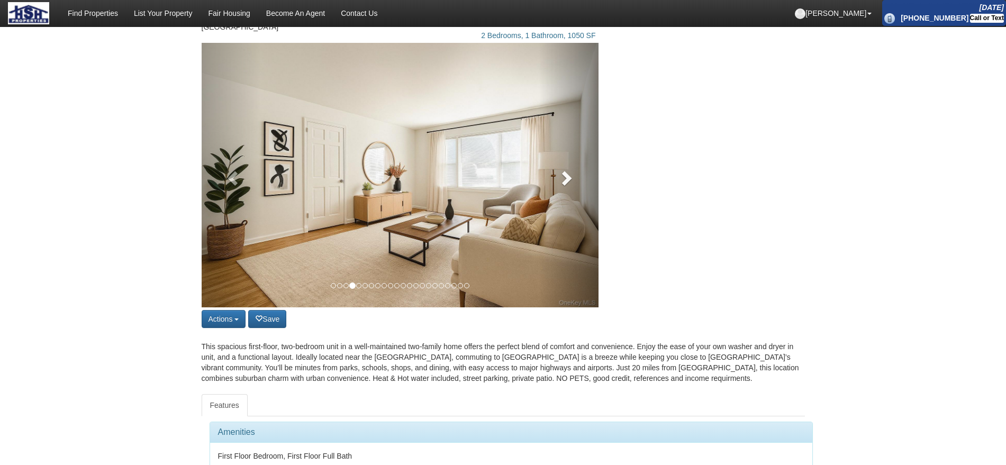
click at [574, 186] on span at bounding box center [566, 178] width 16 height 16
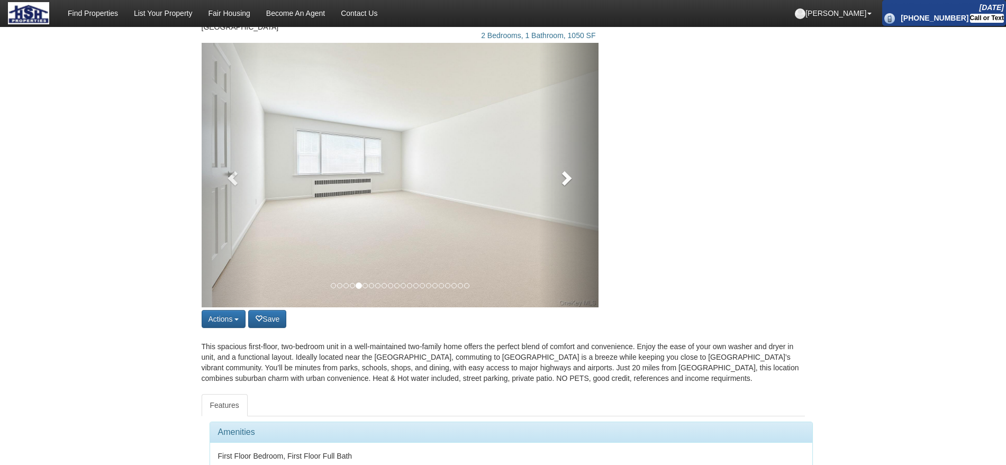
click at [574, 186] on span at bounding box center [566, 178] width 16 height 16
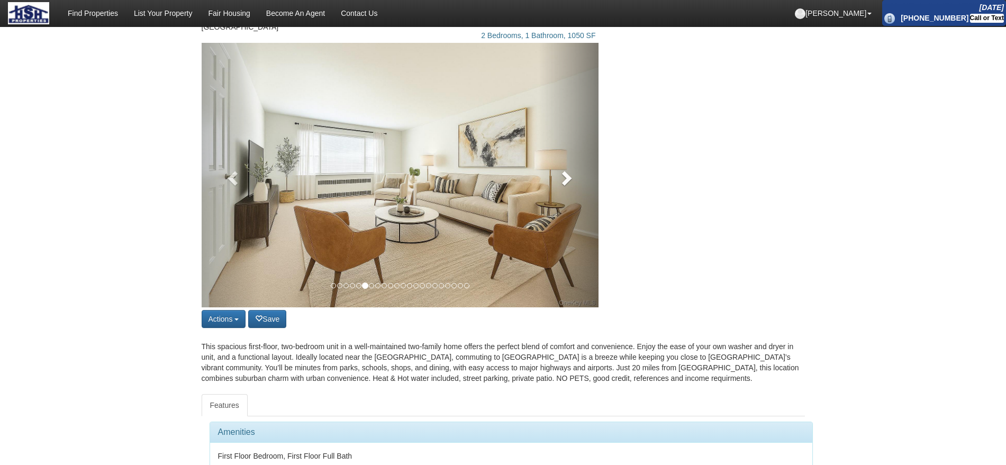
click at [574, 186] on span at bounding box center [566, 178] width 16 height 16
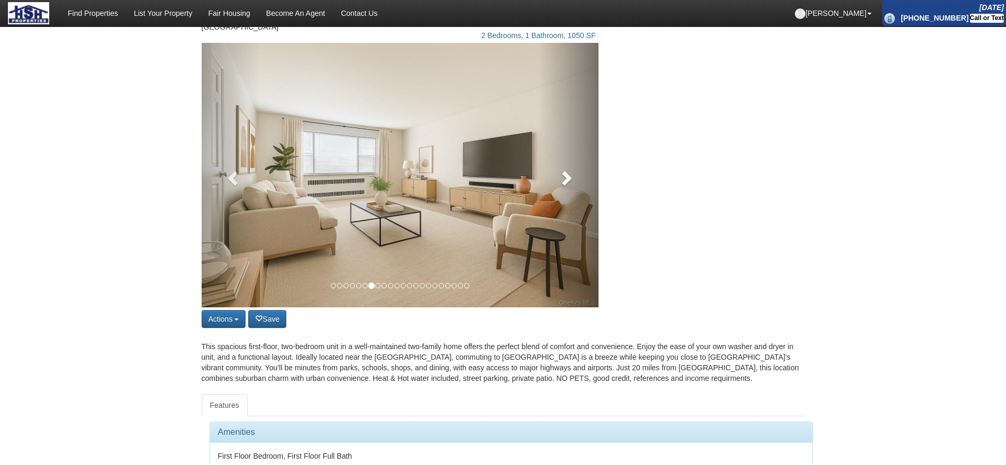
click at [574, 186] on span at bounding box center [566, 178] width 16 height 16
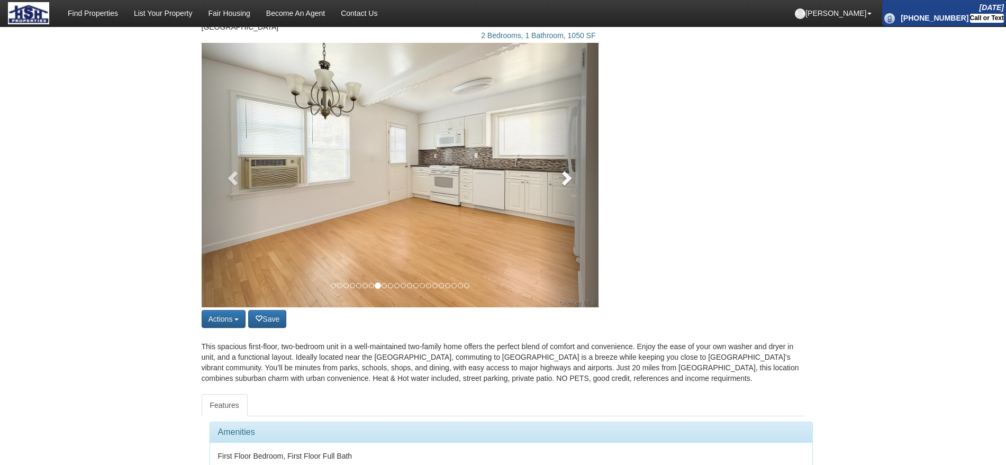
click at [573, 186] on span at bounding box center [566, 178] width 16 height 16
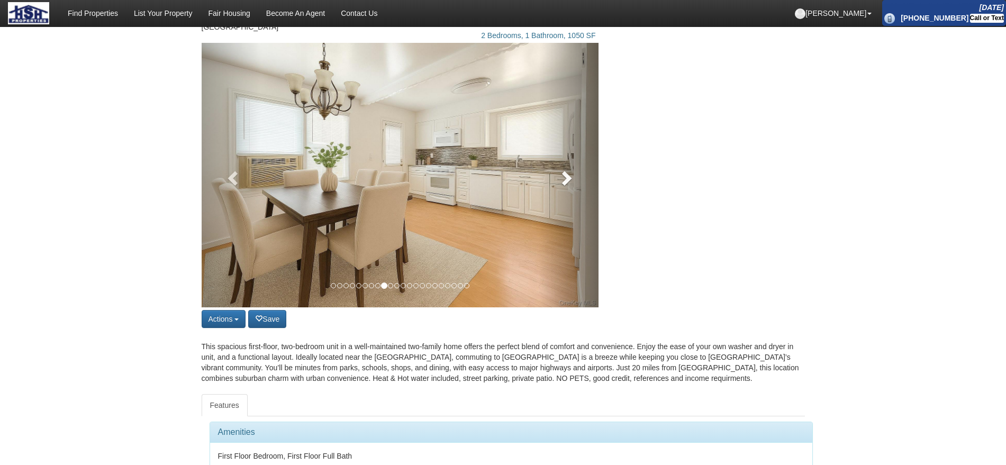
click at [573, 186] on span at bounding box center [566, 178] width 16 height 16
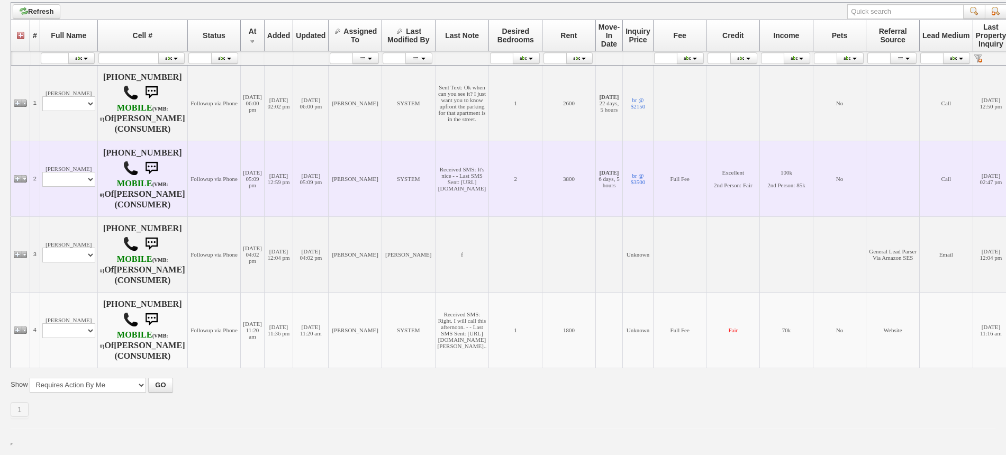
scroll to position [292, 0]
click at [68, 172] on select "Profile Edit Print Email Externally (Will Not Be Tracked In CRM) Closed Deals" at bounding box center [68, 179] width 53 height 15
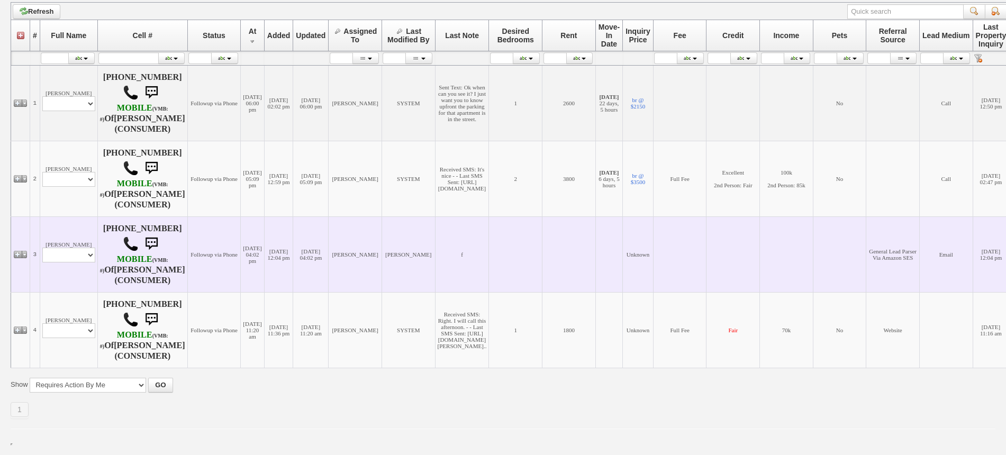
click at [293, 216] on td "[DATE] 12:04 pm" at bounding box center [278, 254] width 29 height 76
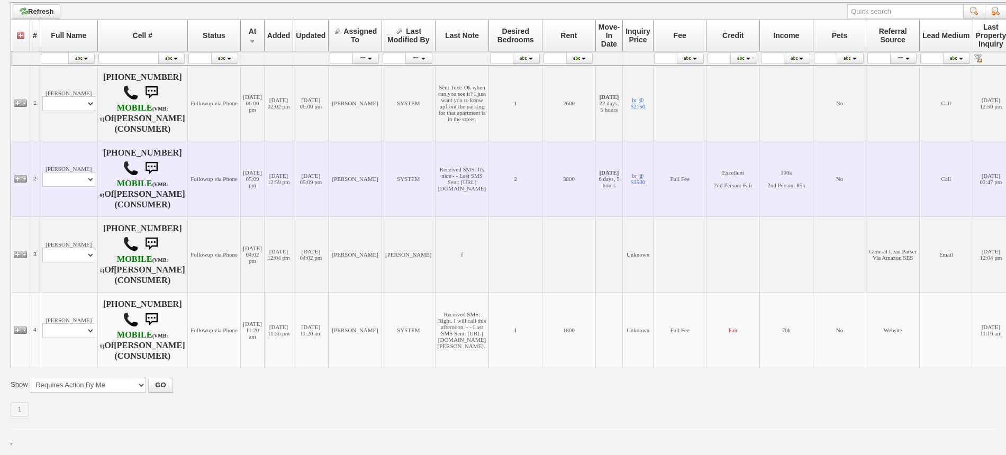
click at [49, 141] on td "[PERSON_NAME] Profile Edit Print Email Externally (Will Not Be Tracked In CRM) …" at bounding box center [69, 179] width 58 height 76
click at [67, 172] on select "Profile Edit Print Email Externally (Will Not Be Tracked In CRM) Closed Deals" at bounding box center [68, 179] width 53 height 15
select select "ChangeURL,/crm/custom/edit_client_form.php?redirect=%2Fcrm%2Fclients.php&id=995…"
click at [42, 172] on select "Profile Edit Print Email Externally (Will Not Be Tracked In CRM) Closed Deals" at bounding box center [68, 179] width 53 height 15
select select
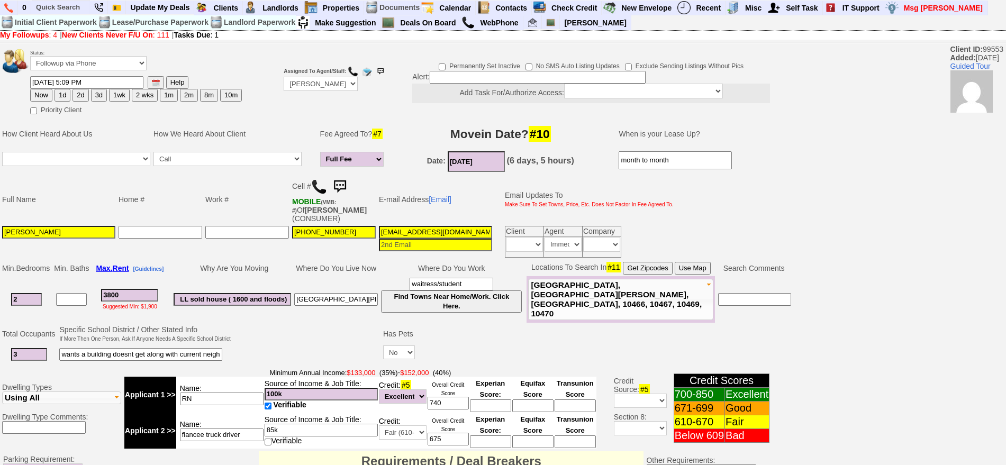
click at [350, 185] on img at bounding box center [339, 186] width 21 height 21
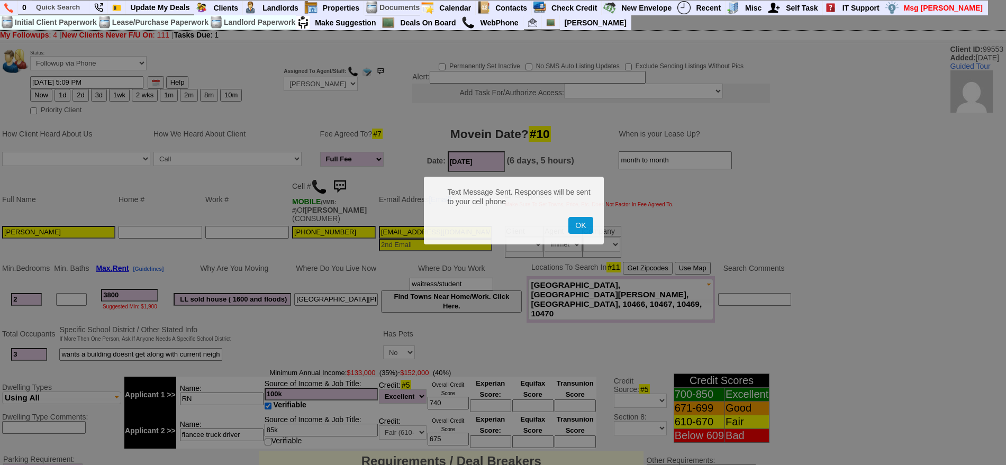
click at [568, 217] on button "OK" at bounding box center [580, 225] width 24 height 17
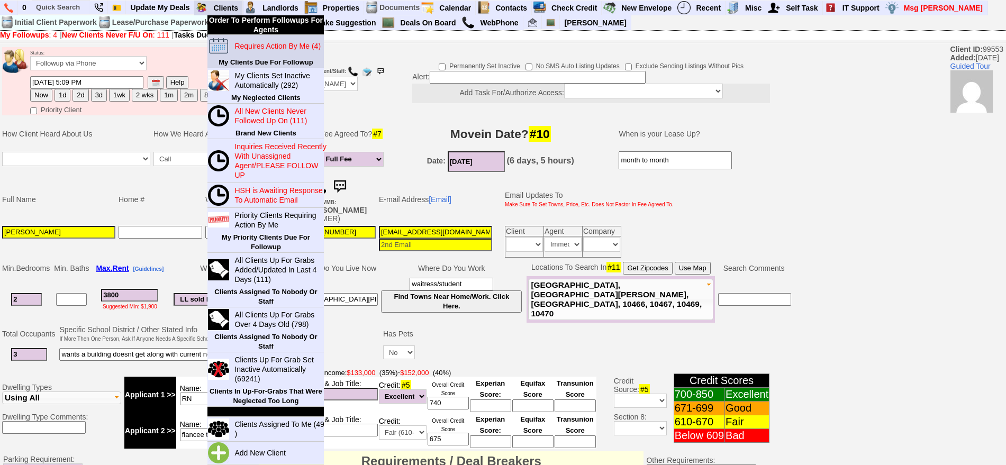
click at [264, 46] on blink "Requires Action By Me (4)" at bounding box center [277, 46] width 86 height 8
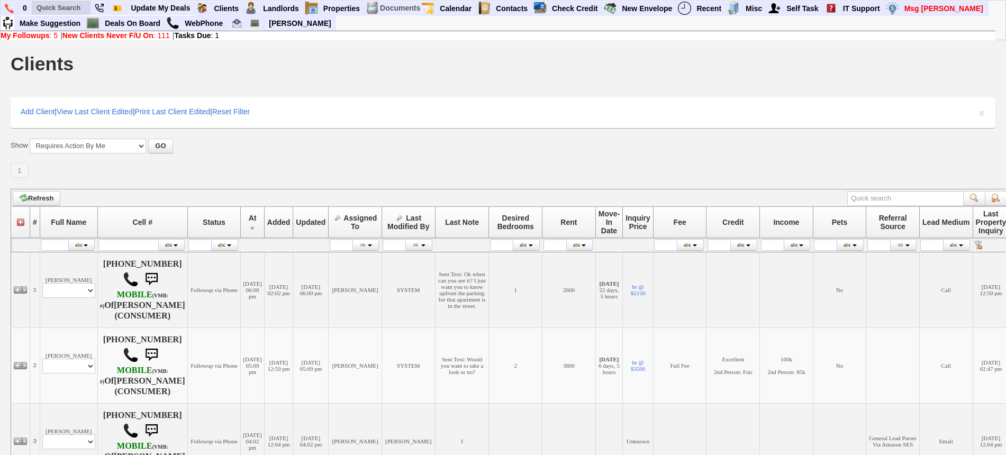
click at [76, 17] on ul at bounding box center [138, 23] width 212 height 16
click at [74, 11] on input "text" at bounding box center [61, 7] width 58 height 13
paste input "[PHONE_NUMBER]"
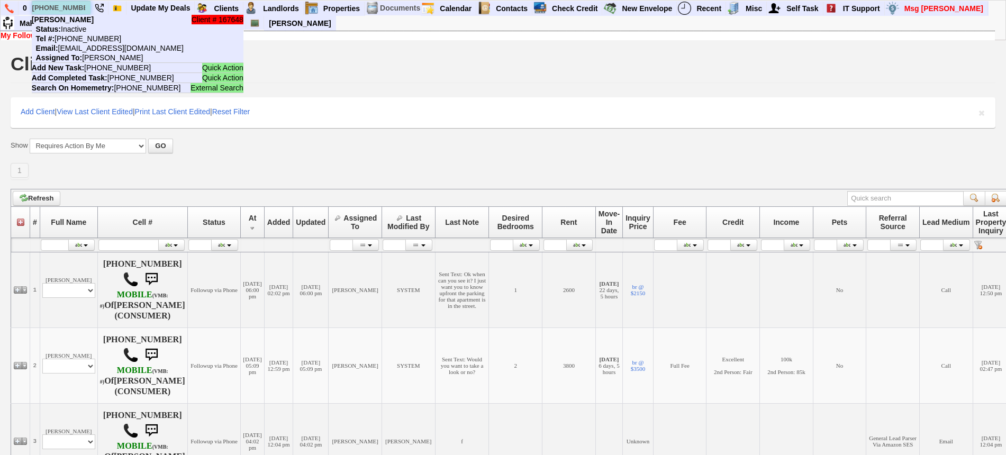
click at [64, 6] on input "[PHONE_NUMBER]" at bounding box center [61, 7] width 58 height 13
paste input "82-8996"
click at [76, 11] on input "[PHONE_NUMBER]" at bounding box center [61, 7] width 58 height 13
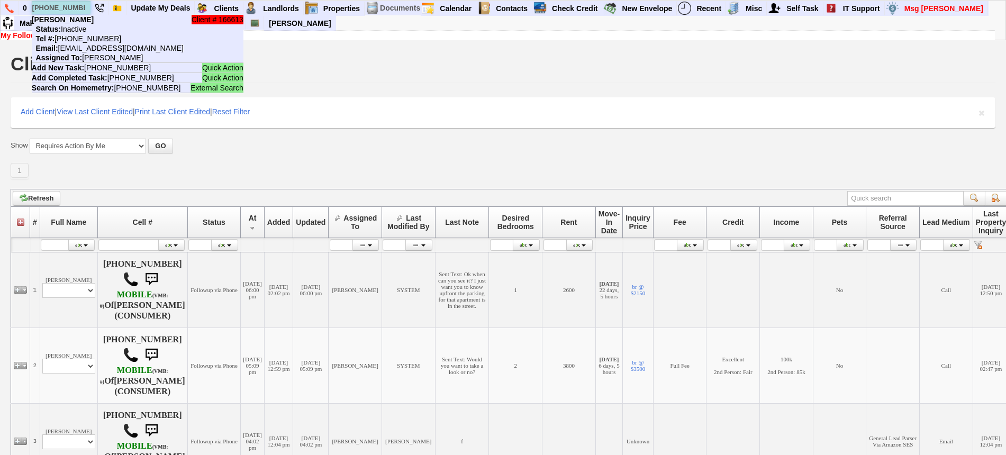
click at [76, 11] on input "[PHONE_NUMBER]" at bounding box center [61, 7] width 58 height 13
paste input "[PHONE_NUMBER]"
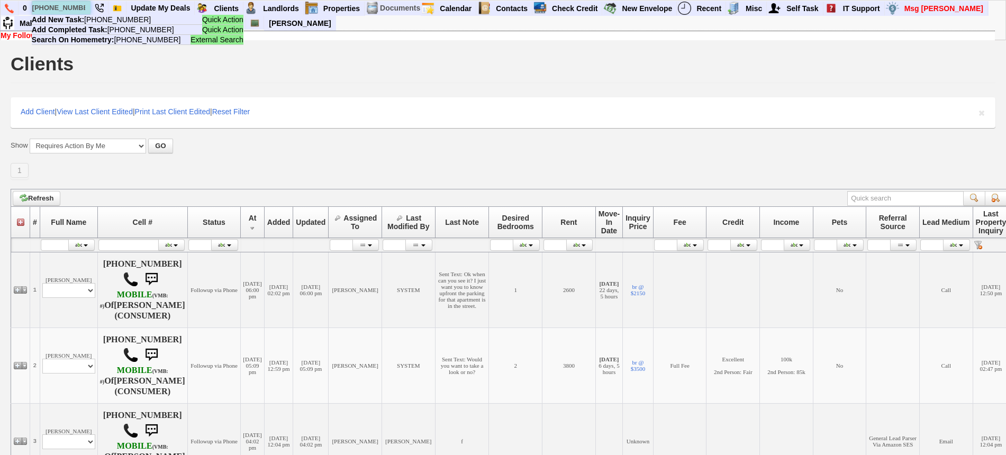
click at [58, 8] on input "[PHONE_NUMBER]" at bounding box center [61, 7] width 58 height 13
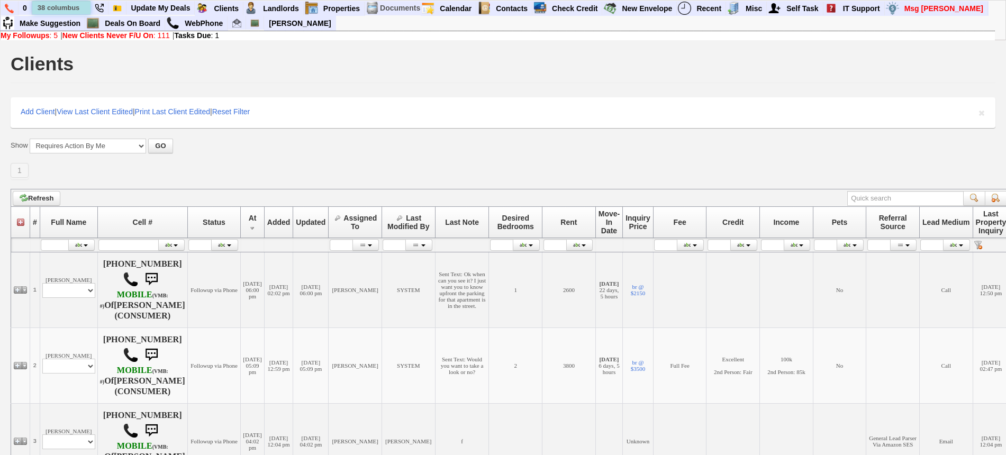
click at [81, 7] on input "38 columbus" at bounding box center [61, 7] width 58 height 13
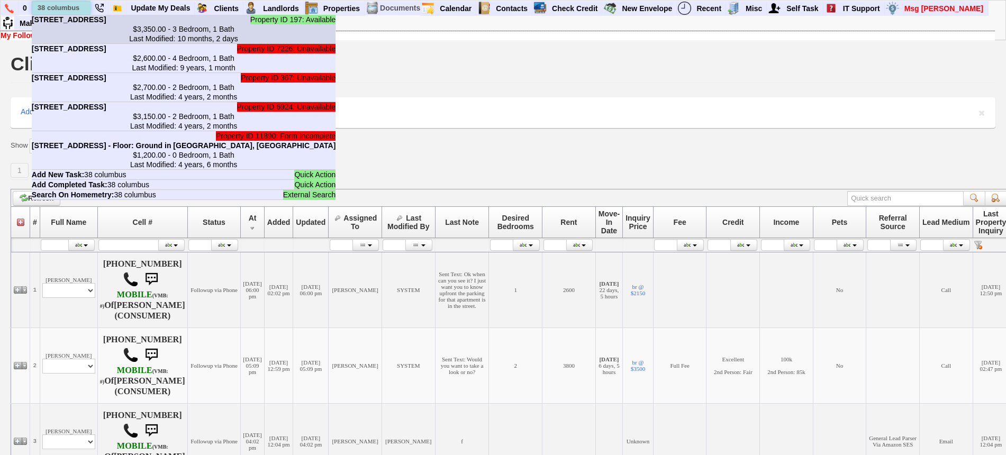
type input "38 columbus"
click at [69, 24] on li "Property ID 197: Available [STREET_ADDRESS] $3,350.00 - 3 Bedroom, 1 Bath Last …" at bounding box center [184, 29] width 304 height 29
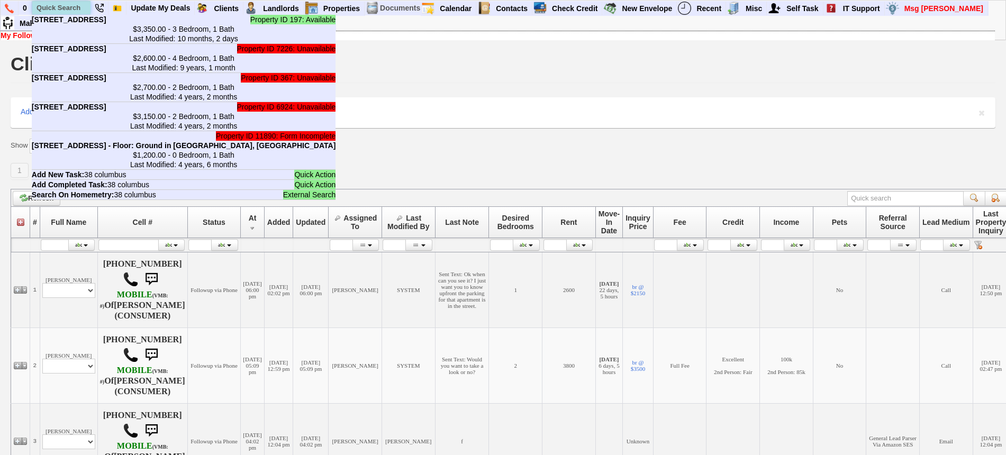
click at [53, 8] on input "text" at bounding box center [61, 7] width 58 height 13
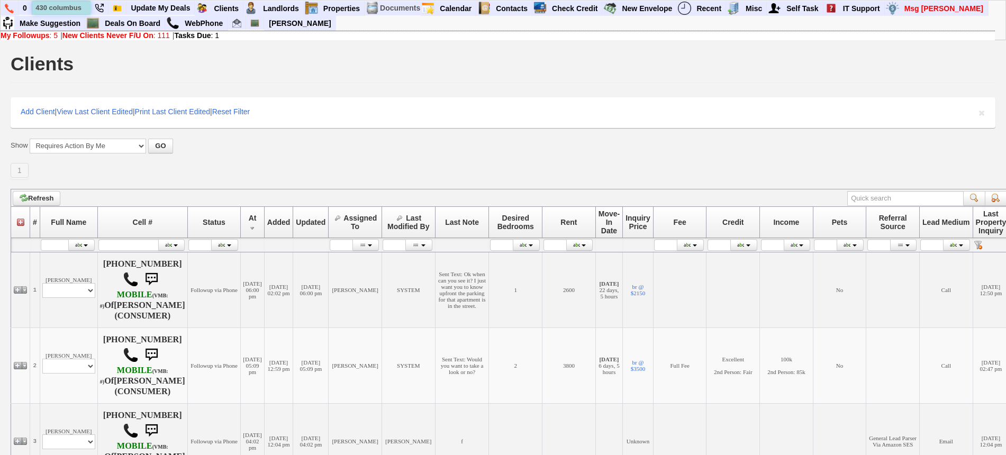
click at [85, 6] on input "430 columbus" at bounding box center [61, 7] width 58 height 13
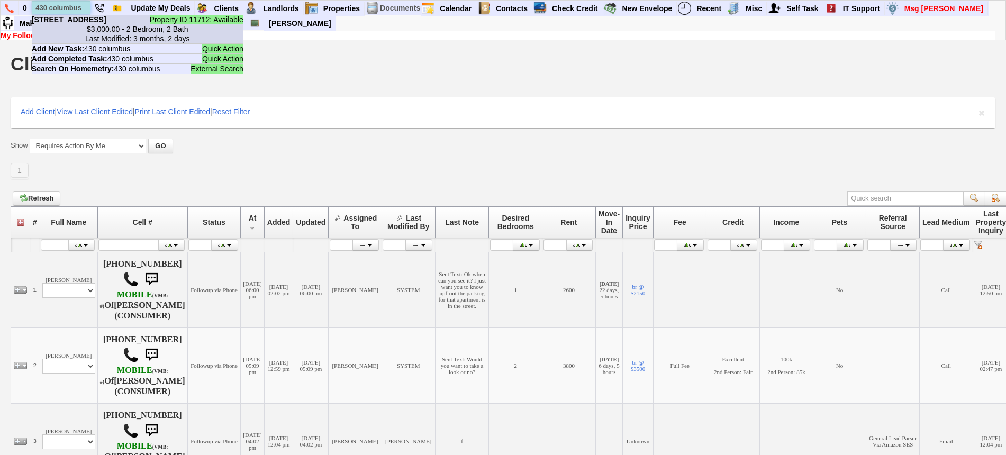
type input "430 columbus"
click at [64, 24] on b "[STREET_ADDRESS]" at bounding box center [69, 19] width 75 height 8
click at [50, 5] on input "text" at bounding box center [61, 7] width 58 height 13
paste input "[PHONE_NUMBER]"
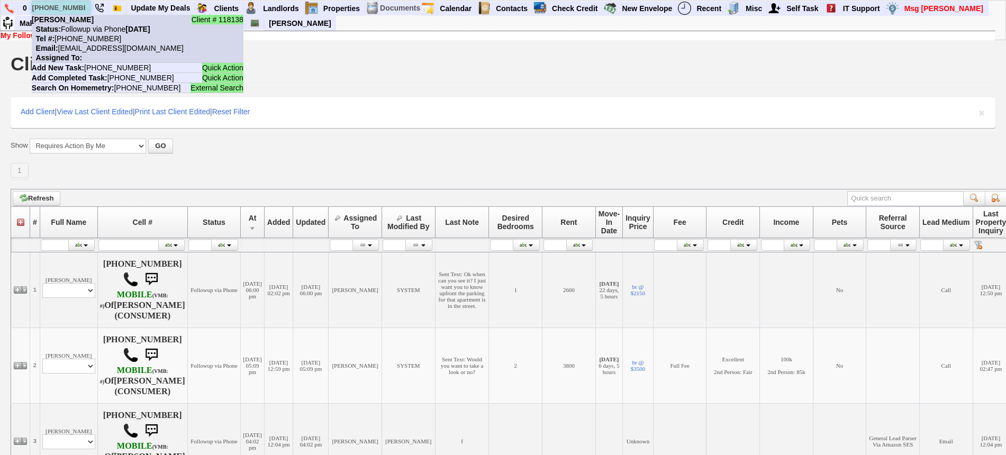
type input "[PHONE_NUMBER]"
click at [92, 38] on nobr "Tel #: [PHONE_NUMBER]" at bounding box center [76, 38] width 89 height 8
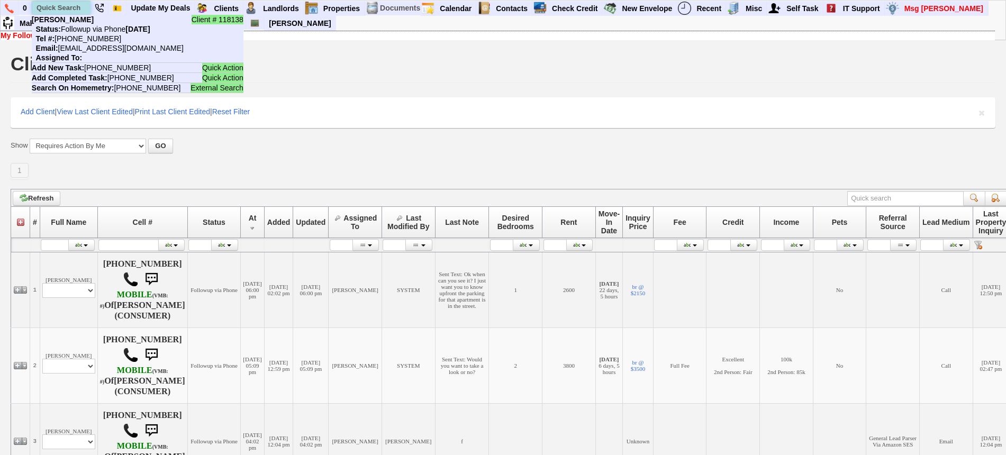
click at [56, 10] on input "text" at bounding box center [61, 7] width 58 height 13
paste input "[PHONE_NUMBER]"
click at [76, 2] on input "[PHONE_NUMBER]" at bounding box center [61, 7] width 58 height 13
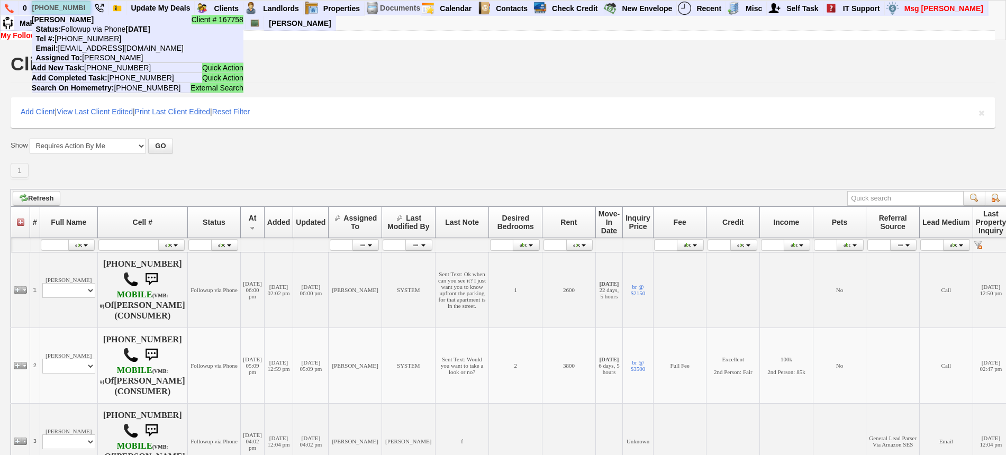
paste input "[PHONE_NUMBER]"
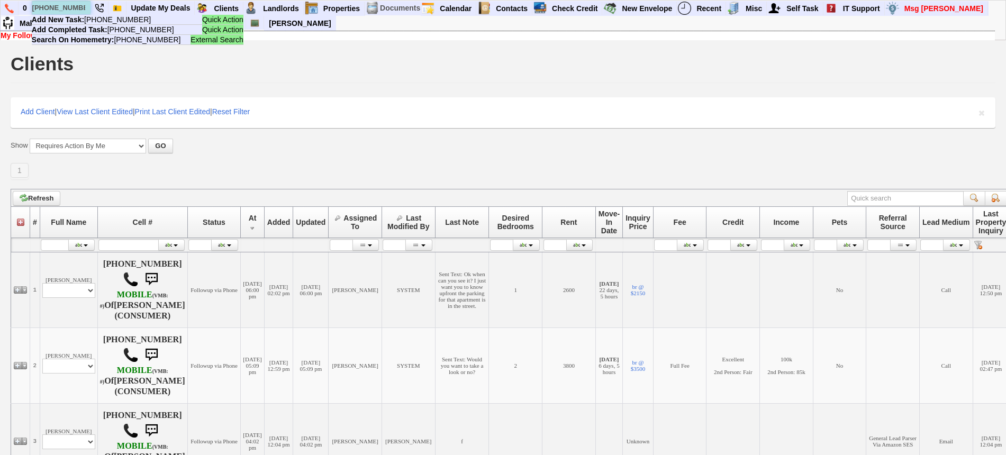
click at [81, 7] on input "[PHONE_NUMBER]" at bounding box center [61, 7] width 58 height 13
click at [73, 7] on input "[PHONE_NUMBER]" at bounding box center [61, 7] width 58 height 13
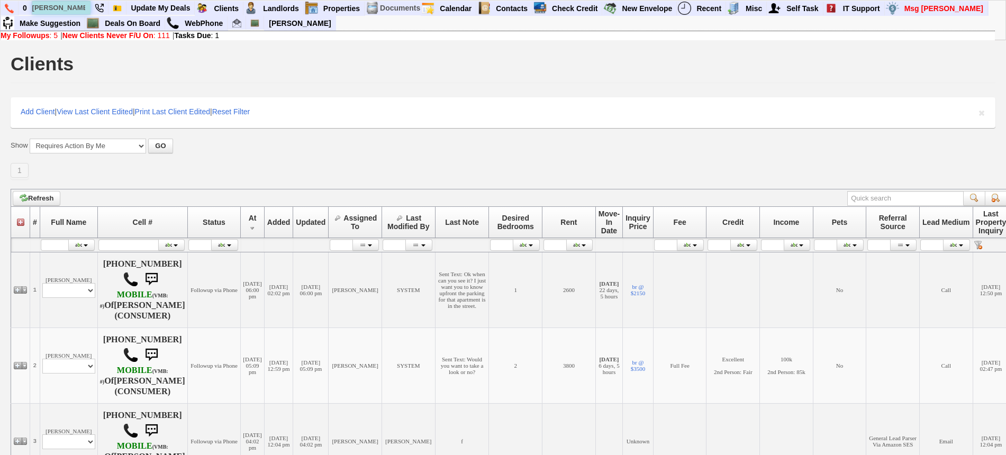
type input "[PERSON_NAME]"
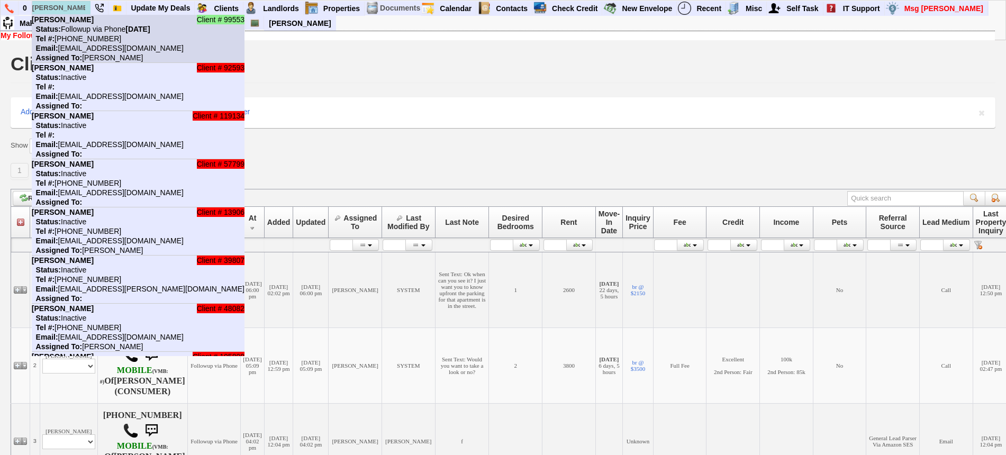
click at [94, 31] on nobr "Status: Followup via Phone [DATE]" at bounding box center [91, 29] width 119 height 8
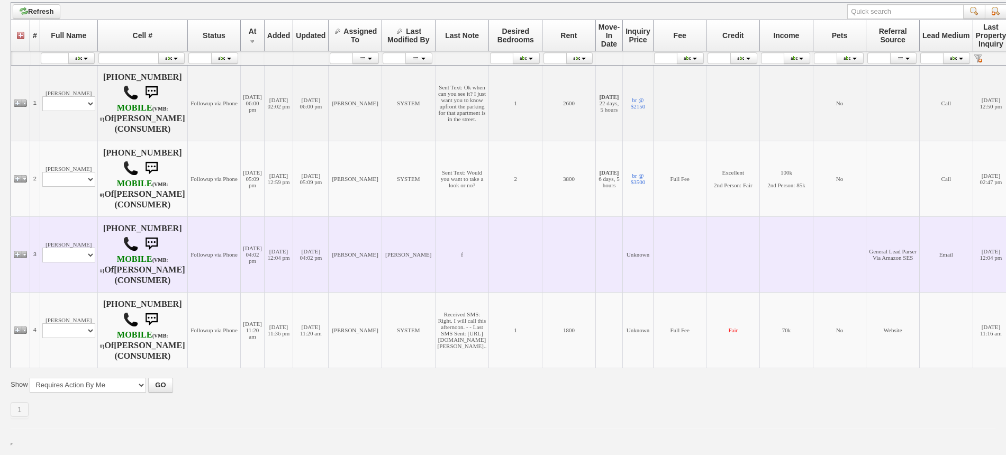
scroll to position [225, 0]
click at [285, 292] on td "[DATE] 12:04 pm" at bounding box center [278, 254] width 29 height 76
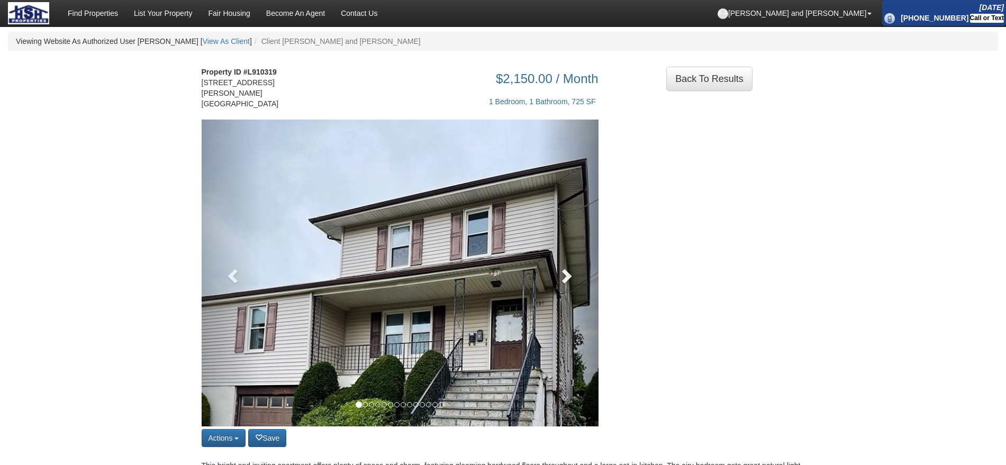
click at [581, 266] on link at bounding box center [569, 273] width 60 height 307
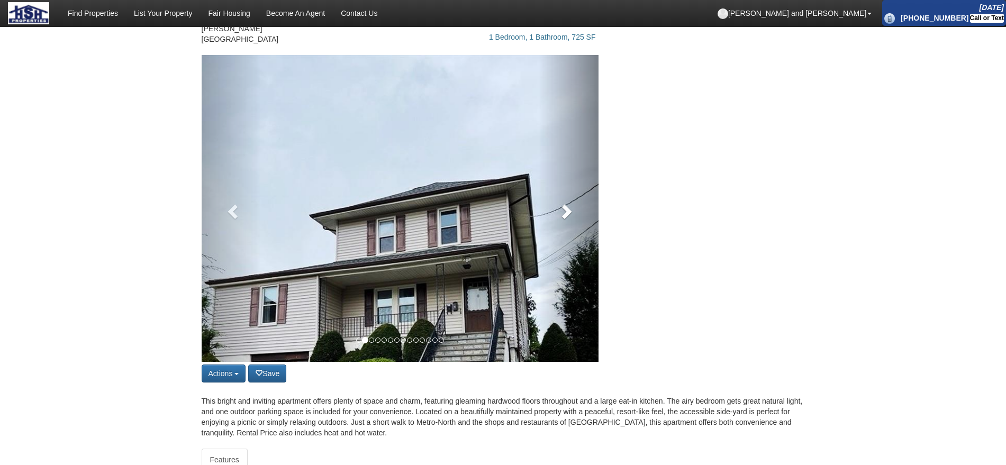
scroll to position [66, 0]
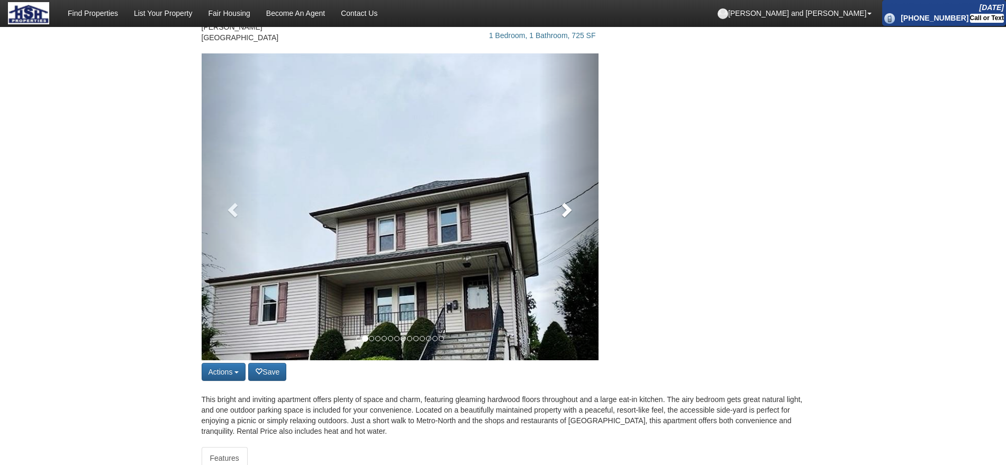
click at [574, 202] on span at bounding box center [566, 210] width 16 height 16
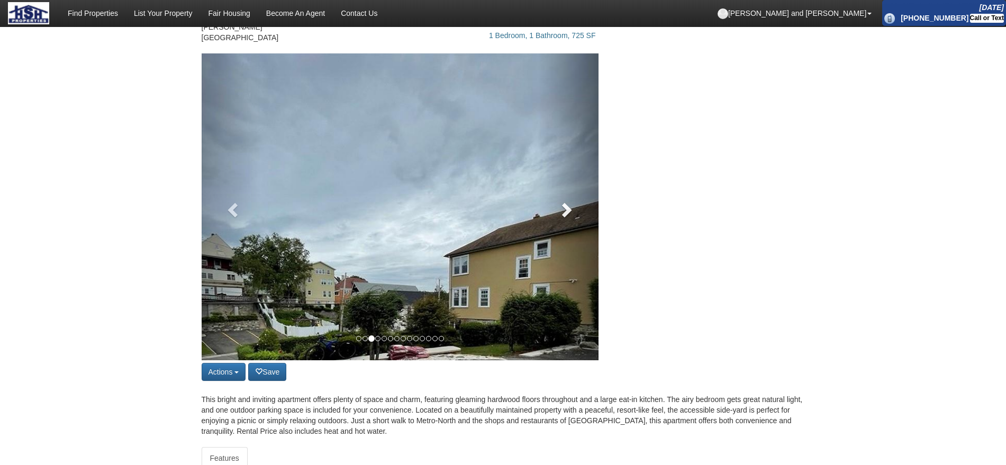
click at [574, 202] on span at bounding box center [566, 210] width 16 height 16
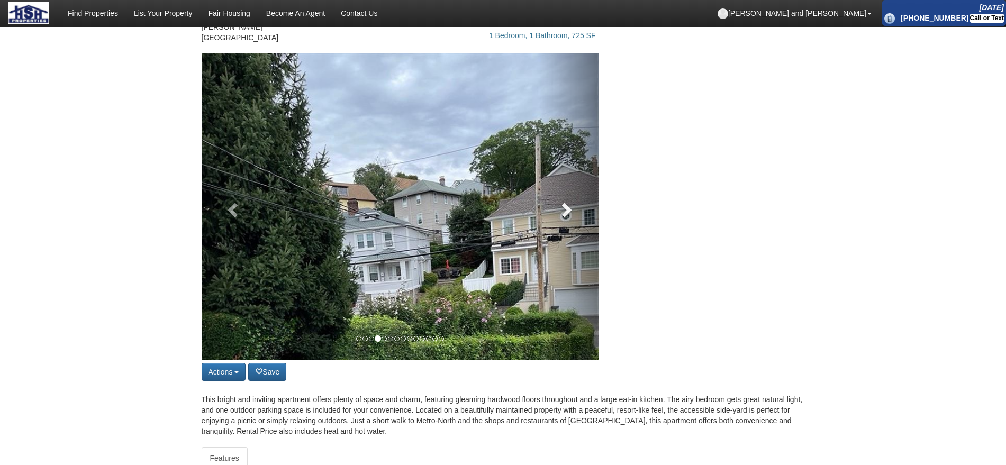
click at [574, 202] on span at bounding box center [566, 210] width 16 height 16
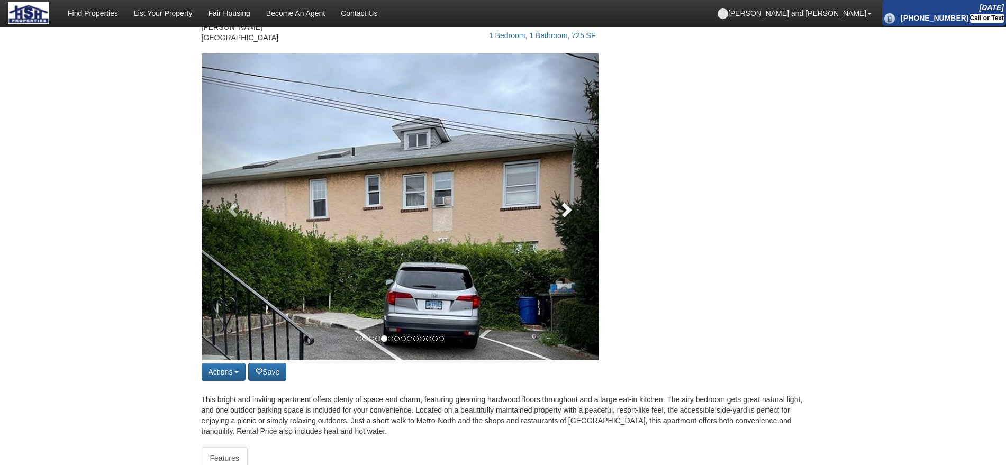
click at [576, 206] on link at bounding box center [569, 206] width 60 height 307
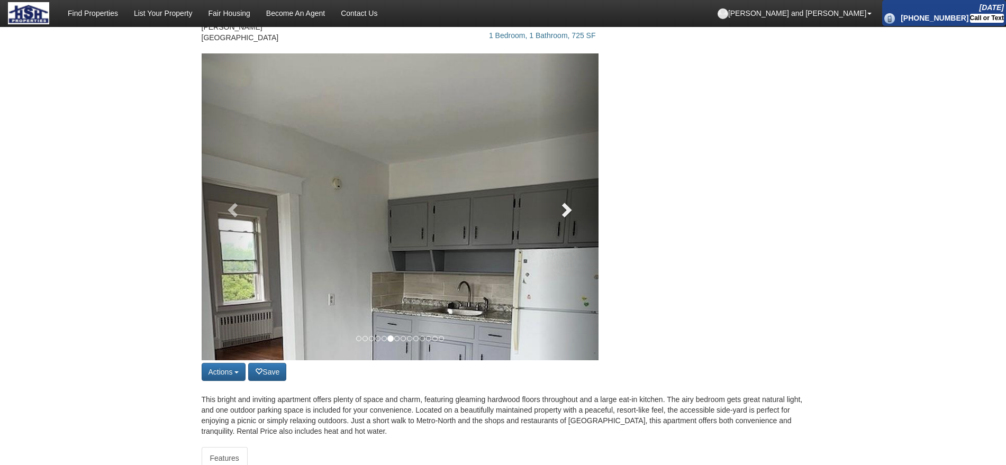
click at [576, 206] on link at bounding box center [569, 206] width 60 height 307
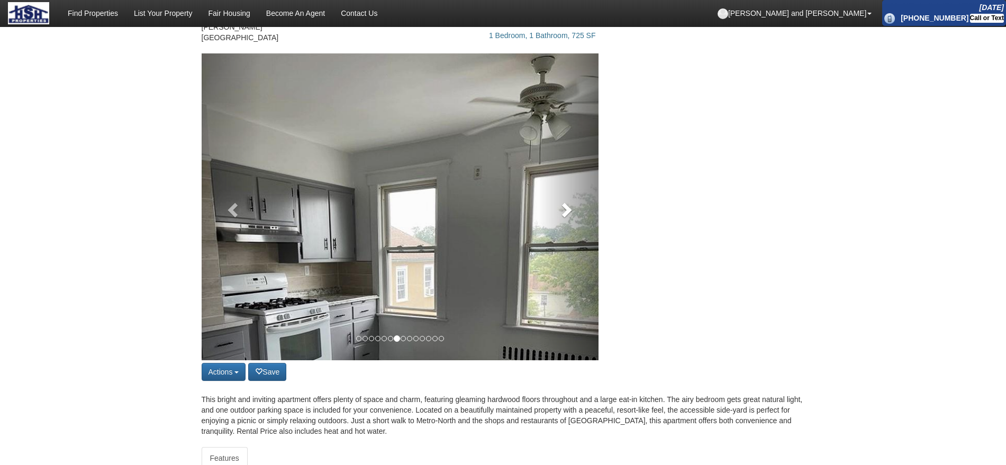
click at [576, 206] on link at bounding box center [569, 206] width 60 height 307
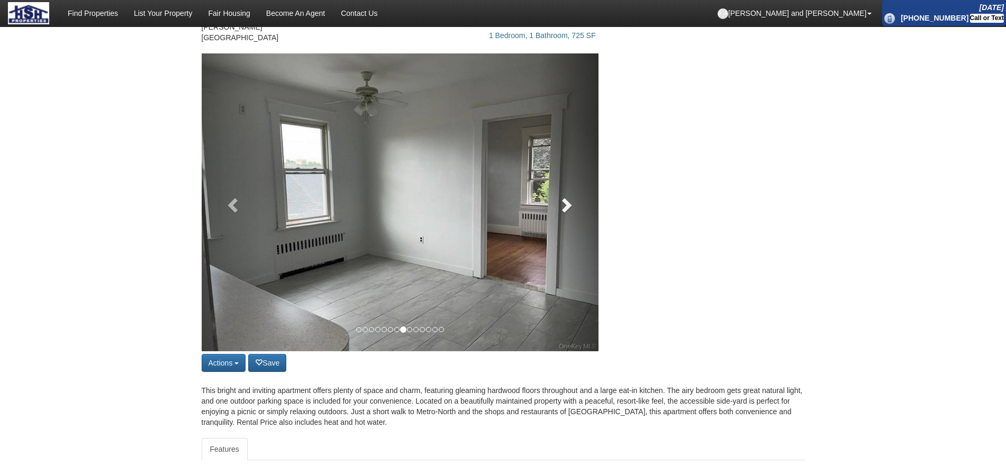
click at [576, 206] on link at bounding box center [569, 202] width 60 height 298
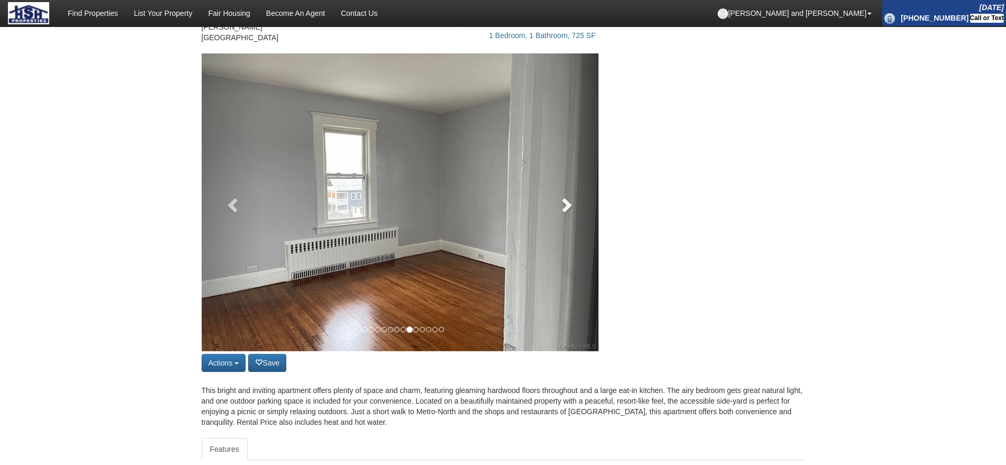
click at [576, 206] on link at bounding box center [569, 202] width 60 height 298
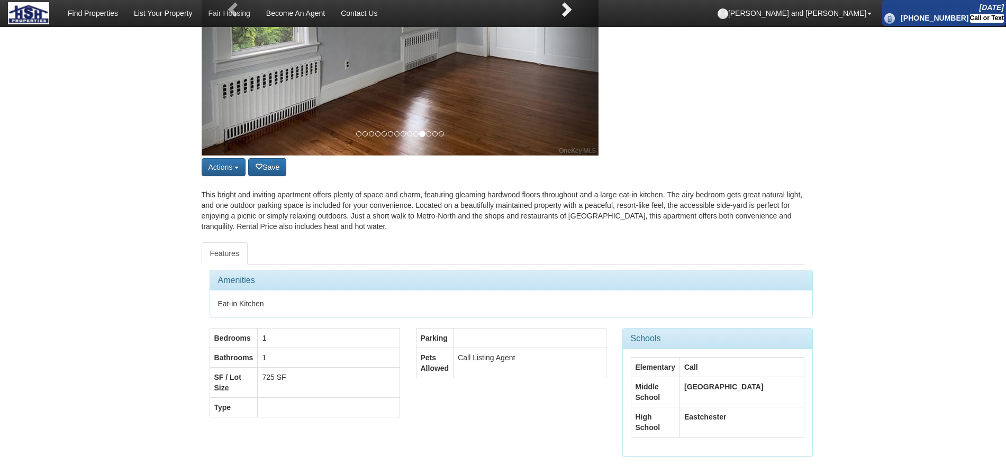
scroll to position [0, 0]
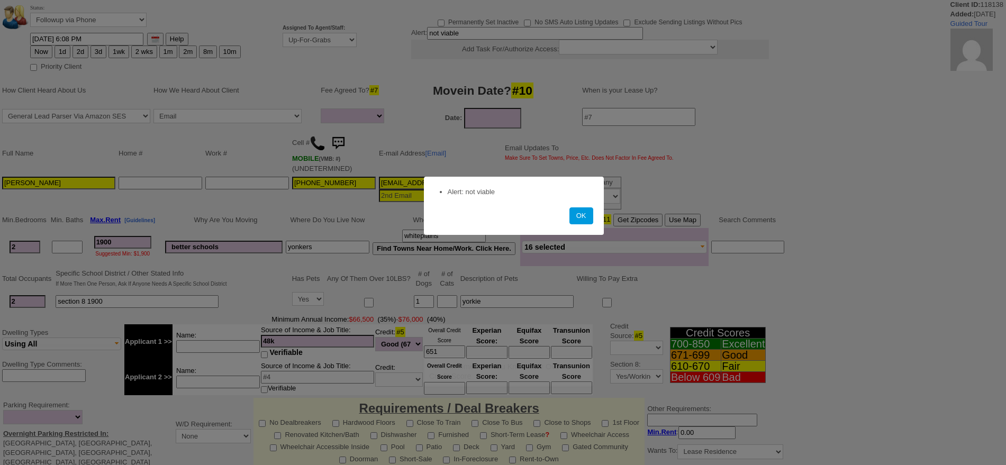
select select
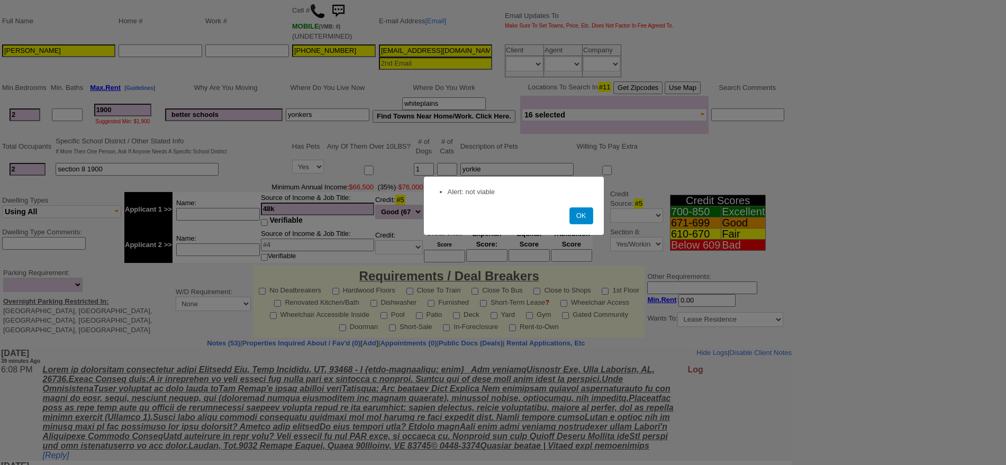
click at [587, 222] on button "OK" at bounding box center [582, 215] width 24 height 17
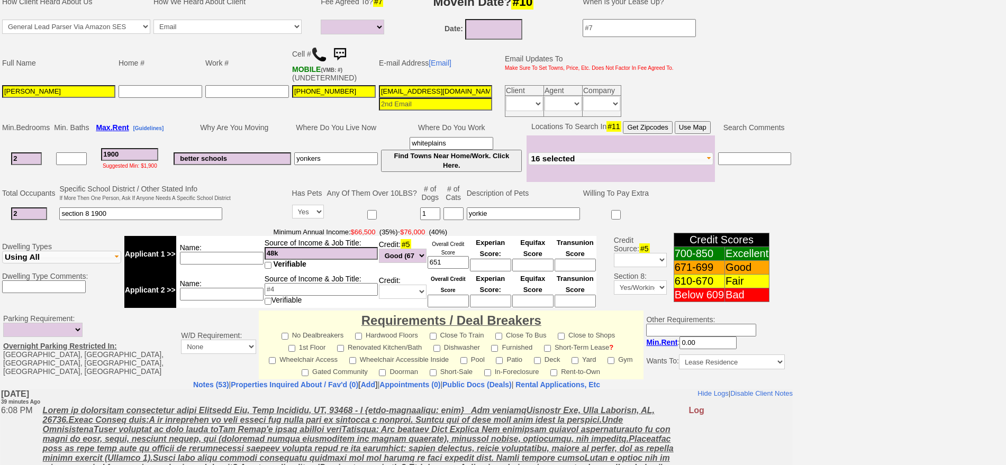
scroll to position [174, 0]
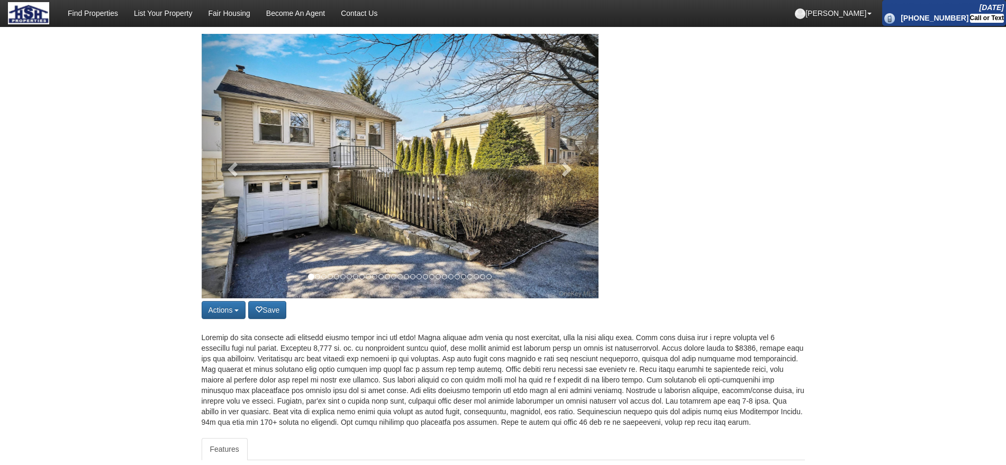
scroll to position [96, 0]
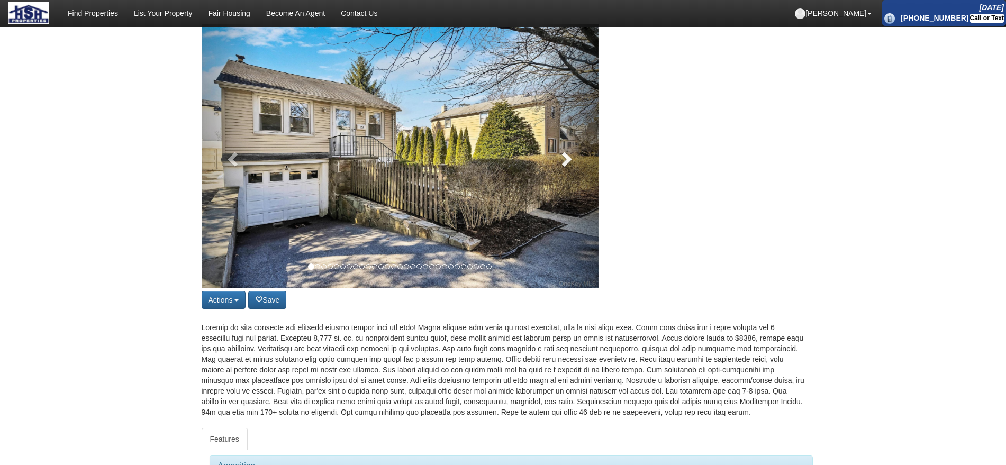
click at [589, 130] on link at bounding box center [569, 156] width 60 height 265
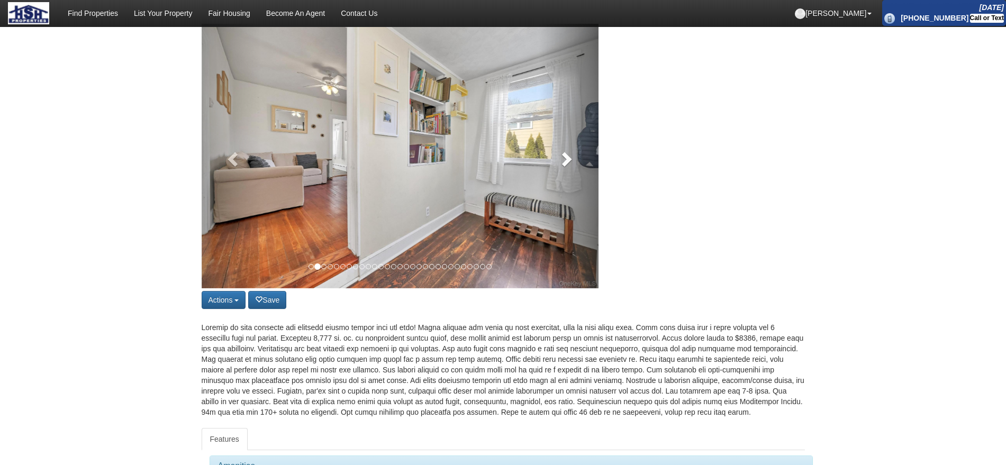
click at [589, 132] on link at bounding box center [569, 156] width 60 height 265
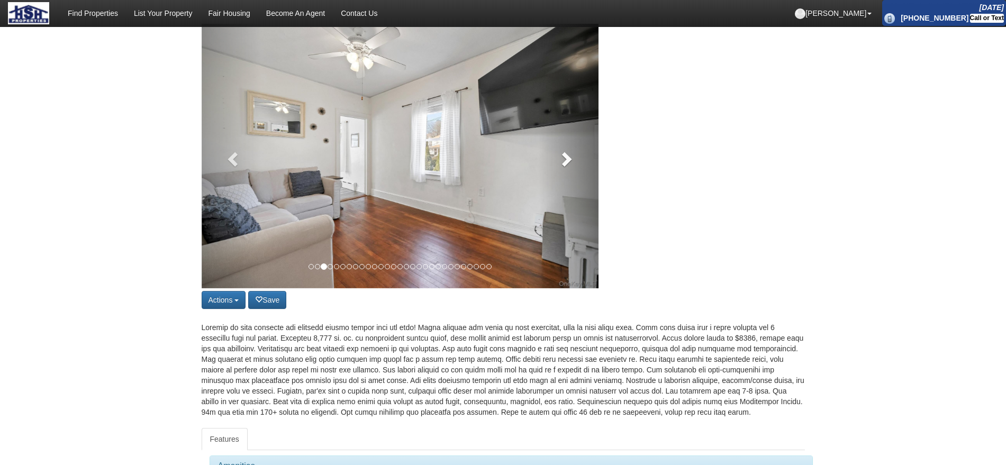
scroll to position [0, 0]
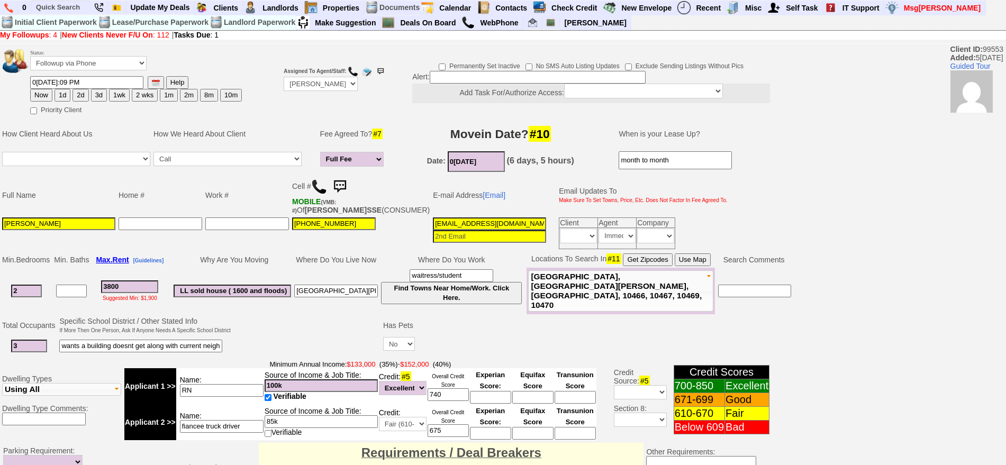
click at [343, 175] on td "Cell # MOBILE (VMB: #) O[PERSON_NAME]SSE (CONSUMER)" at bounding box center [361, 195] width 141 height 41
click at [341, 185] on img at bounding box center [339, 186] width 21 height 21
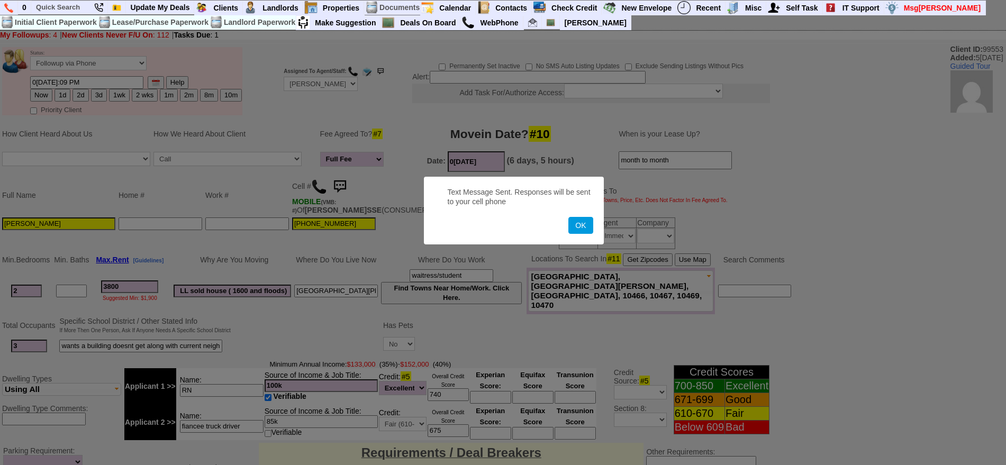
click at [568, 217] on button "OK" at bounding box center [580, 225] width 24 height 17
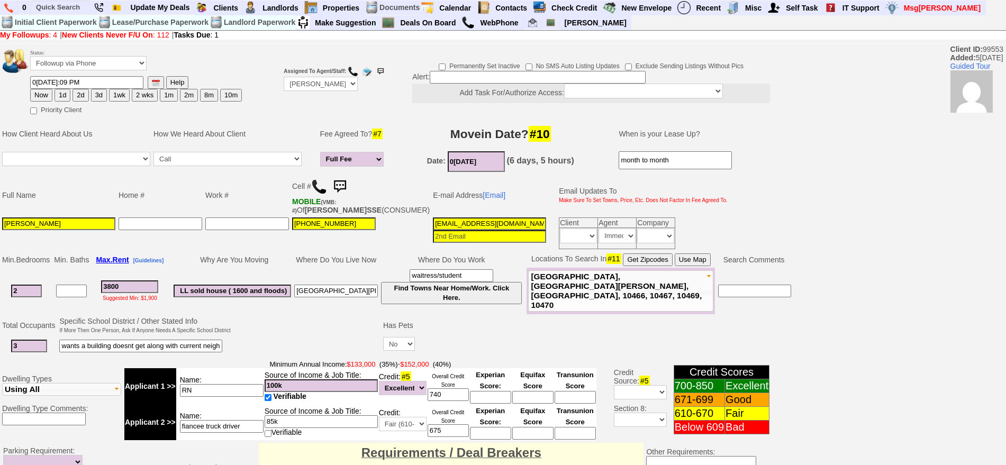
click at [341, 184] on img at bounding box center [339, 186] width 21 height 21
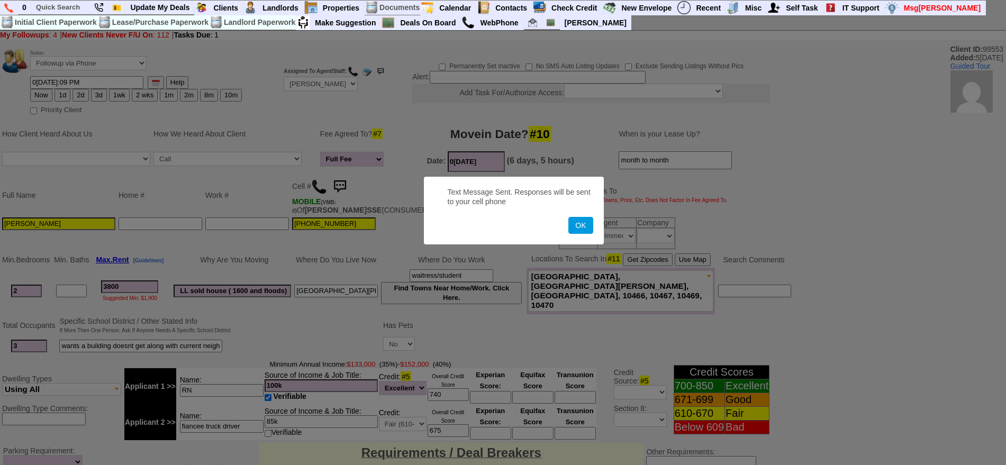
click at [568, 217] on button "OK" at bounding box center [580, 225] width 24 height 17
